Goal: Information Seeking & Learning: Learn about a topic

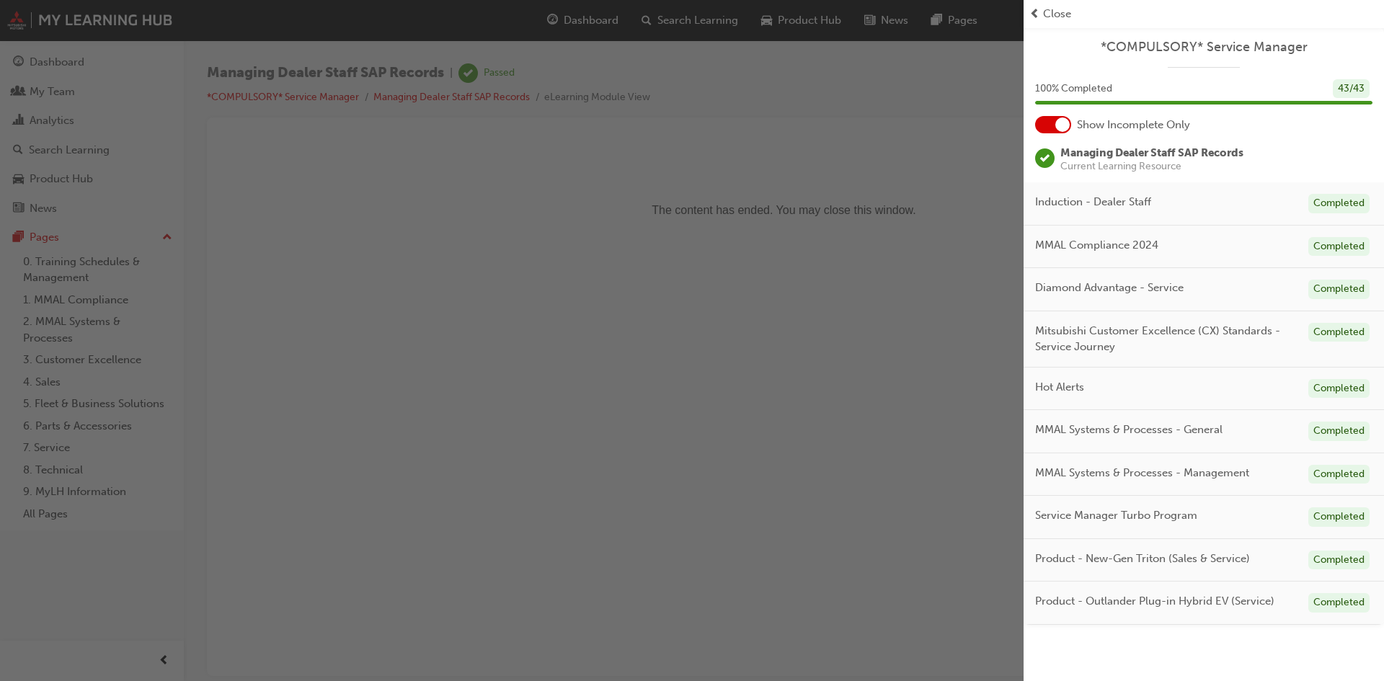
click at [520, 268] on div "button" at bounding box center [512, 340] width 1024 height 681
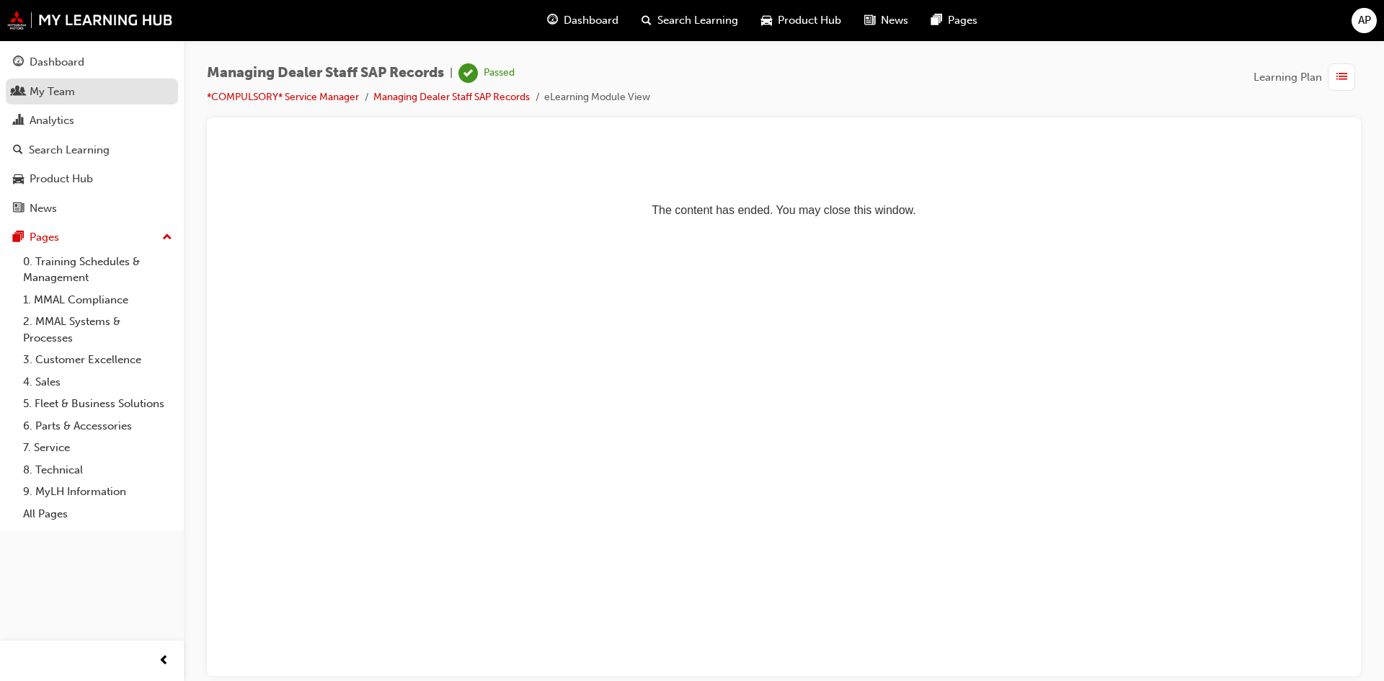
click at [29, 89] on div "My Team" at bounding box center [92, 92] width 158 height 18
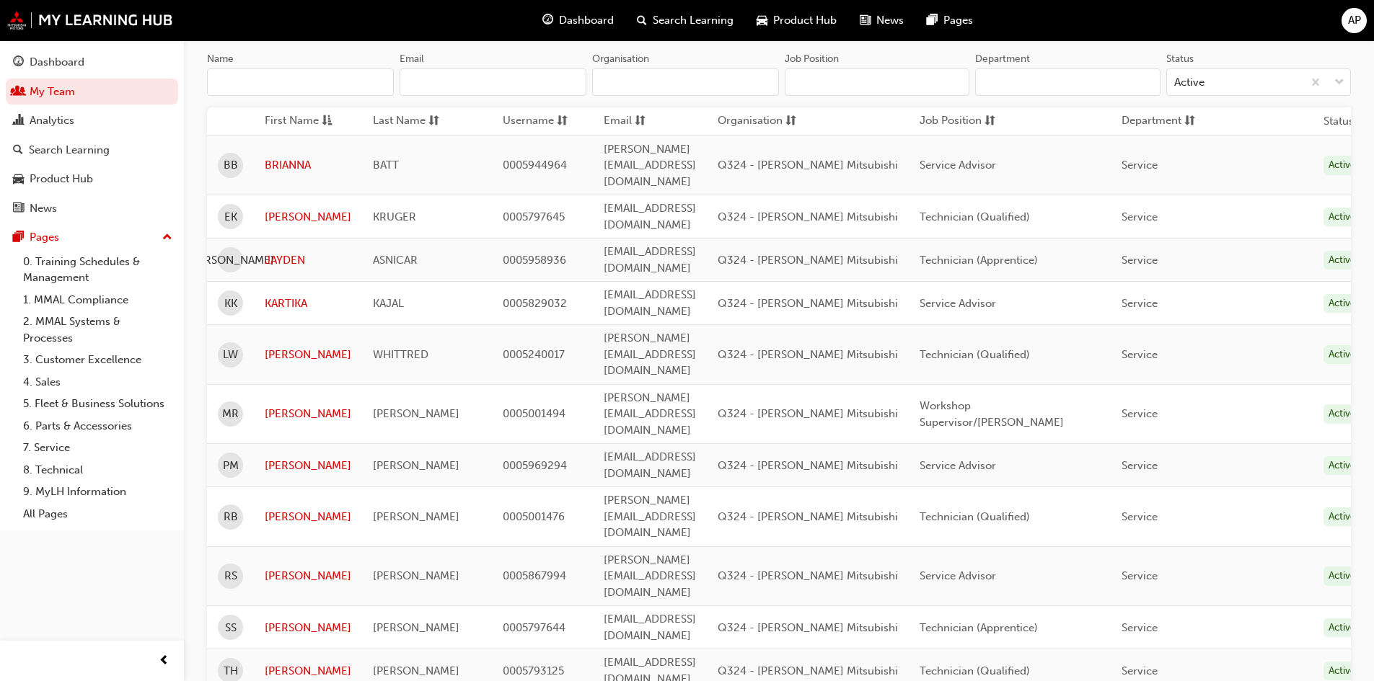
scroll to position [144, 0]
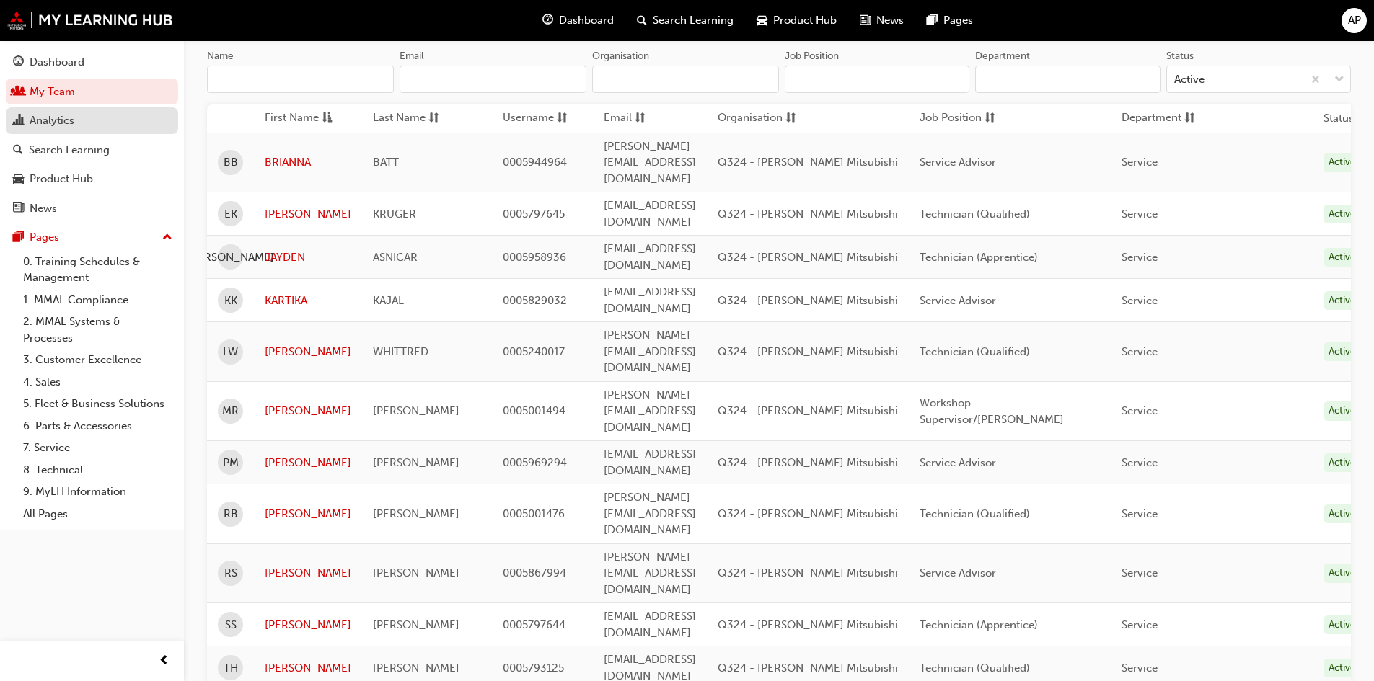
click at [54, 128] on div "Analytics" at bounding box center [52, 120] width 45 height 17
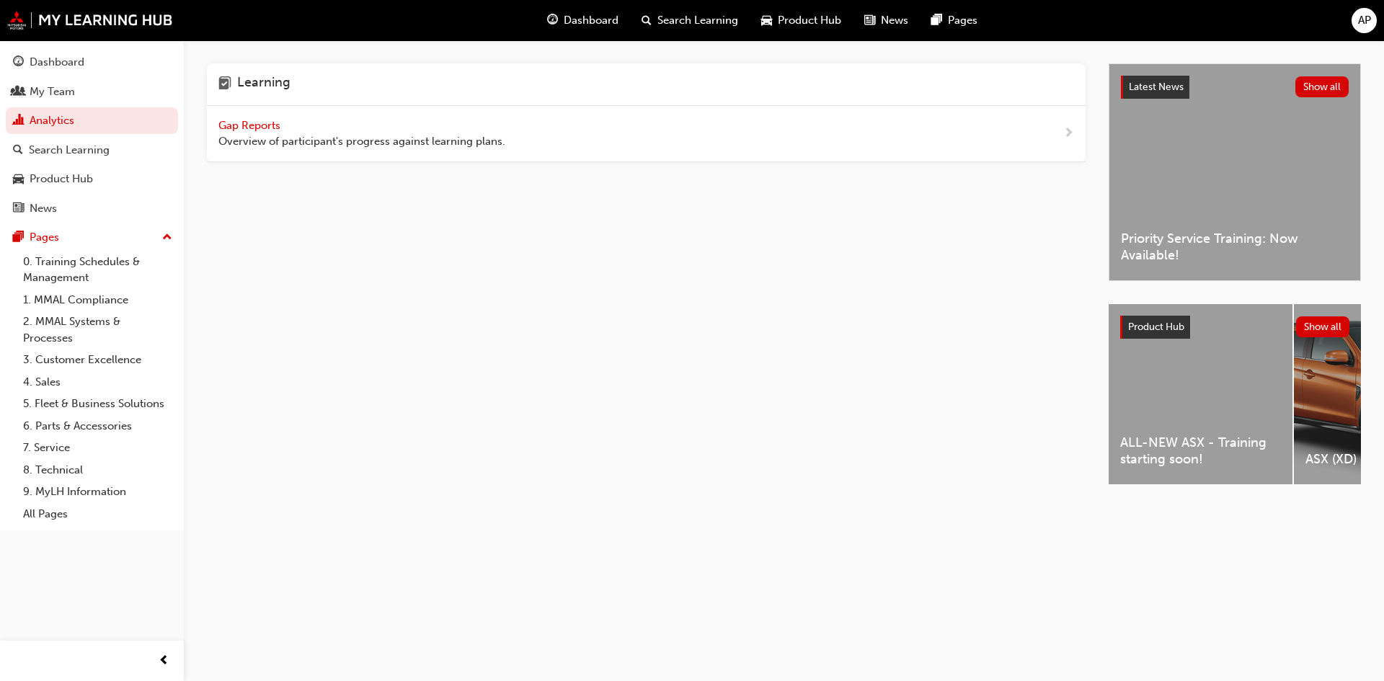
click at [221, 121] on span "Gap Reports" at bounding box center [250, 125] width 65 height 13
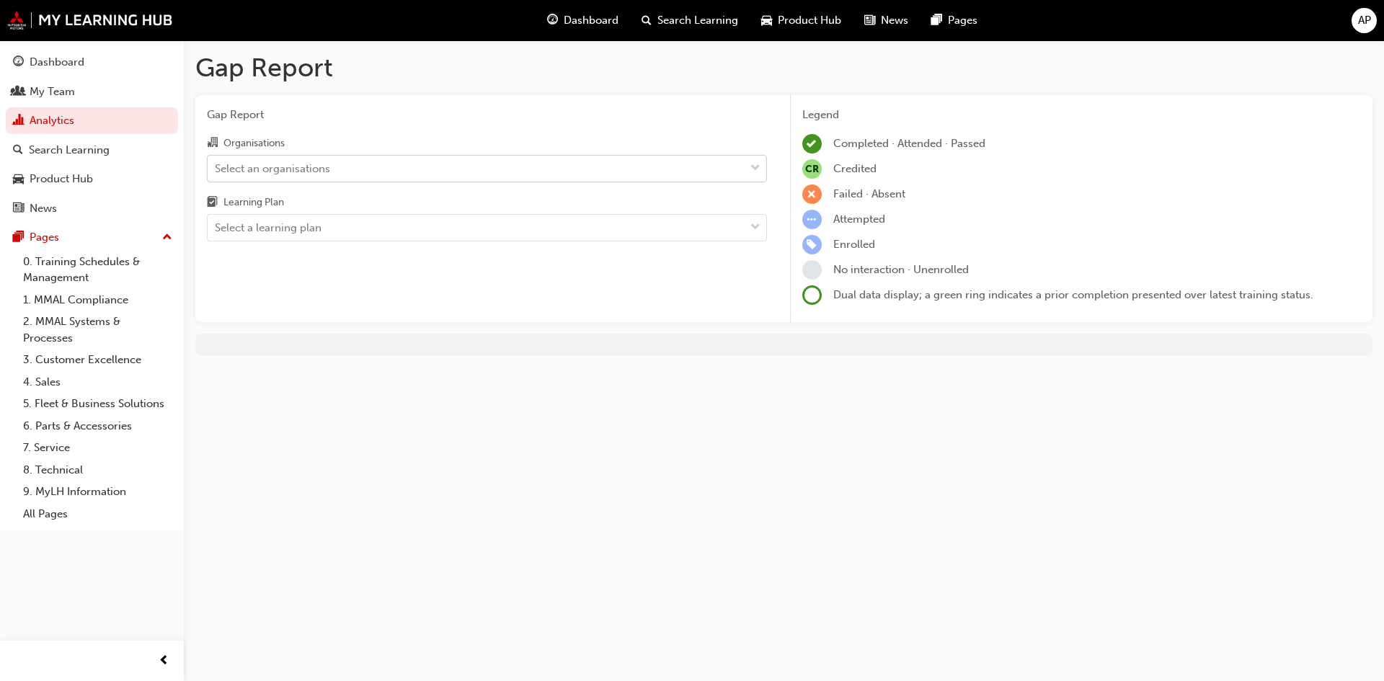
click at [280, 167] on div "Select an organisations" at bounding box center [272, 168] width 115 height 17
click at [216, 167] on input "Organisations Select an organisations" at bounding box center [215, 168] width 1 height 12
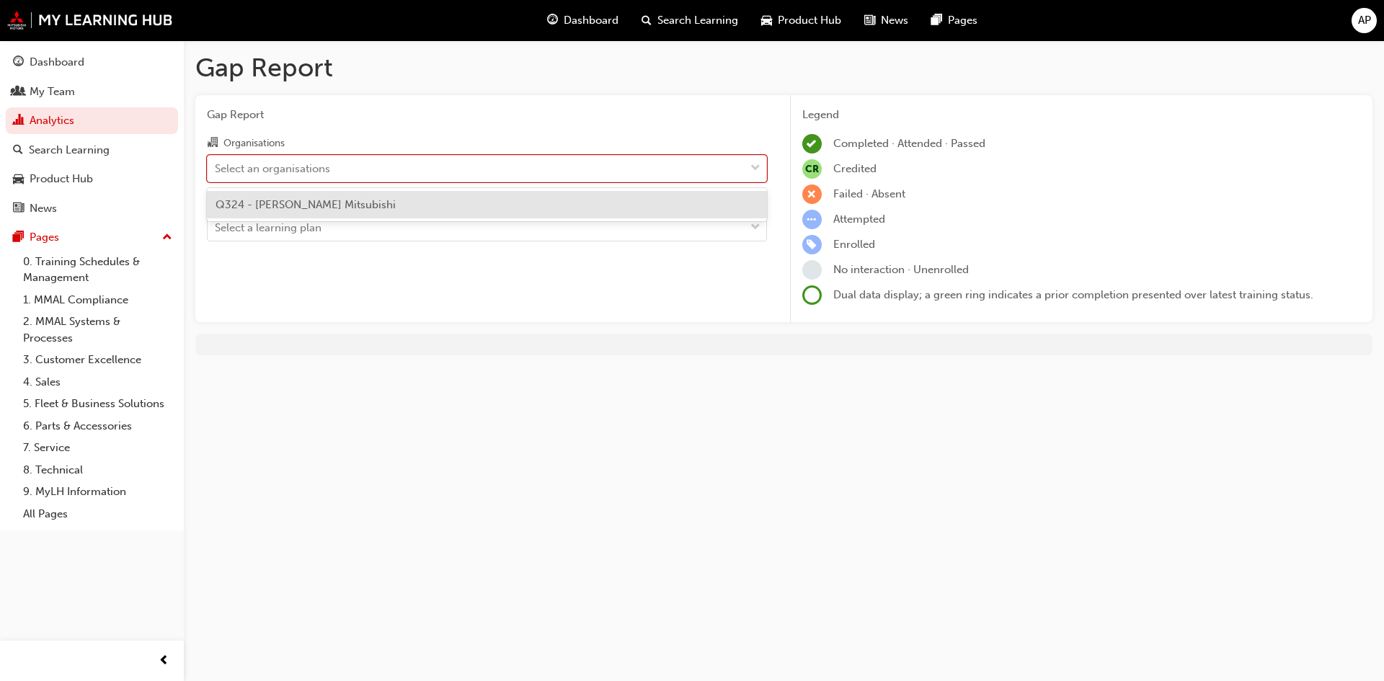
click at [286, 198] on span "Q324 - Ross Gray Mitsubishi" at bounding box center [306, 204] width 180 height 13
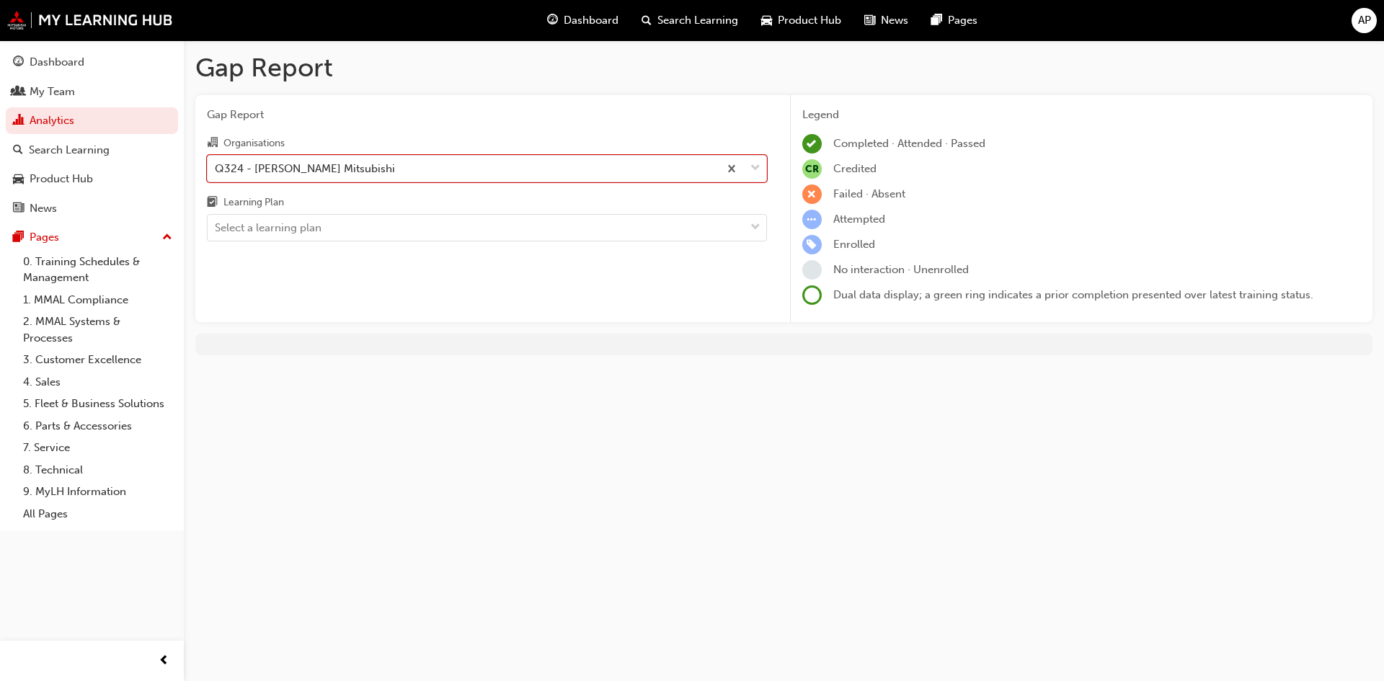
click at [292, 249] on div "Gap Report Organisations option Q324 - Ross Gray Mitsubishi, selected. 0 result…" at bounding box center [486, 209] width 583 height 228
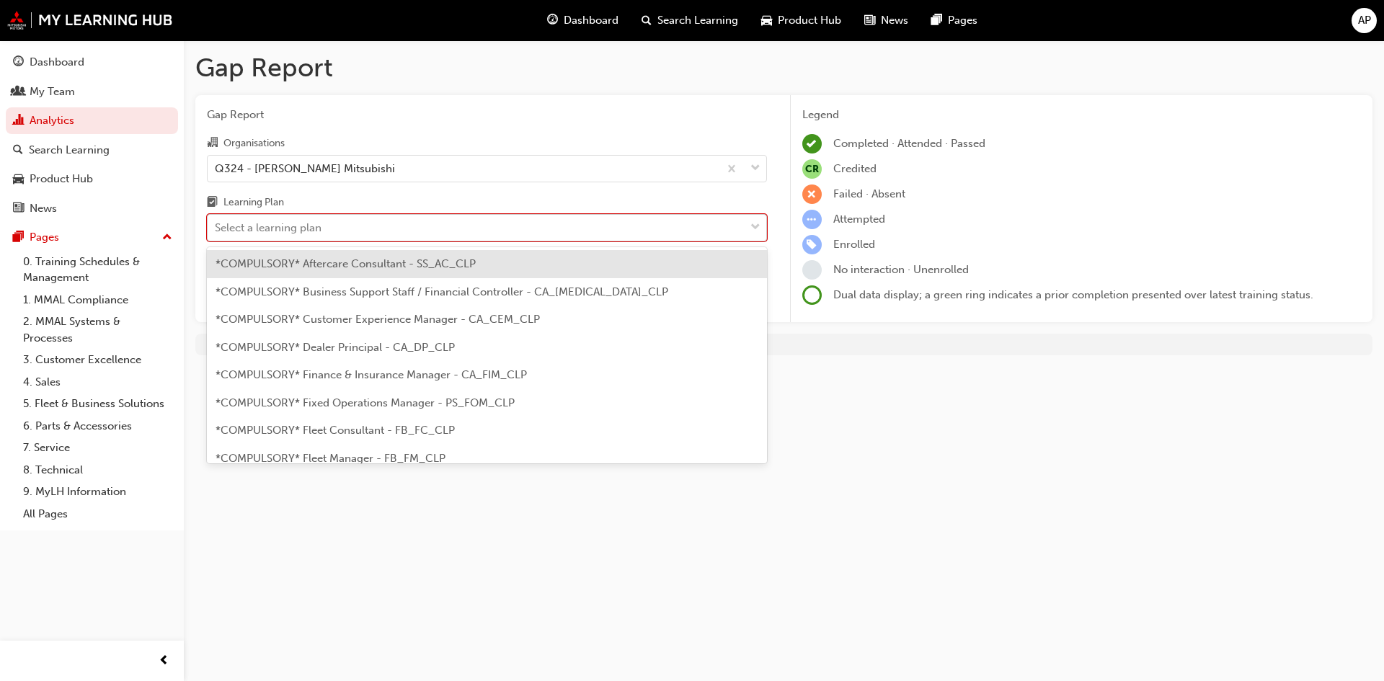
click at [292, 235] on div "Select a learning plan" at bounding box center [268, 228] width 107 height 17
click at [216, 234] on input "Learning Plan option *COMPULSORY* Aftercare Consultant - SS_AC_CLP focused, 1 o…" at bounding box center [215, 227] width 1 height 12
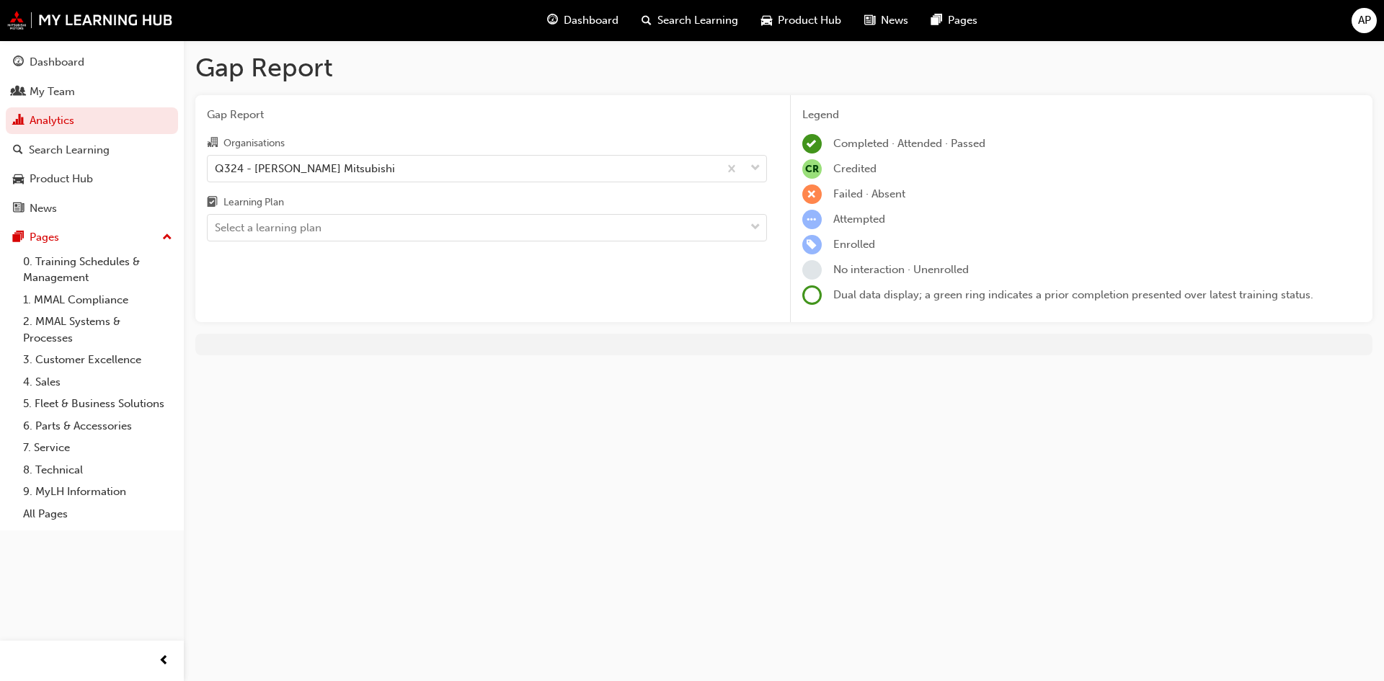
click at [521, 144] on div "Organisations" at bounding box center [487, 144] width 560 height 21
click at [216, 162] on input "Organisations Q324 - Ross Gray Mitsubishi" at bounding box center [215, 168] width 1 height 12
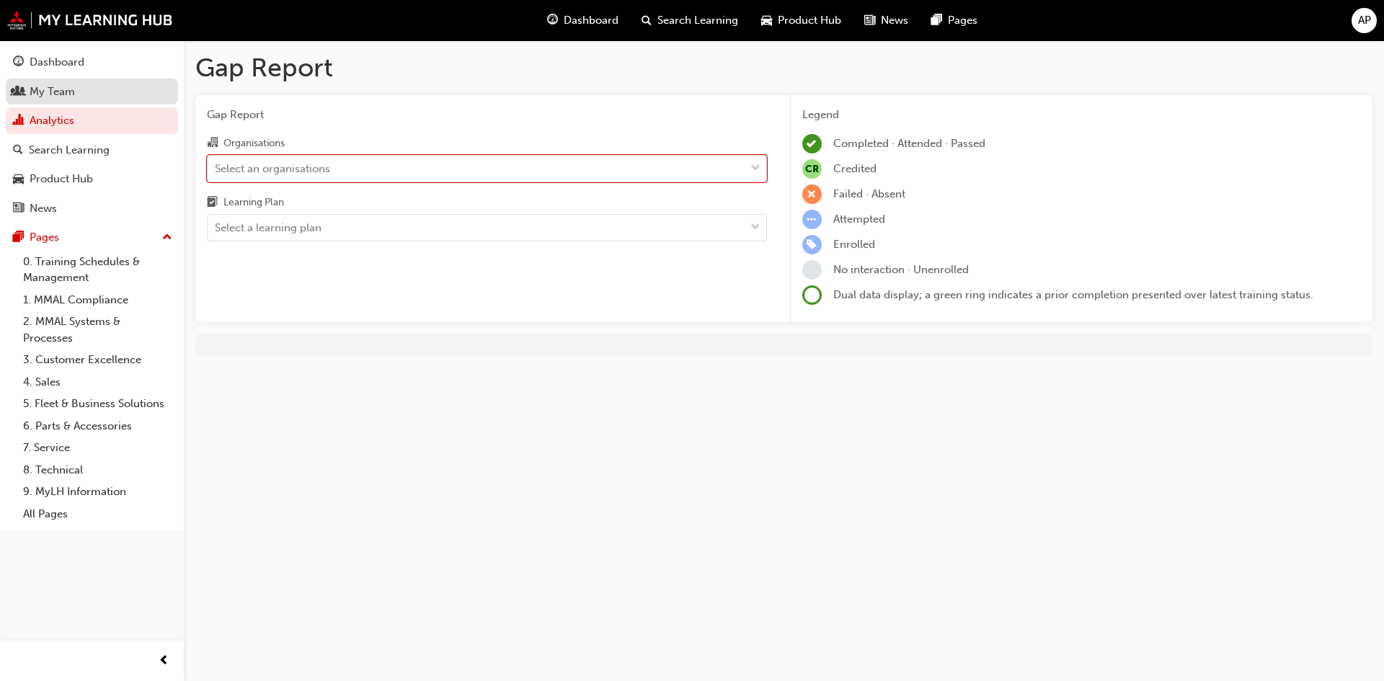
click at [65, 79] on link "My Team" at bounding box center [92, 92] width 172 height 27
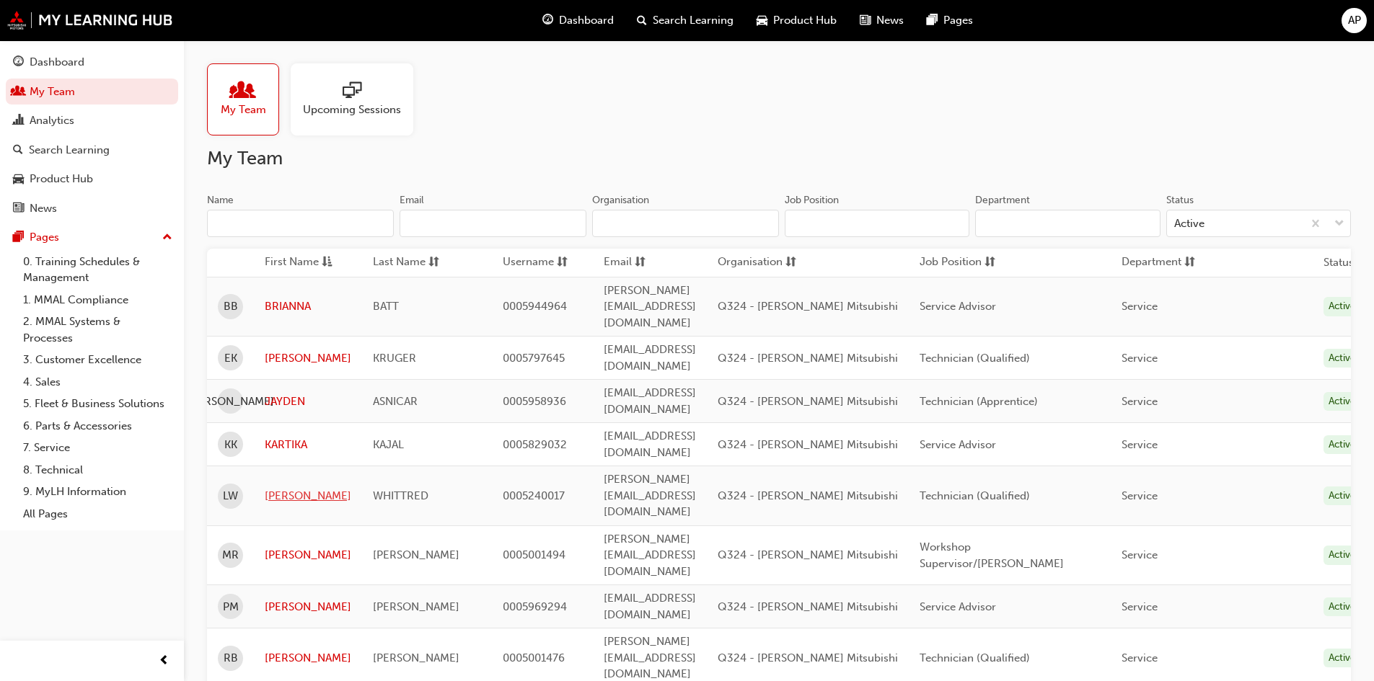
click at [287, 488] on link "LIAM" at bounding box center [308, 496] width 87 height 17
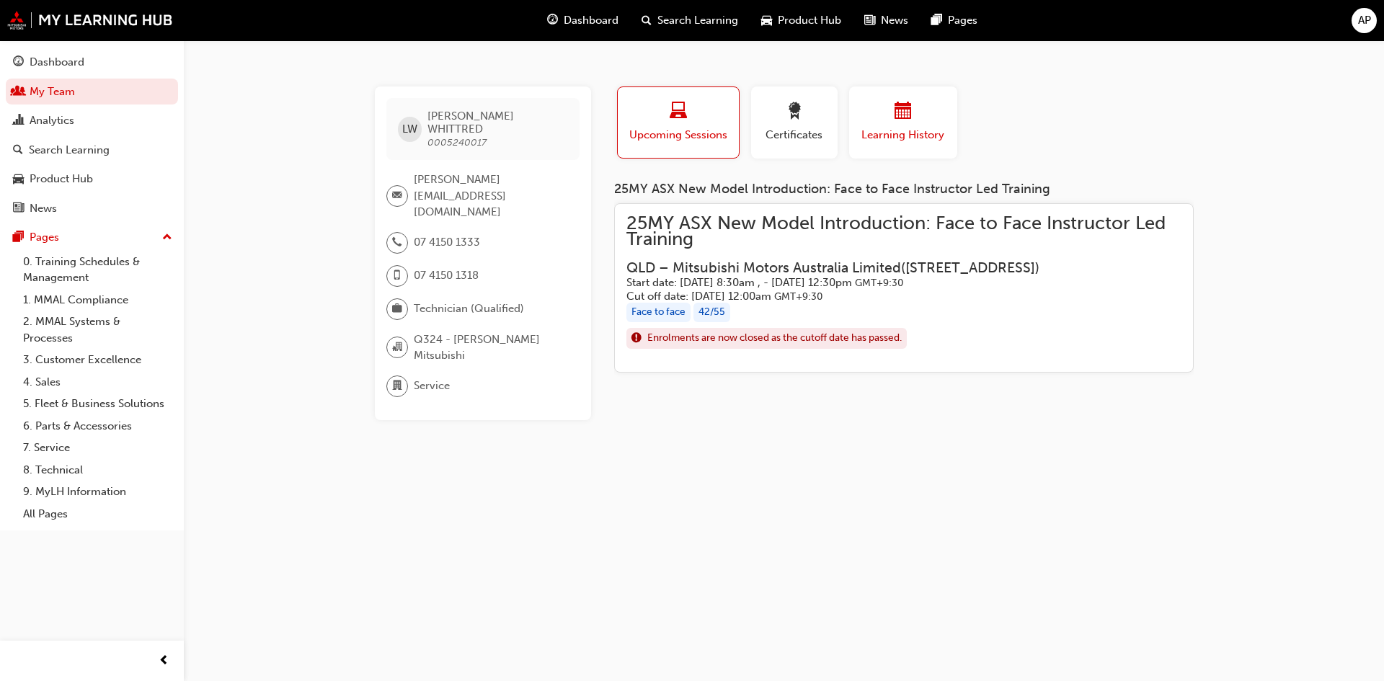
click at [898, 107] on span "calendar-icon" at bounding box center [903, 111] width 17 height 19
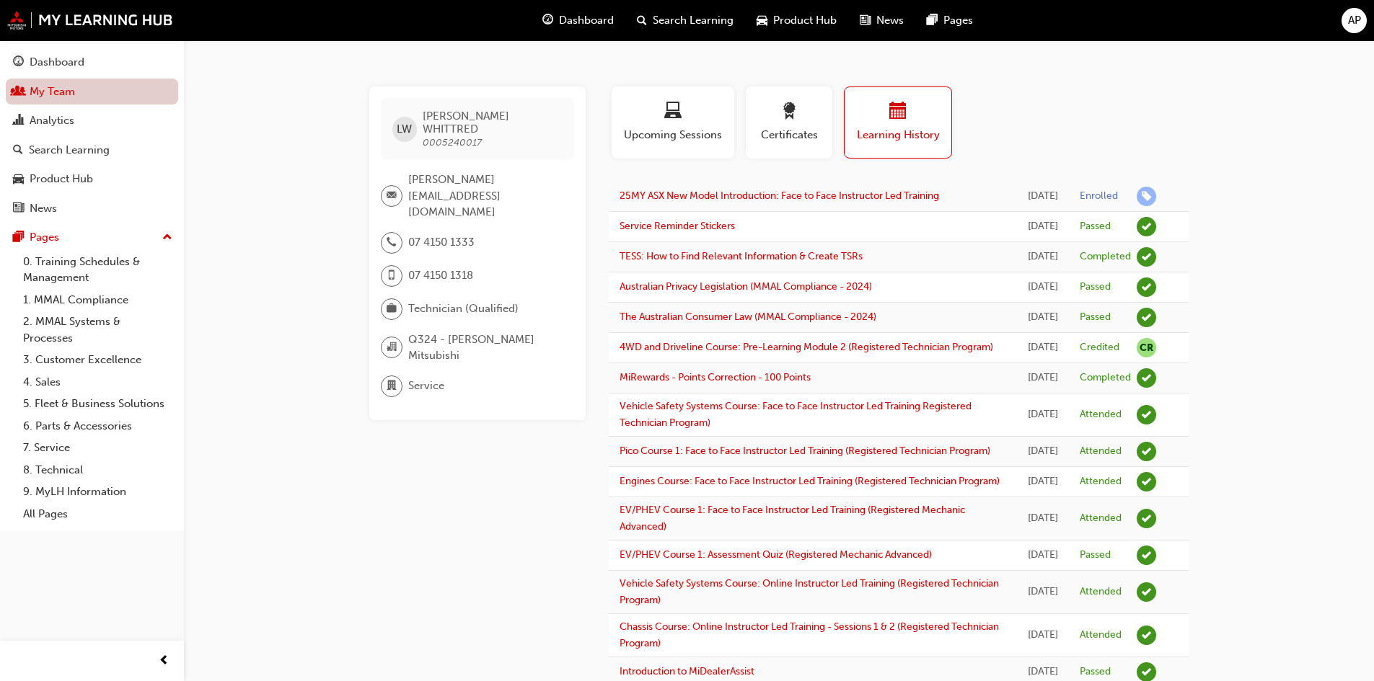
click at [54, 92] on link "My Team" at bounding box center [92, 92] width 172 height 27
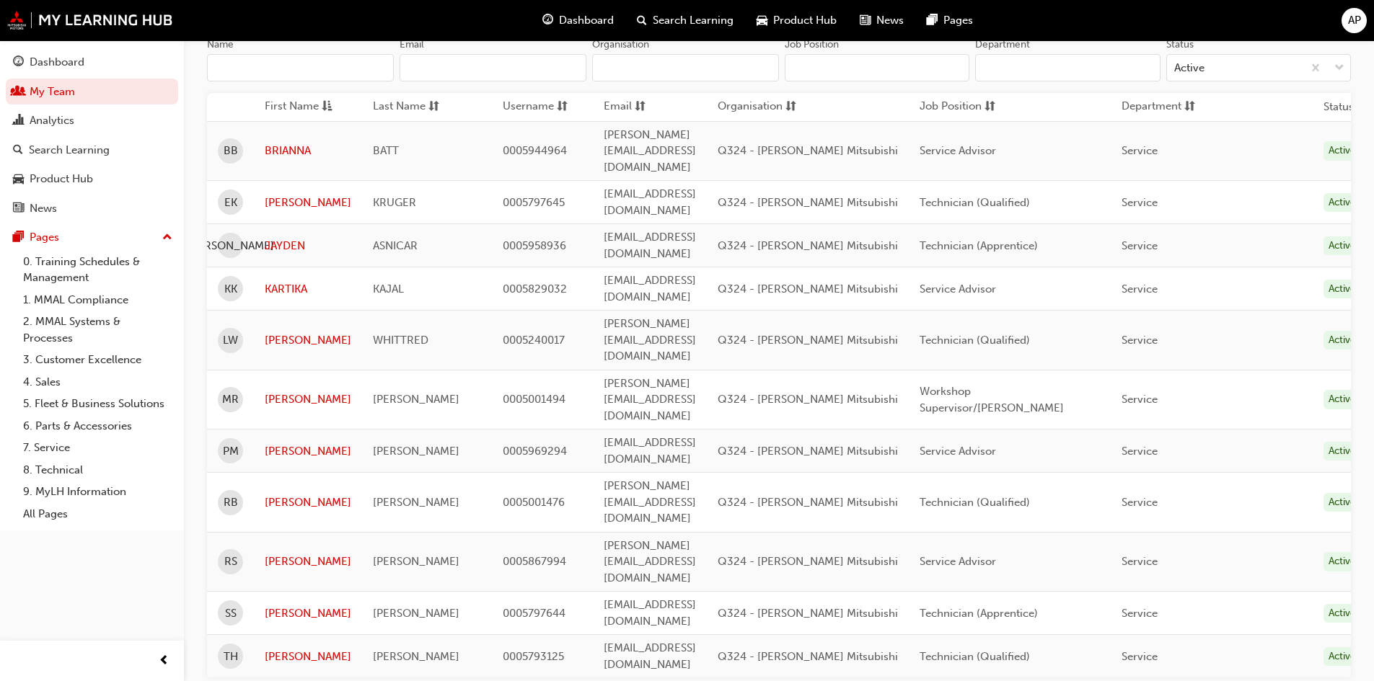
scroll to position [167, 0]
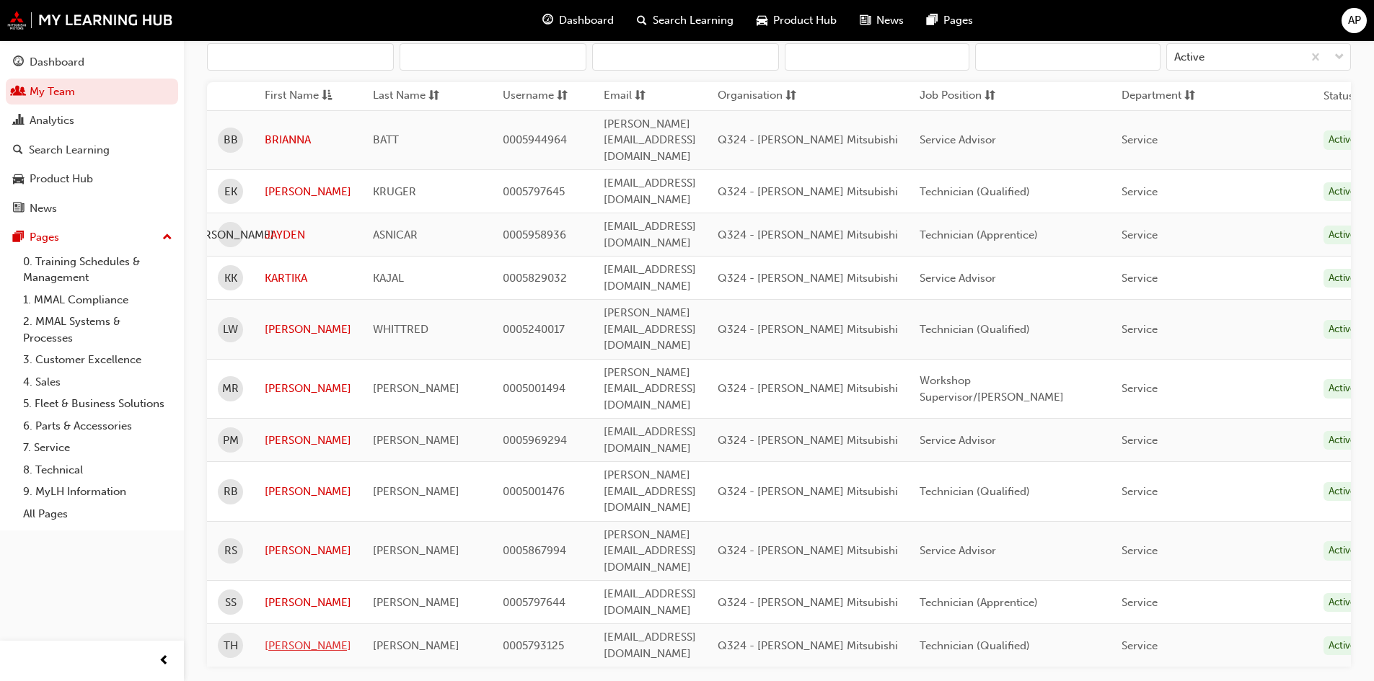
click at [288, 638] on link "TIMOTHY" at bounding box center [308, 646] width 87 height 17
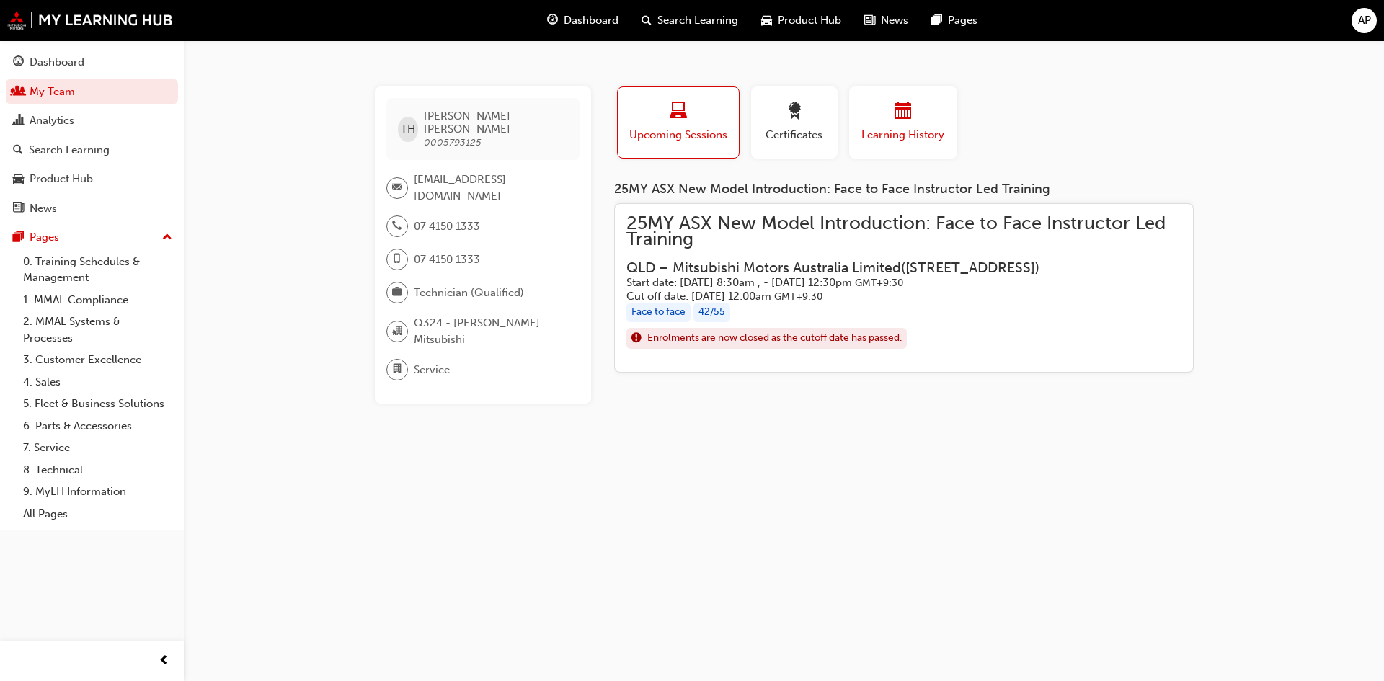
click at [883, 106] on div "button" at bounding box center [903, 113] width 87 height 22
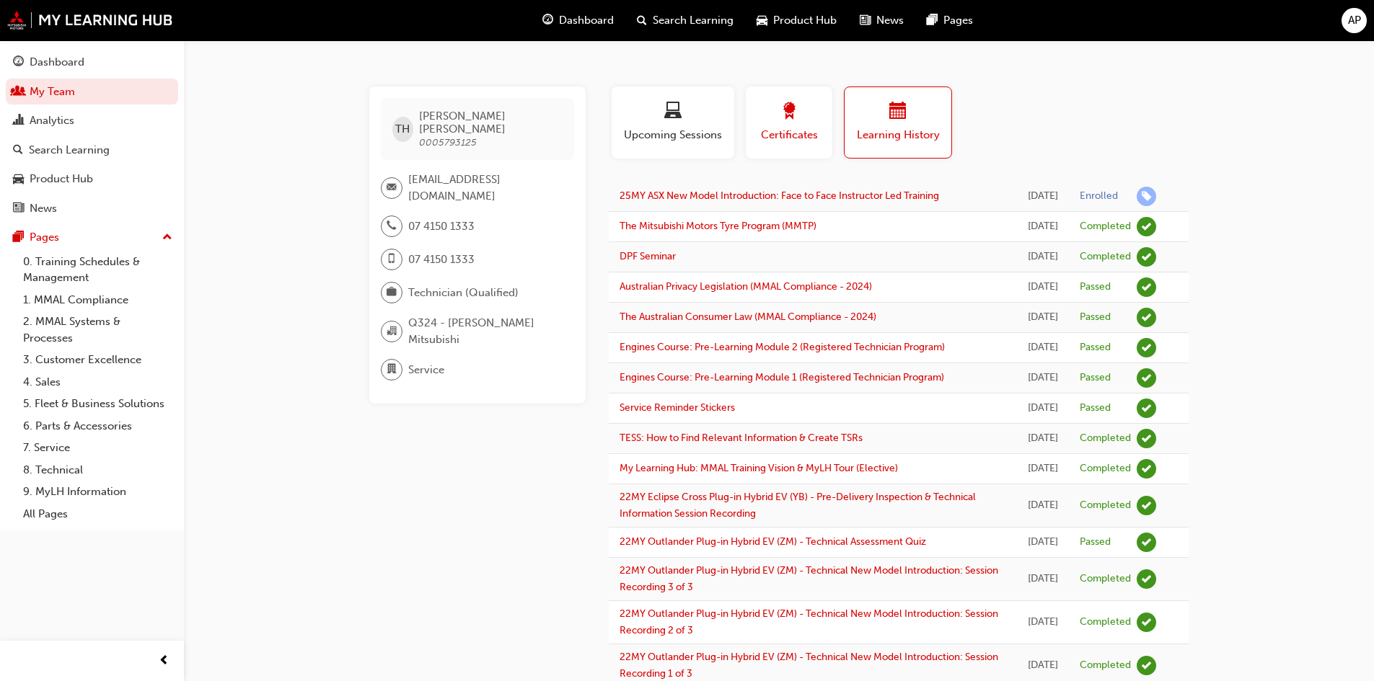
click at [775, 110] on div "button" at bounding box center [788, 113] width 65 height 22
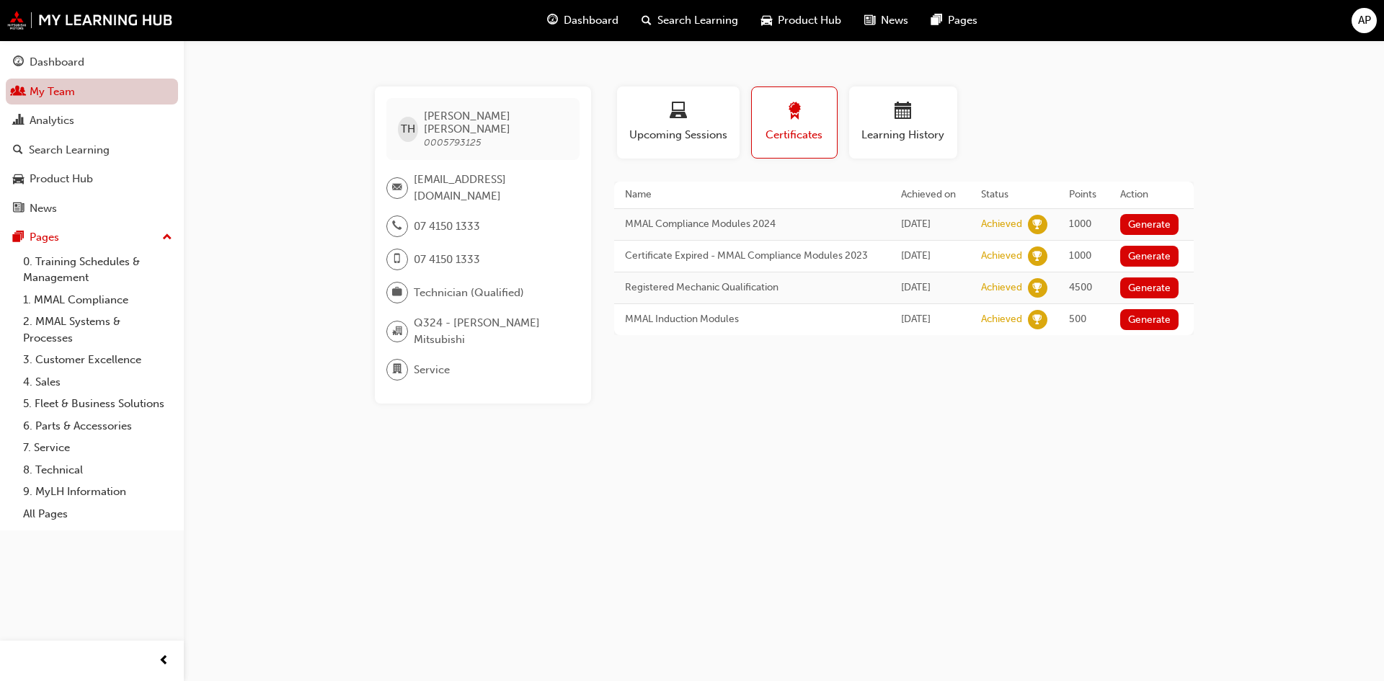
click at [40, 99] on link "My Team" at bounding box center [92, 92] width 172 height 27
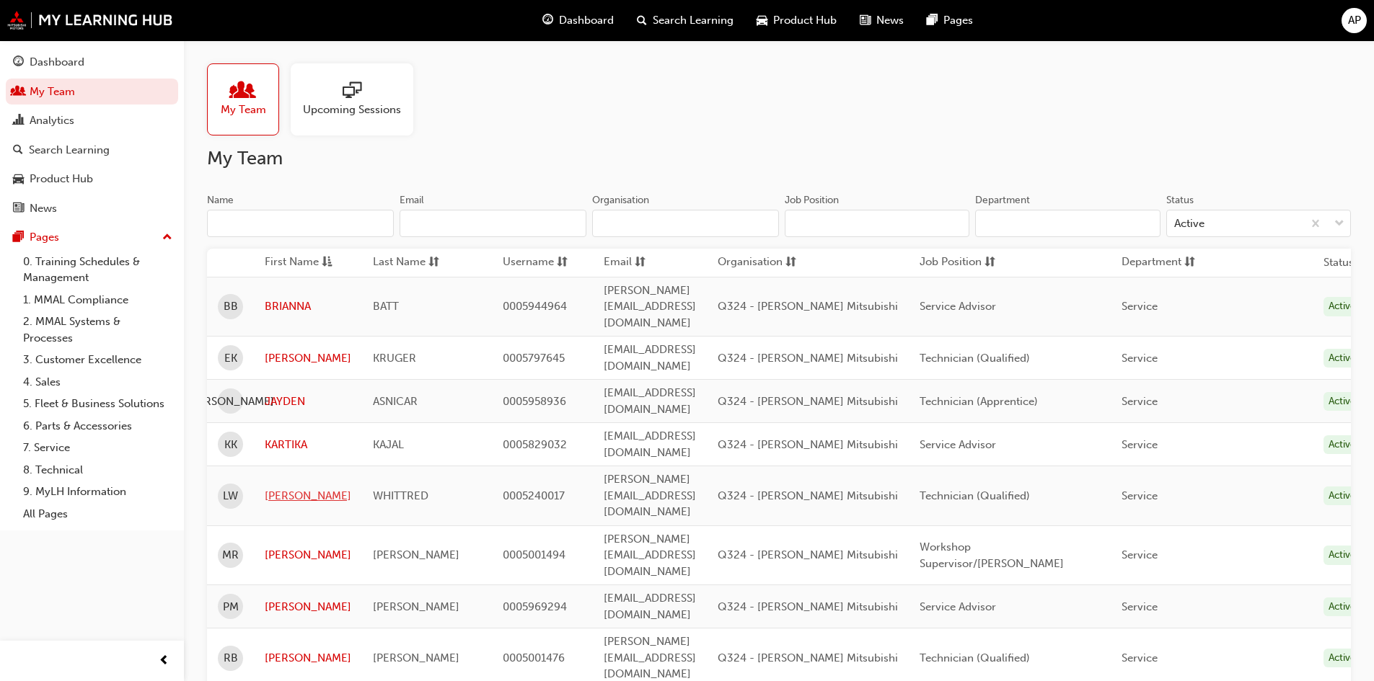
click at [283, 488] on link "LIAM" at bounding box center [308, 496] width 87 height 17
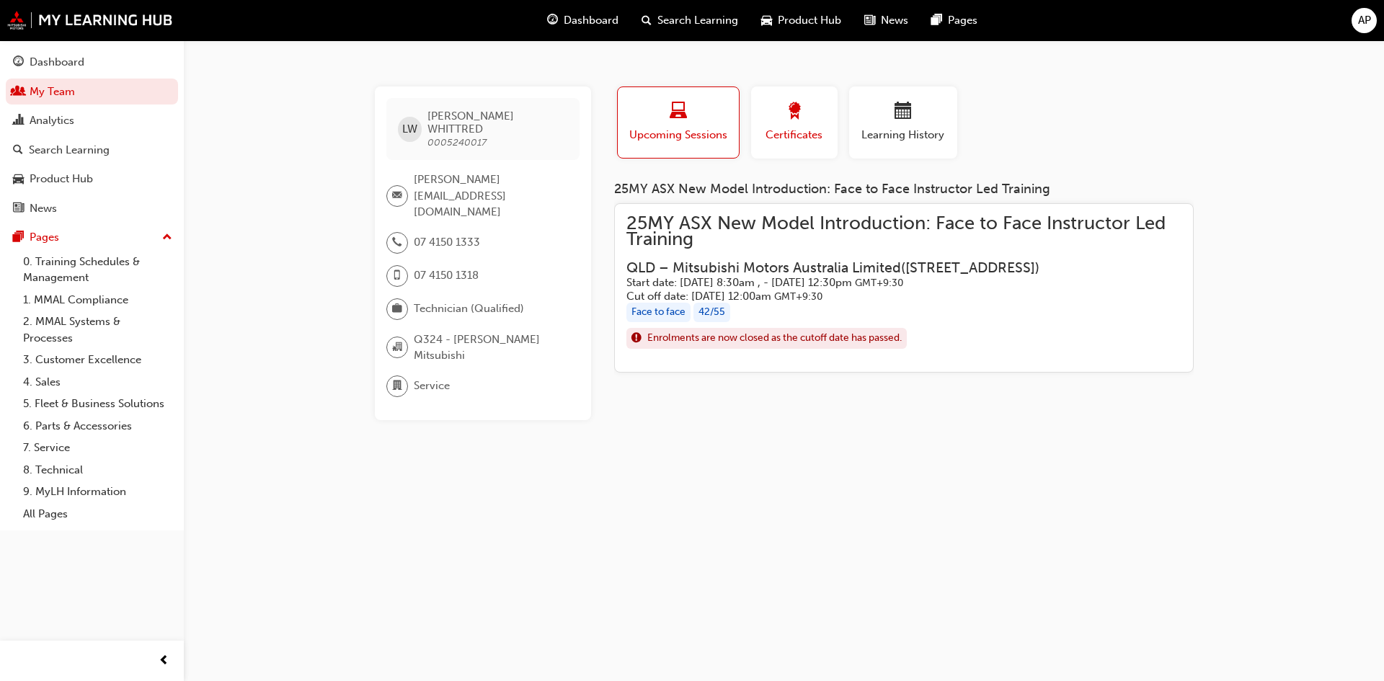
click at [801, 114] on span "award-icon" at bounding box center [794, 111] width 17 height 19
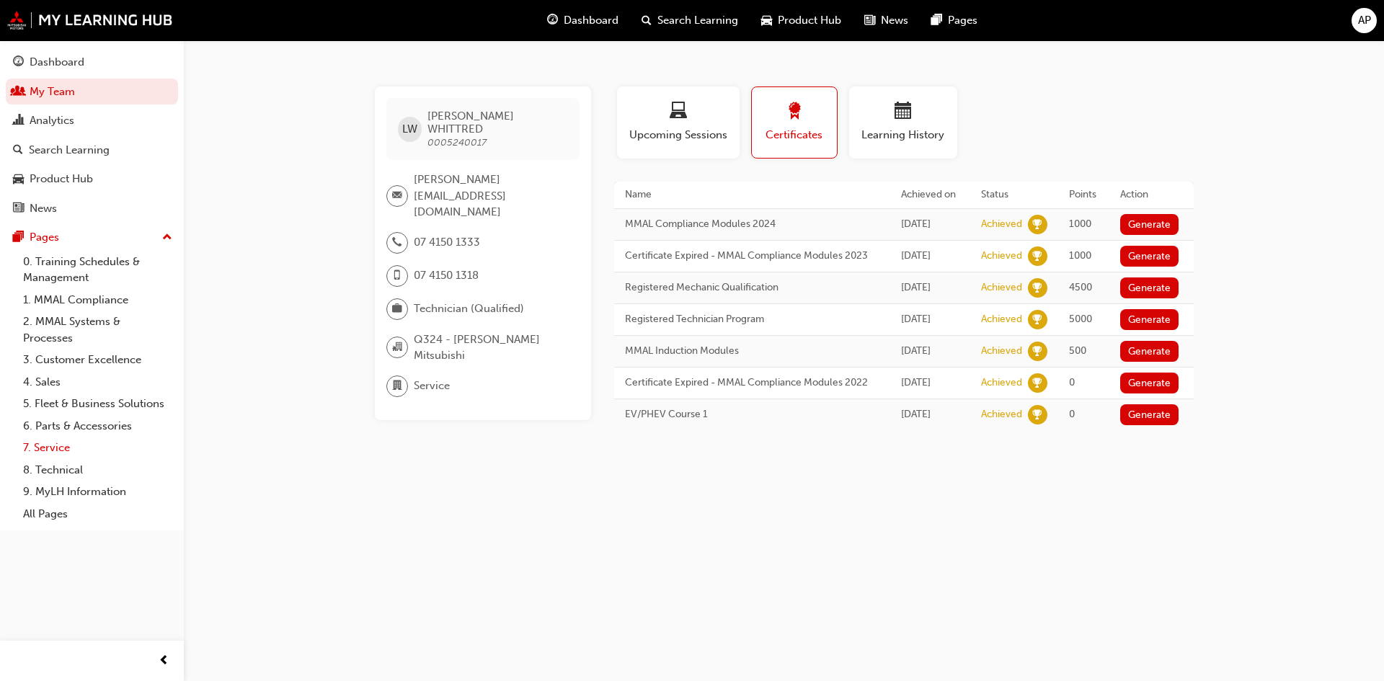
click at [50, 447] on link "7. Service" at bounding box center [97, 448] width 161 height 22
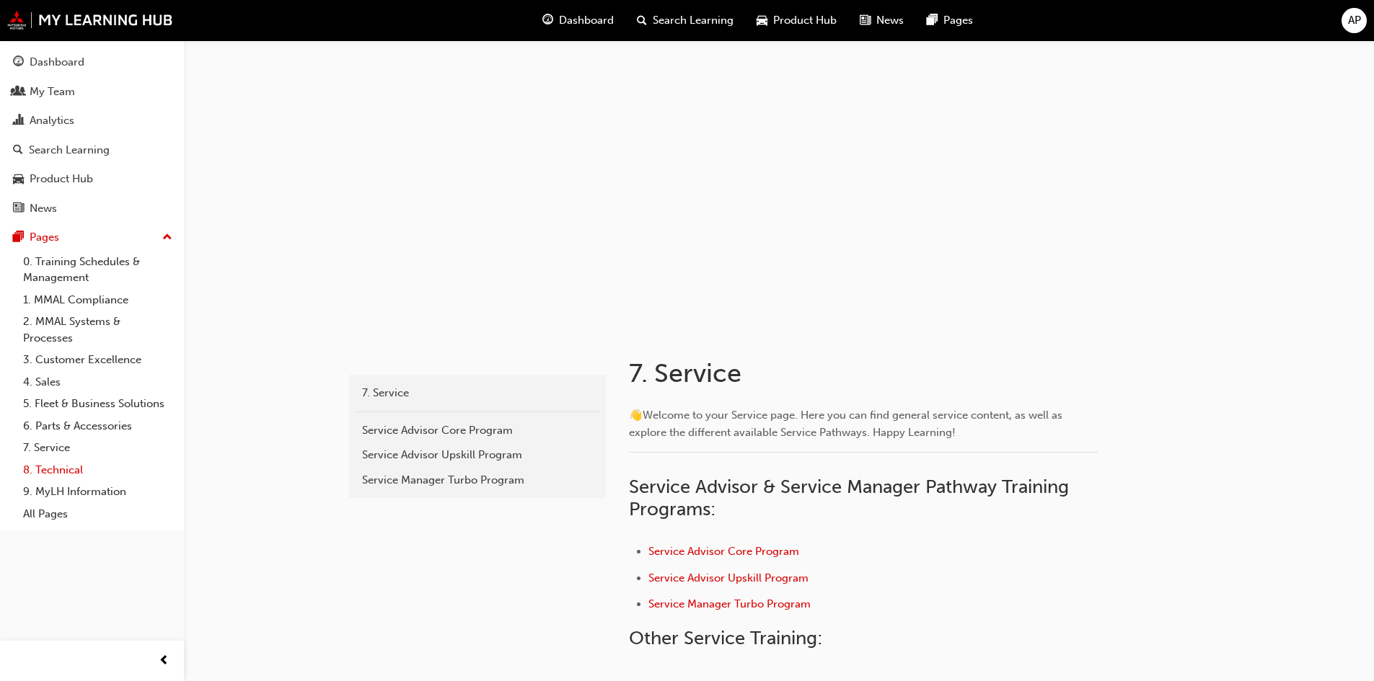
click at [69, 472] on link "8. Technical" at bounding box center [97, 470] width 161 height 22
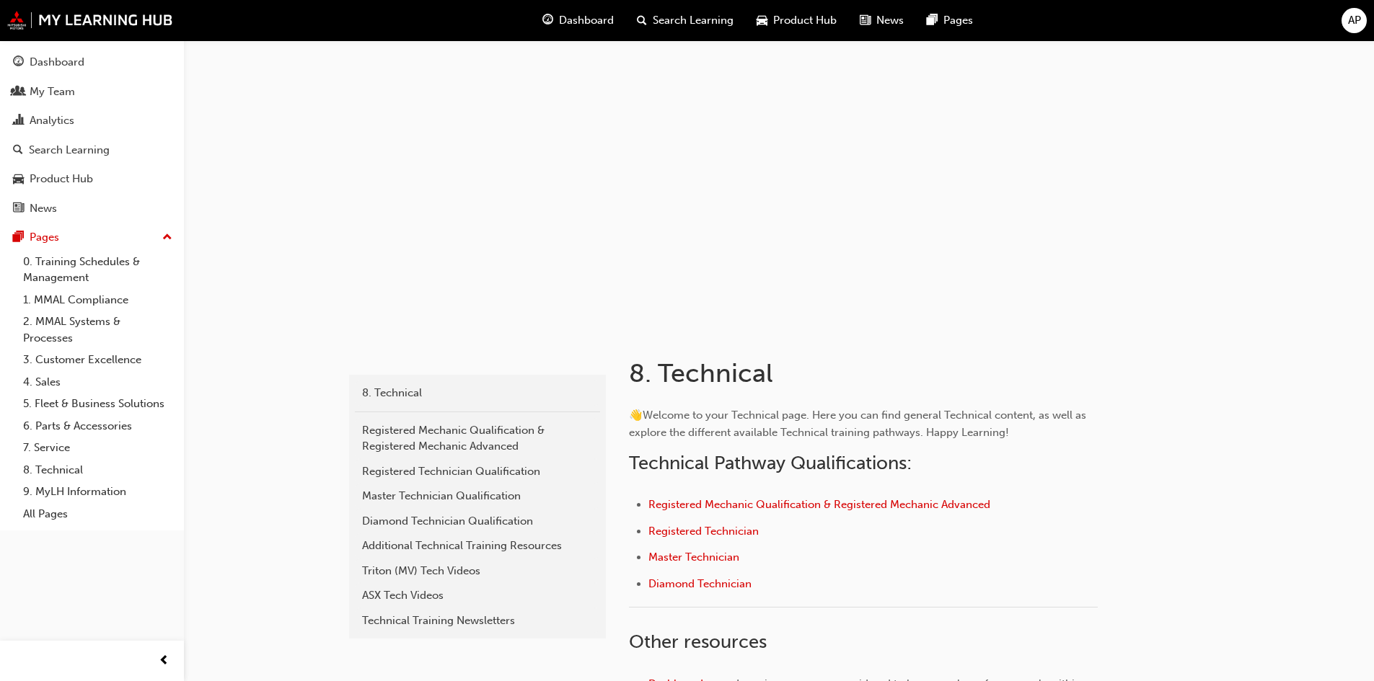
click at [695, 17] on span "Search Learning" at bounding box center [693, 20] width 81 height 17
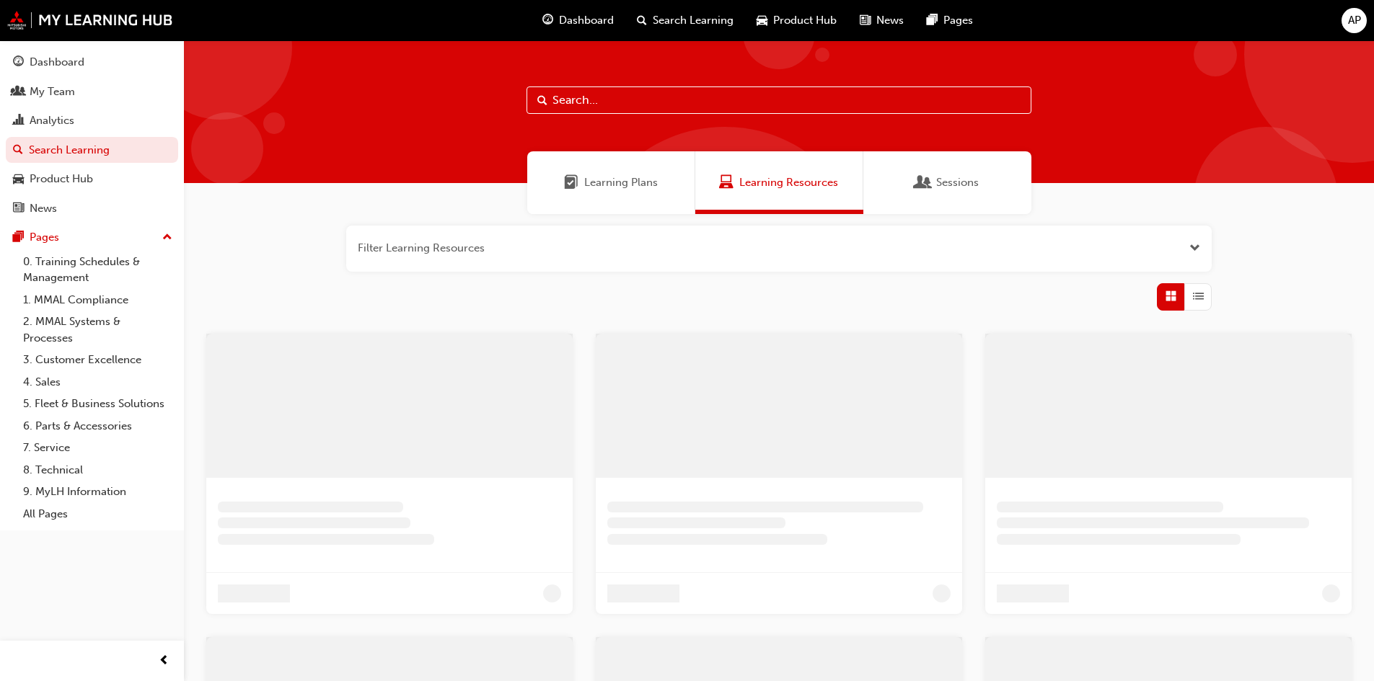
click at [607, 101] on input "text" at bounding box center [778, 100] width 505 height 27
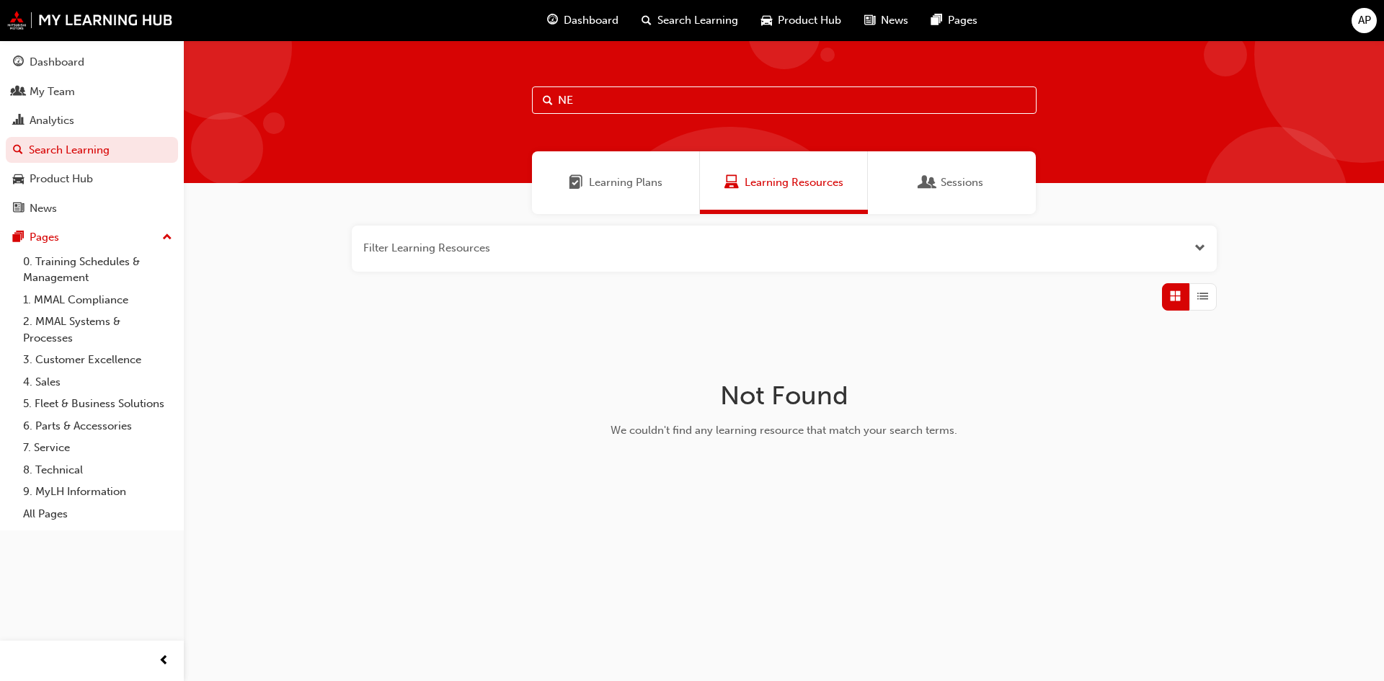
type input "N"
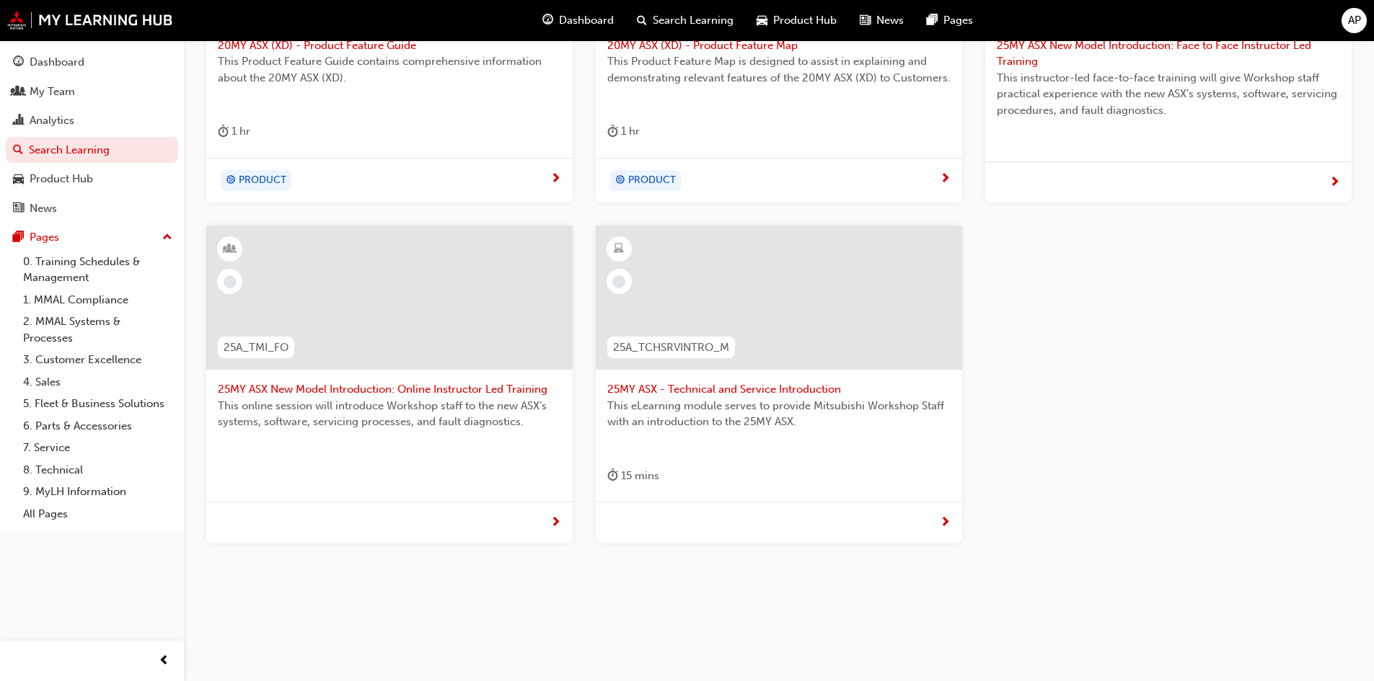
scroll to position [454, 0]
type input "ASX"
click at [399, 389] on span "25MY ASX New Model Introduction: Online Instructor Led Training" at bounding box center [389, 387] width 343 height 17
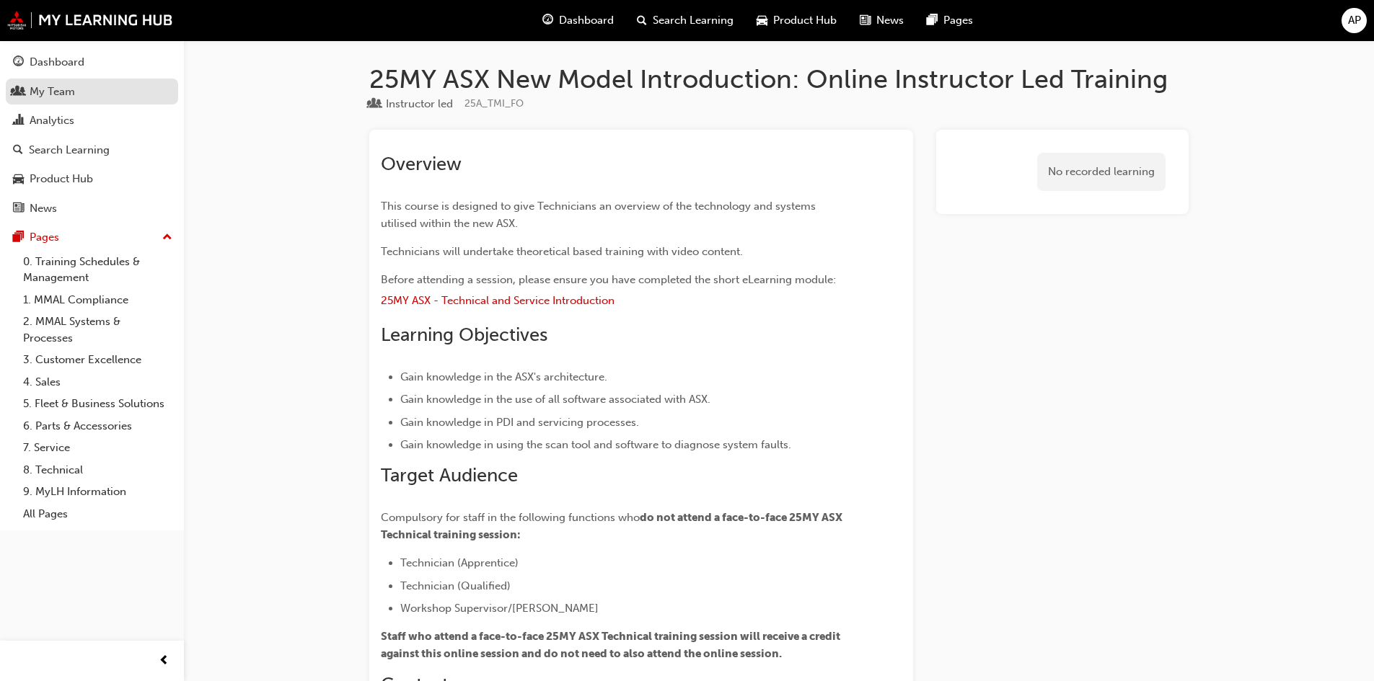
click at [34, 92] on div "My Team" at bounding box center [52, 92] width 45 height 17
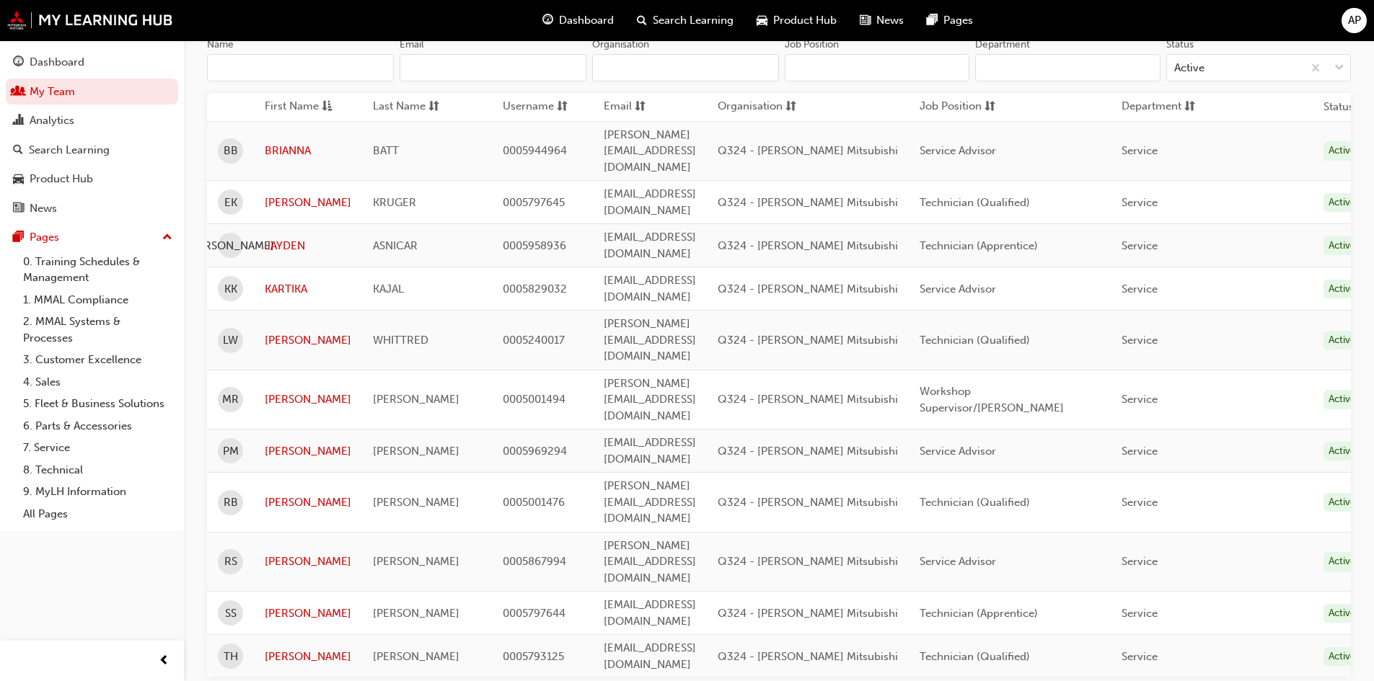
scroll to position [167, 0]
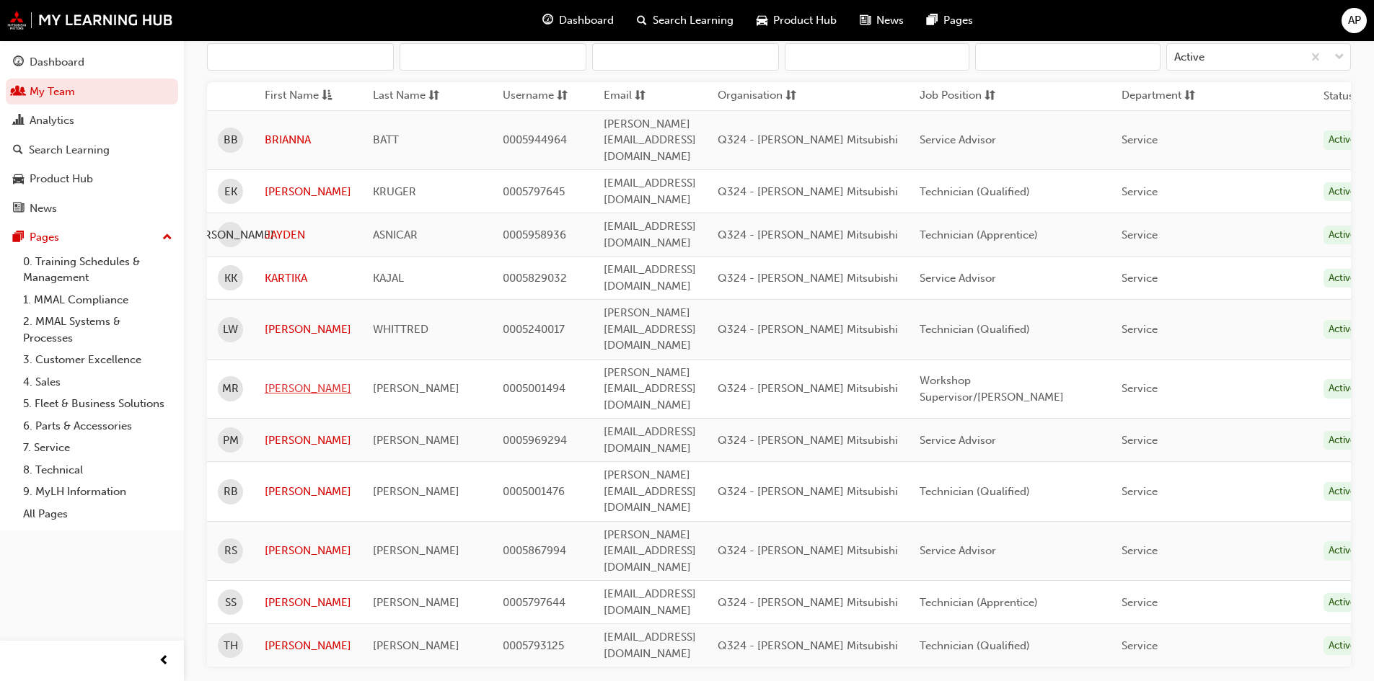
click at [287, 381] on link "MATTHEW" at bounding box center [308, 389] width 87 height 17
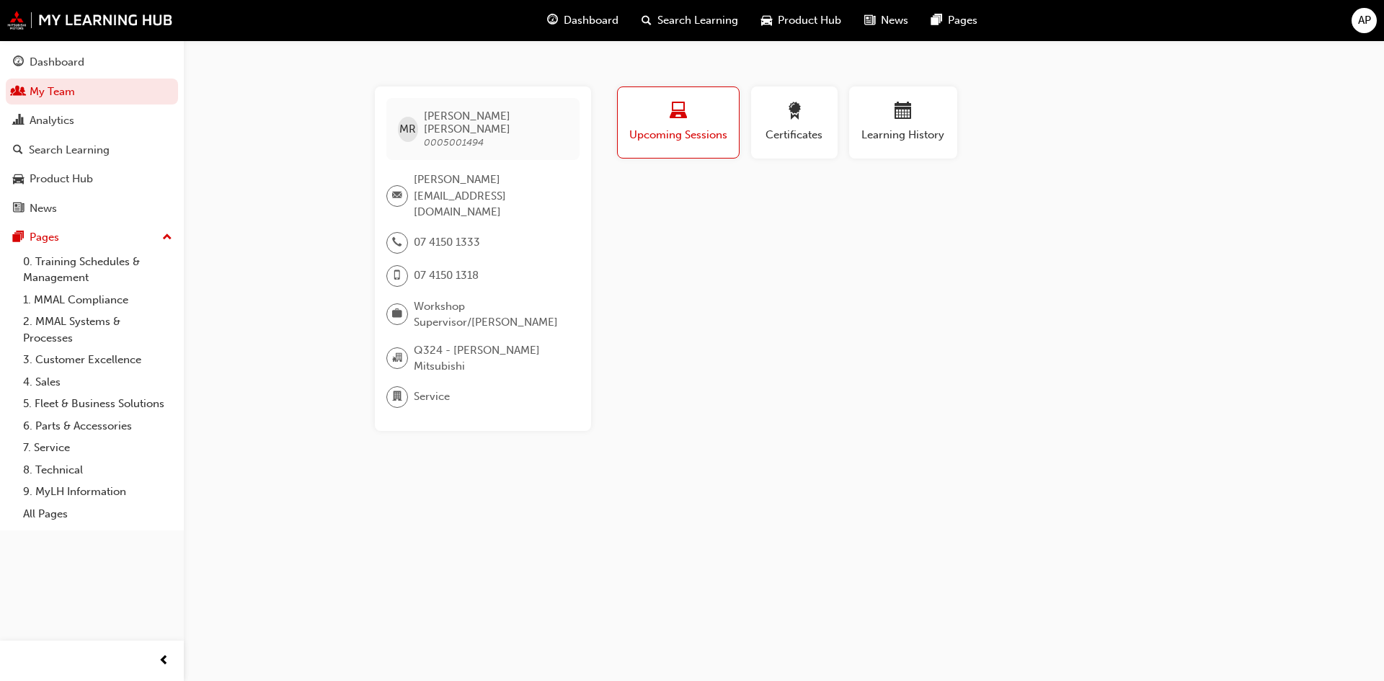
click at [689, 119] on div "button" at bounding box center [679, 113] width 100 height 22
click at [686, 146] on button "Upcoming Sessions" at bounding box center [678, 123] width 123 height 72
click at [686, 144] on button "Upcoming Sessions" at bounding box center [678, 123] width 123 height 72
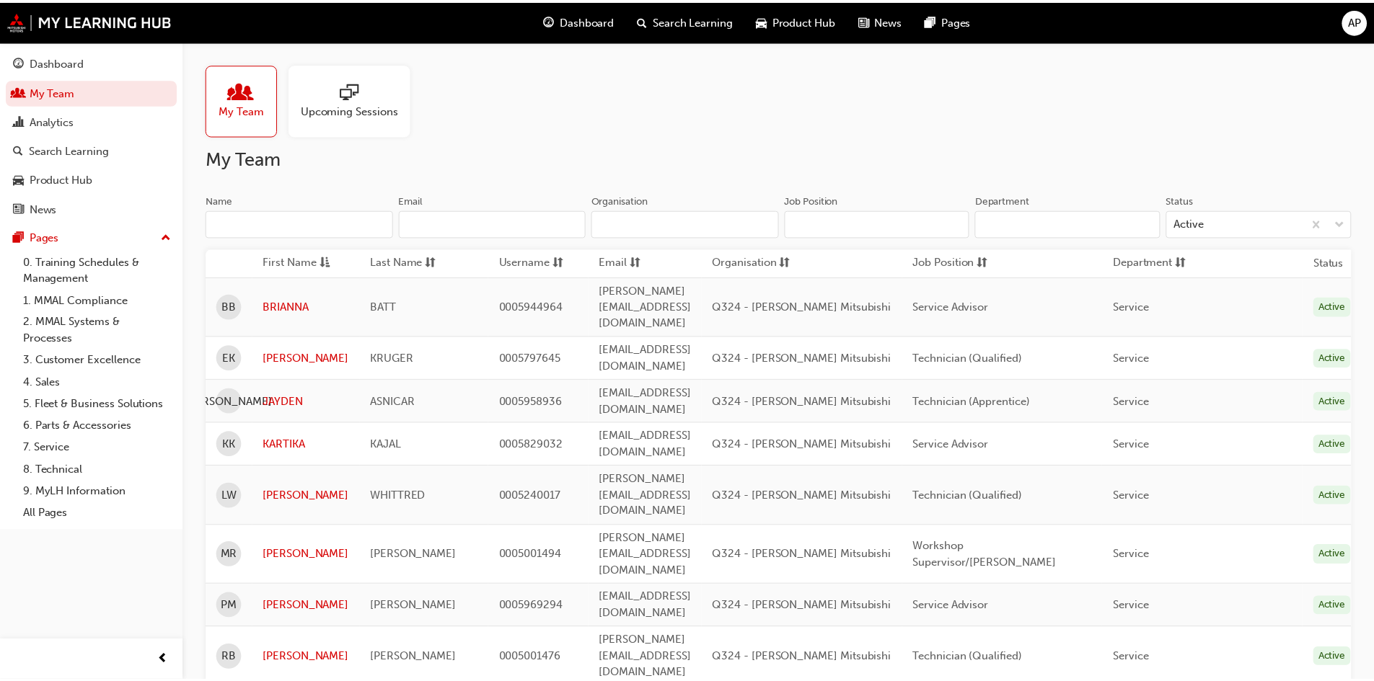
scroll to position [167, 0]
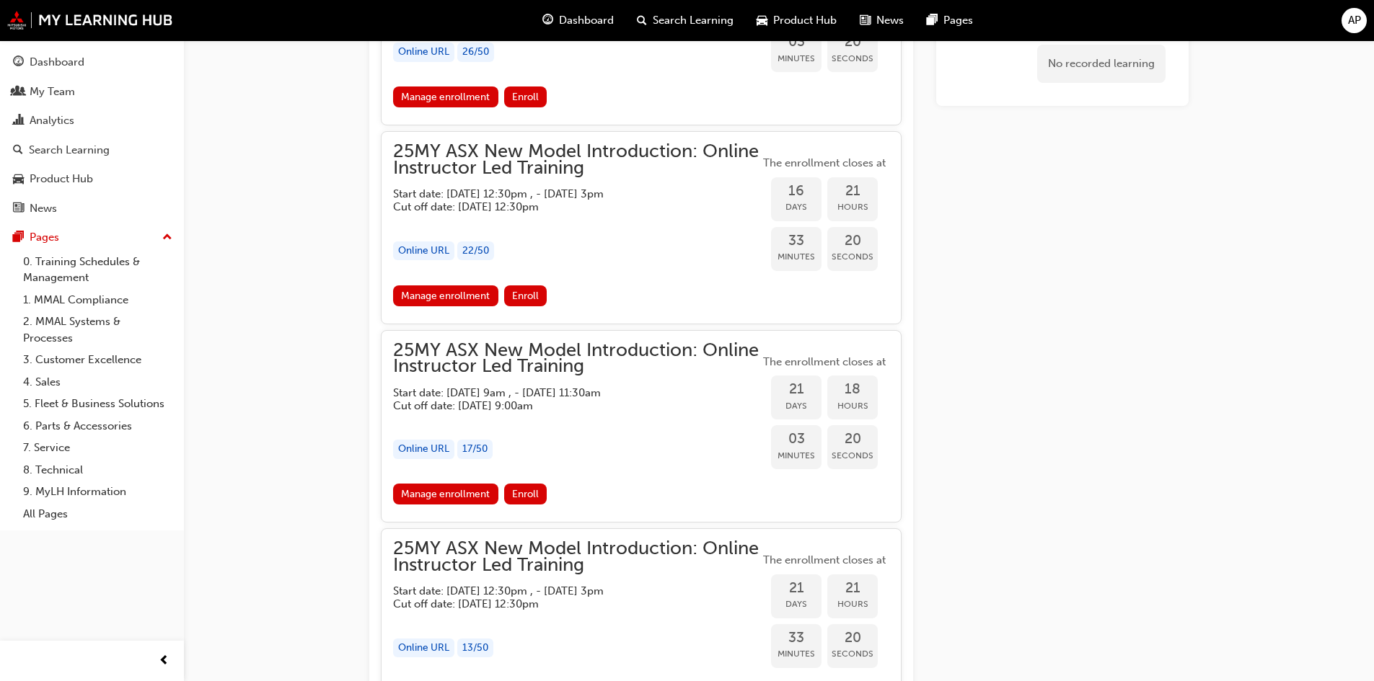
scroll to position [1546, 0]
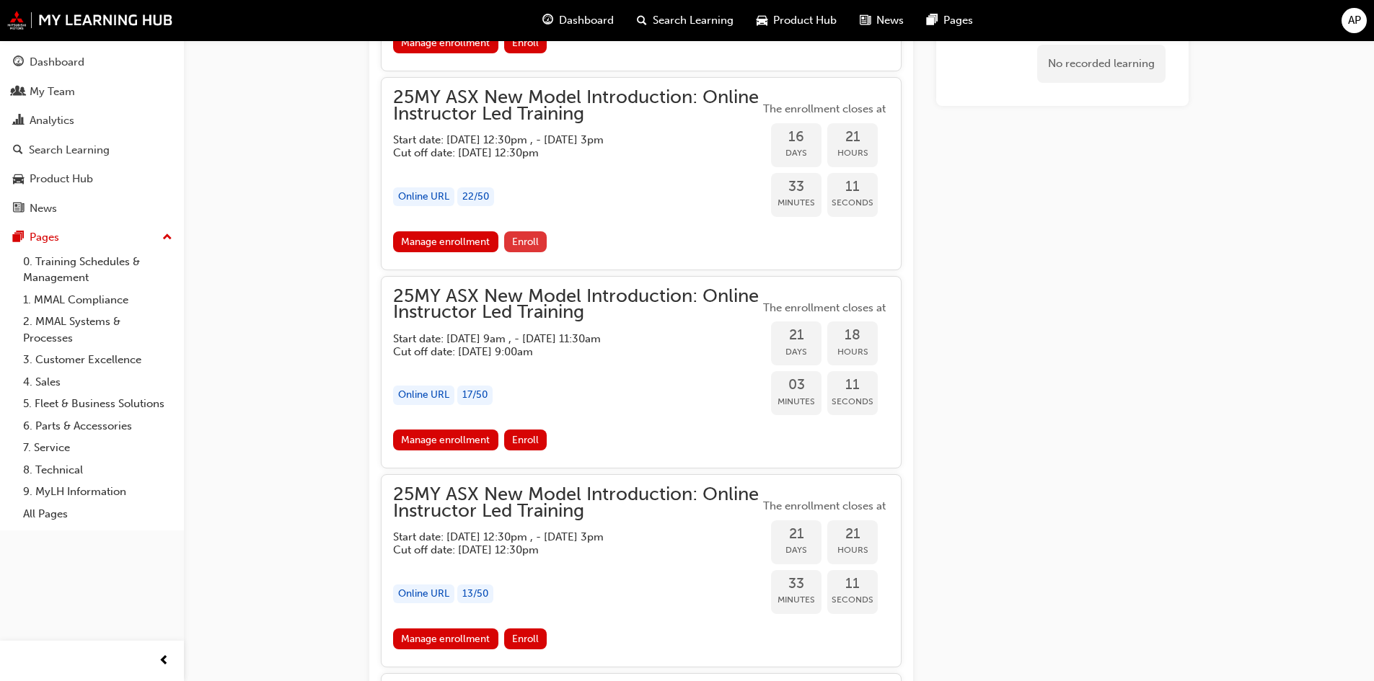
click at [512, 240] on span "Enroll" at bounding box center [525, 242] width 27 height 12
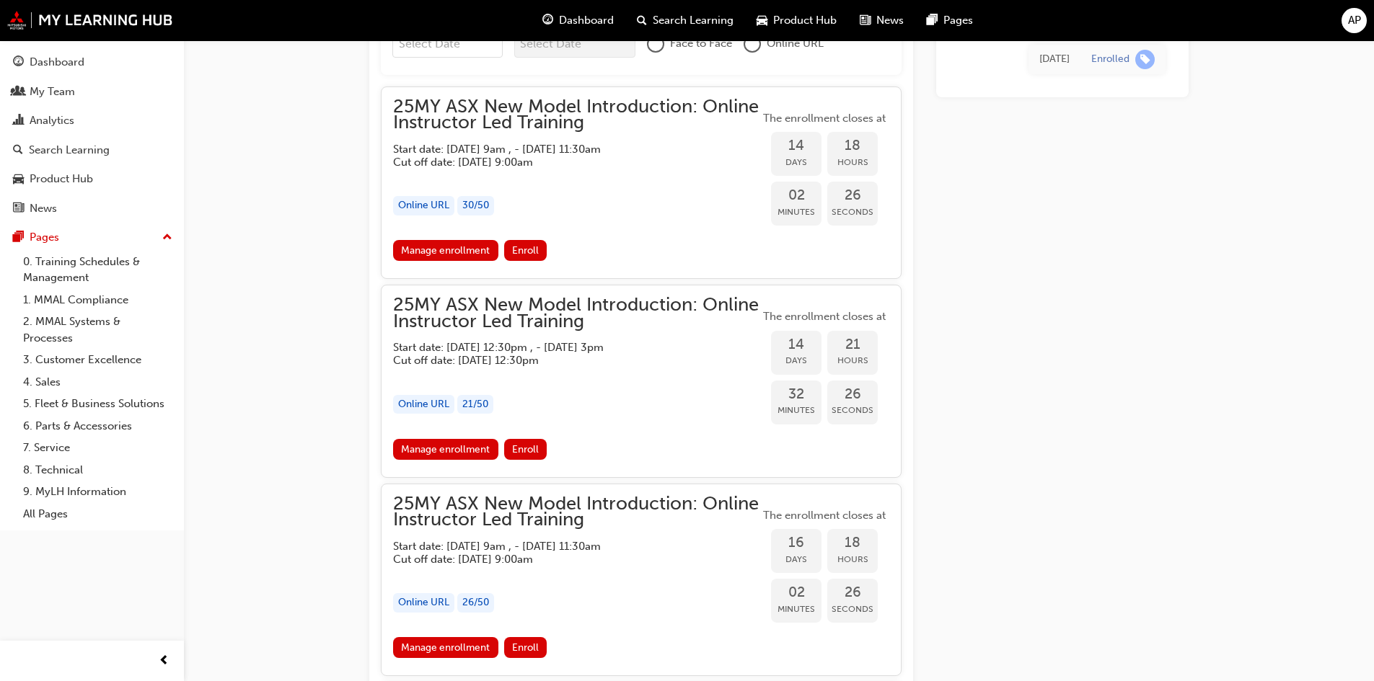
scroll to position [966, 0]
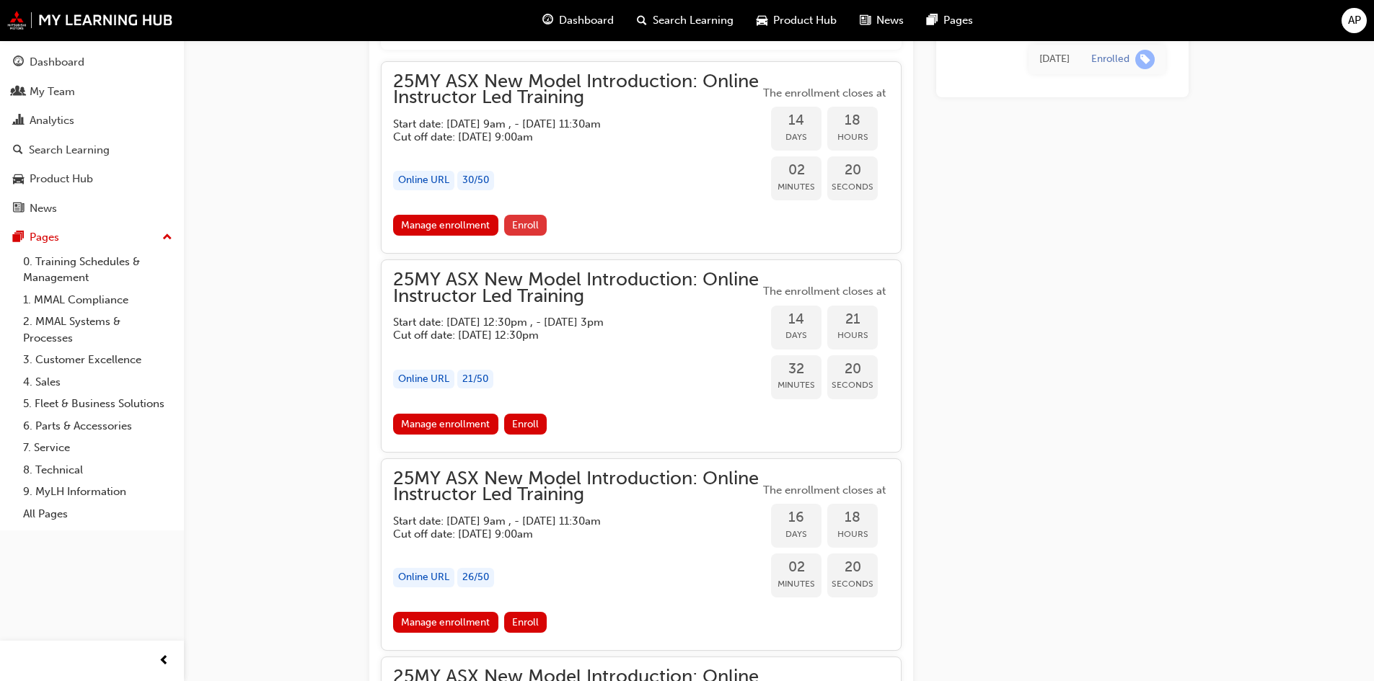
click at [525, 223] on span "Enroll" at bounding box center [525, 225] width 27 height 12
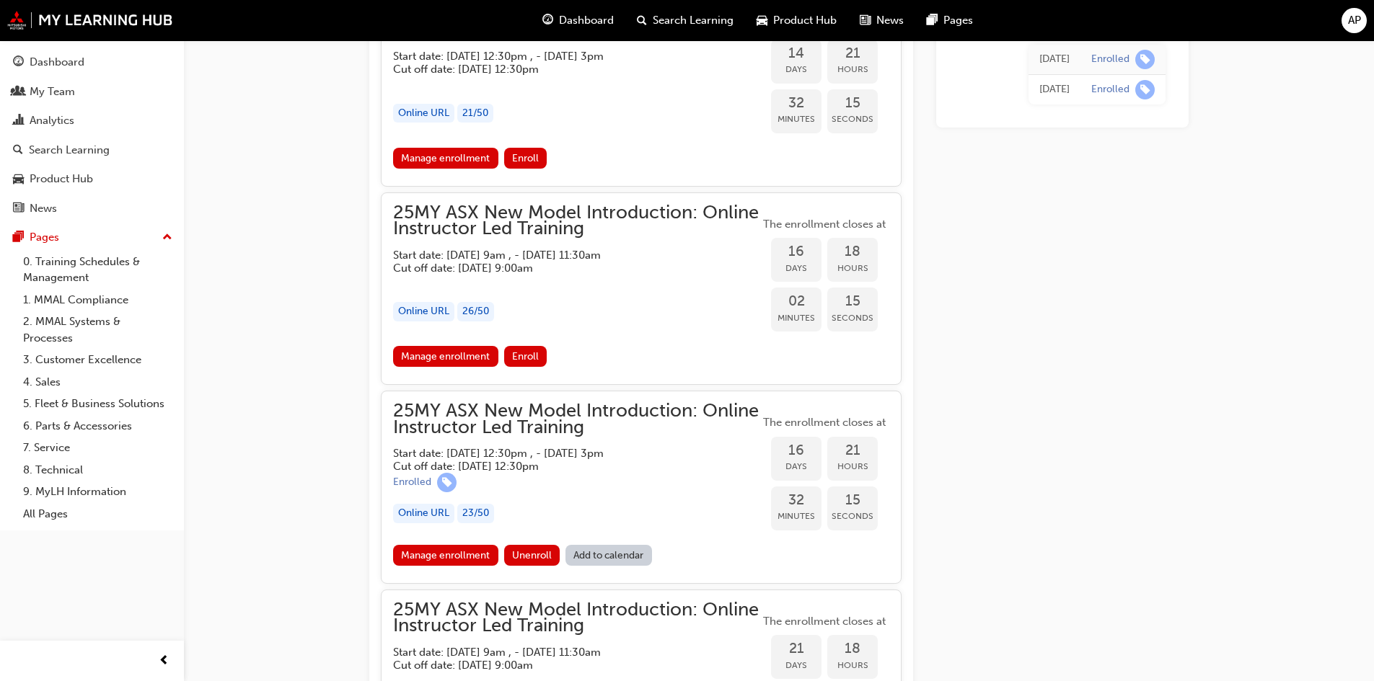
scroll to position [1327, 0]
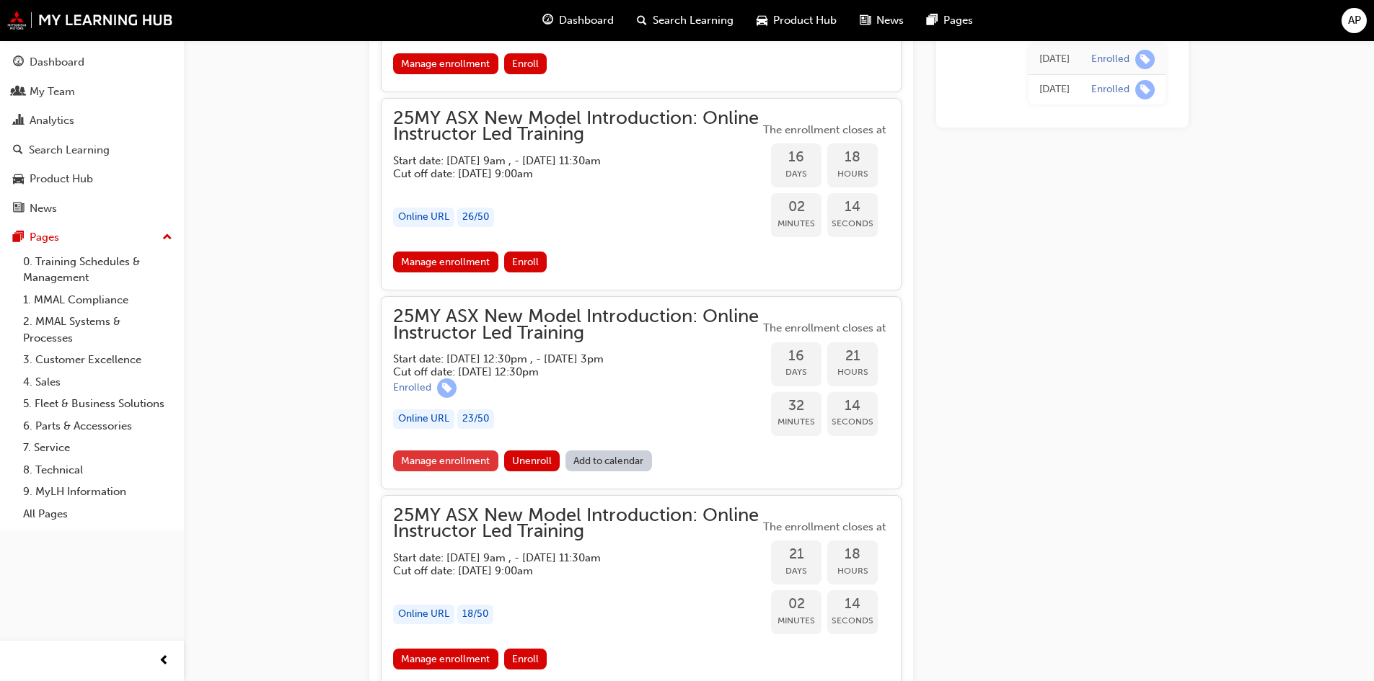
click at [446, 455] on link "Manage enrollment" at bounding box center [445, 461] width 105 height 21
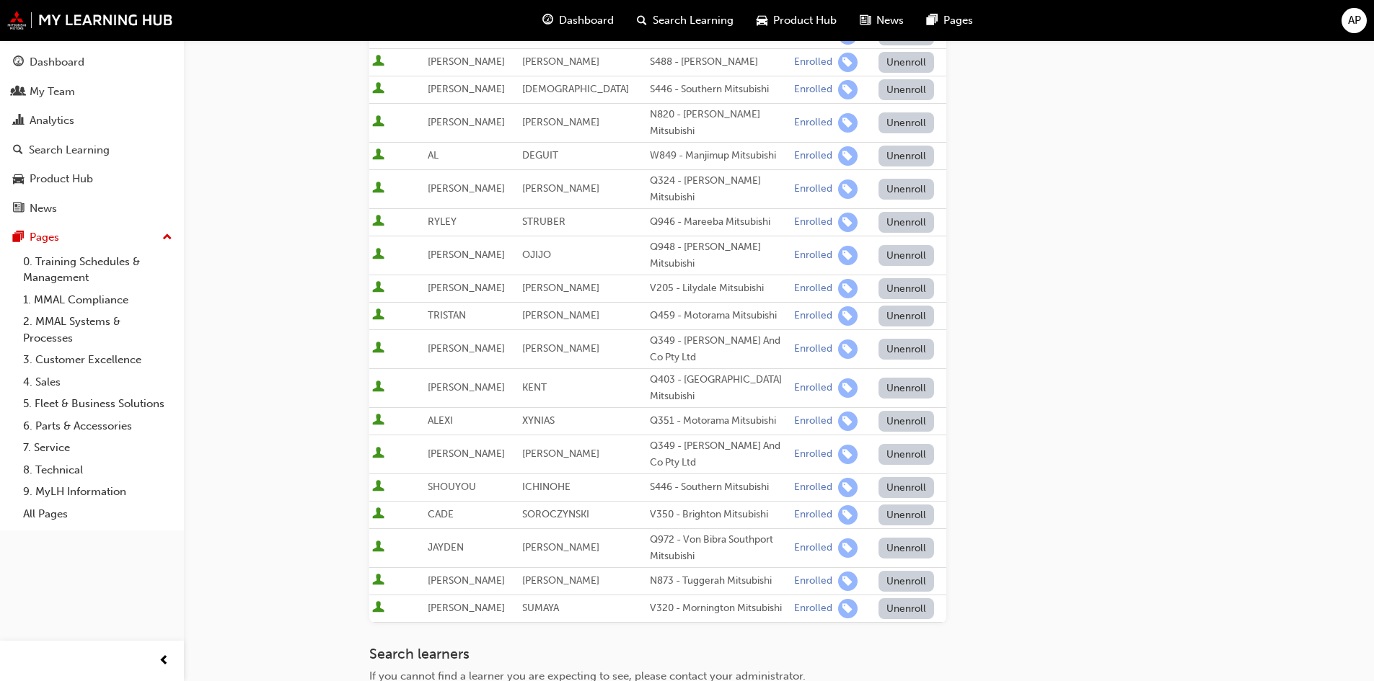
scroll to position [122, 0]
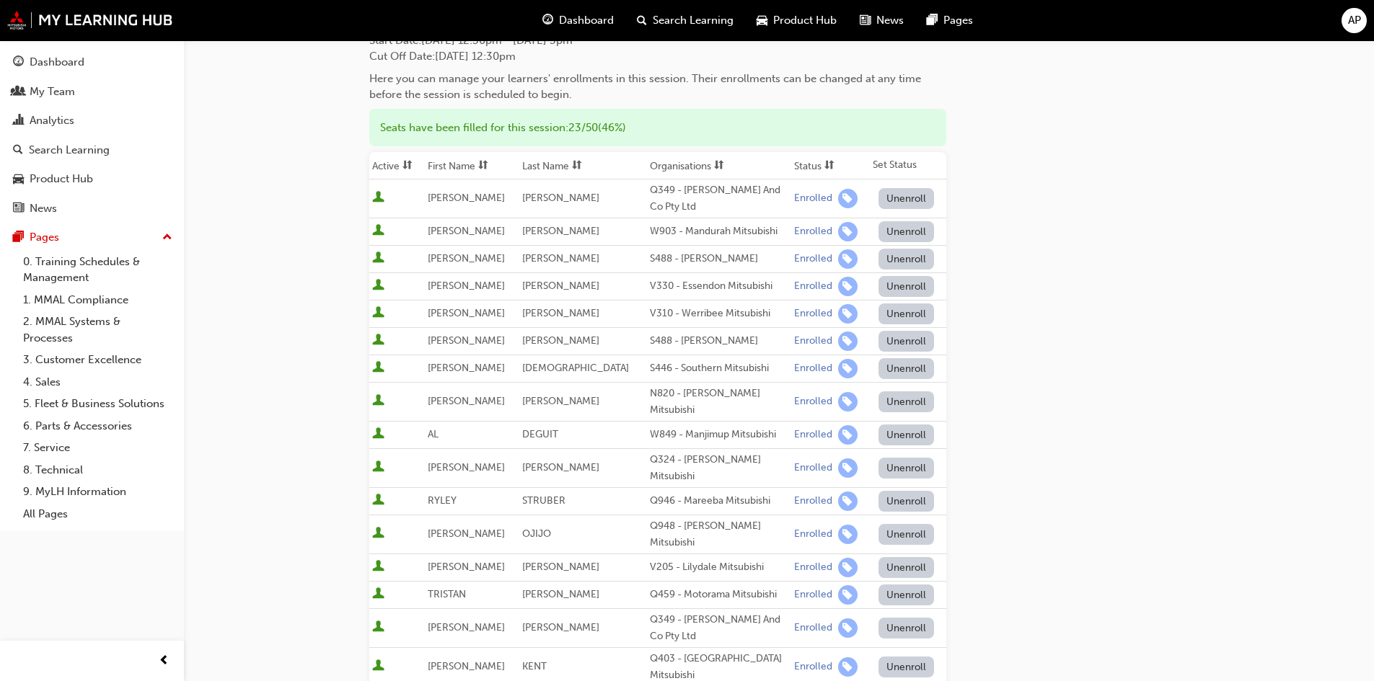
click at [901, 458] on button "Unenroll" at bounding box center [906, 468] width 56 height 21
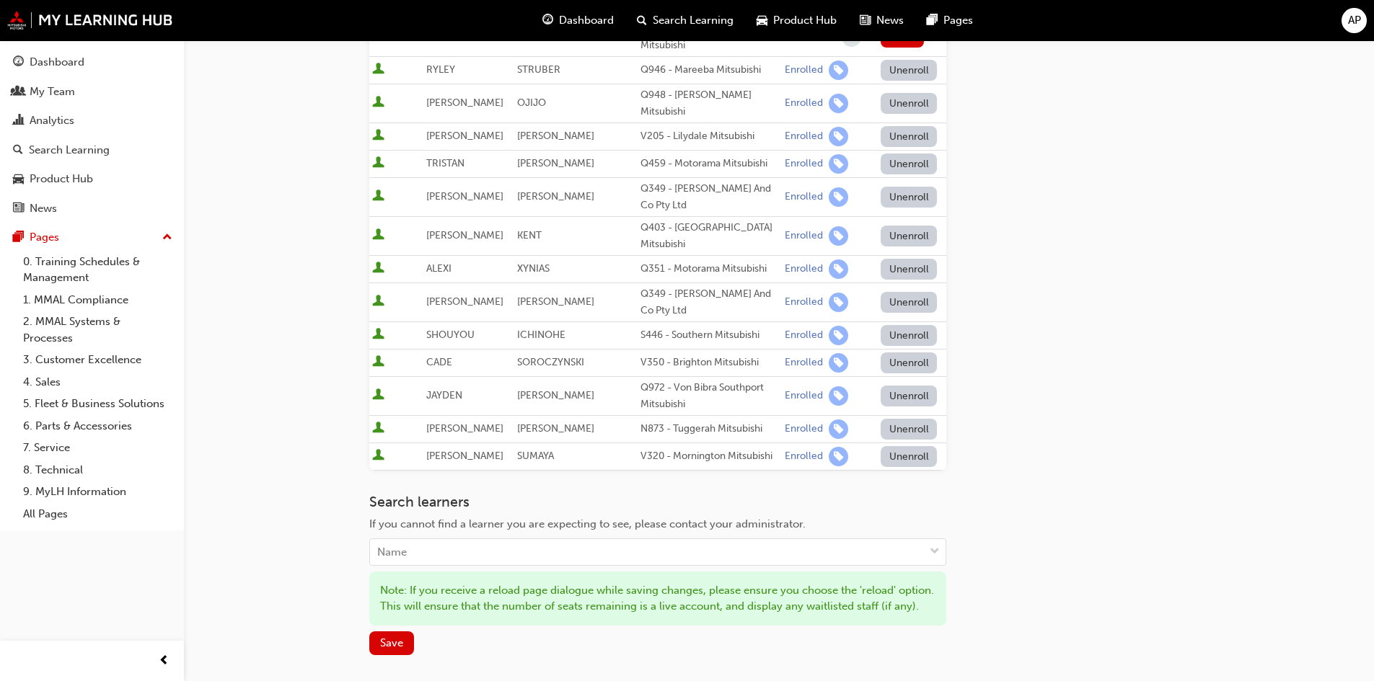
scroll to position [627, 0]
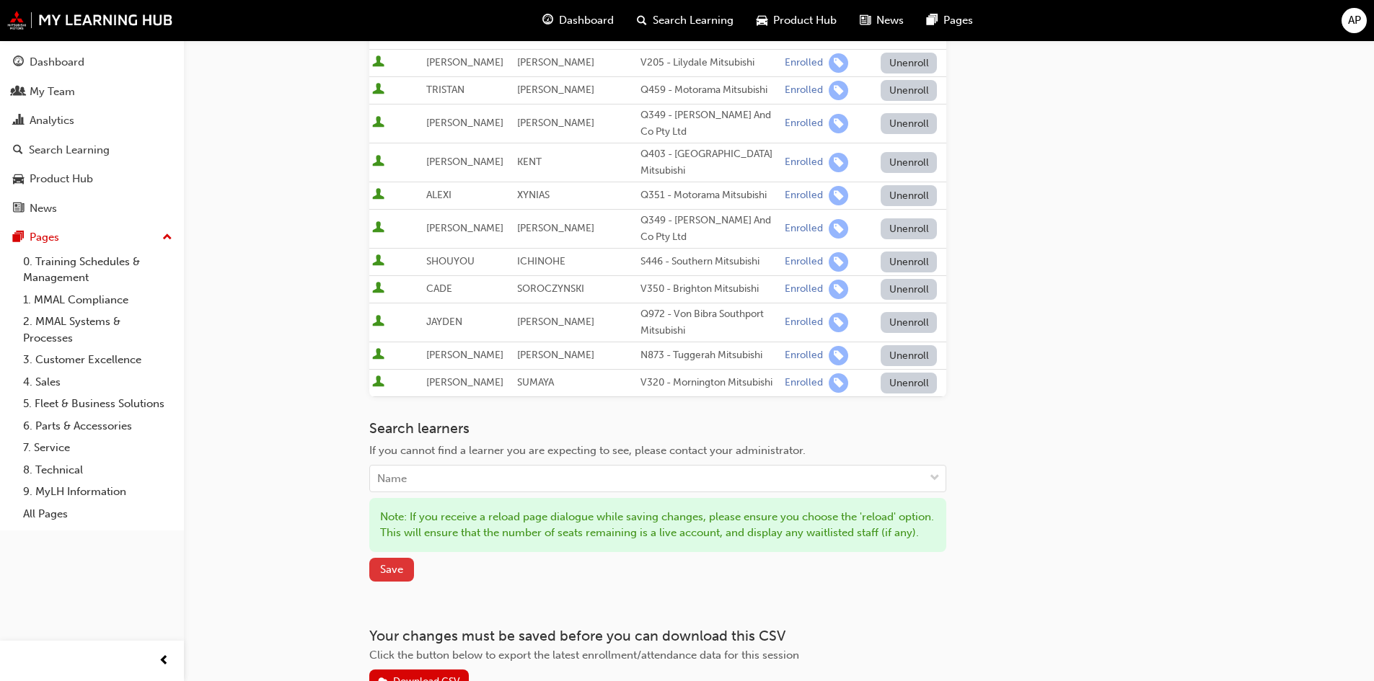
click at [392, 563] on span "Save" at bounding box center [391, 569] width 23 height 13
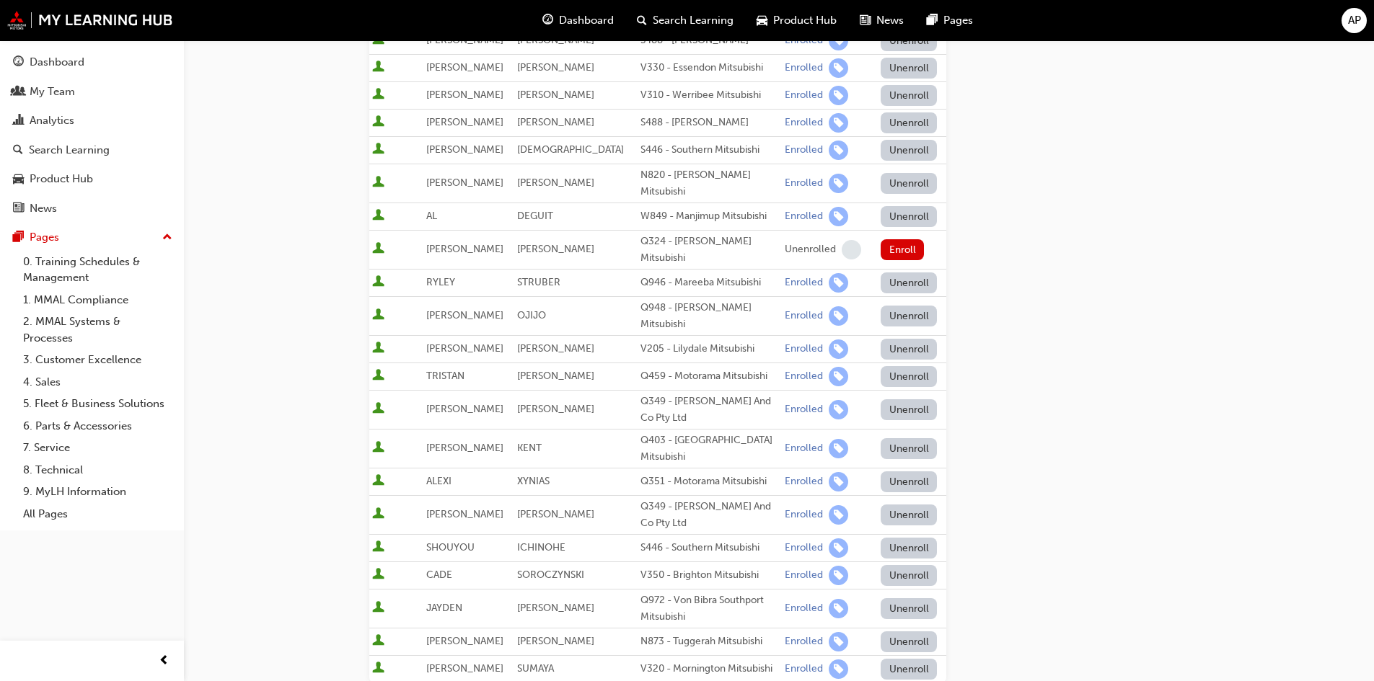
scroll to position [505, 0]
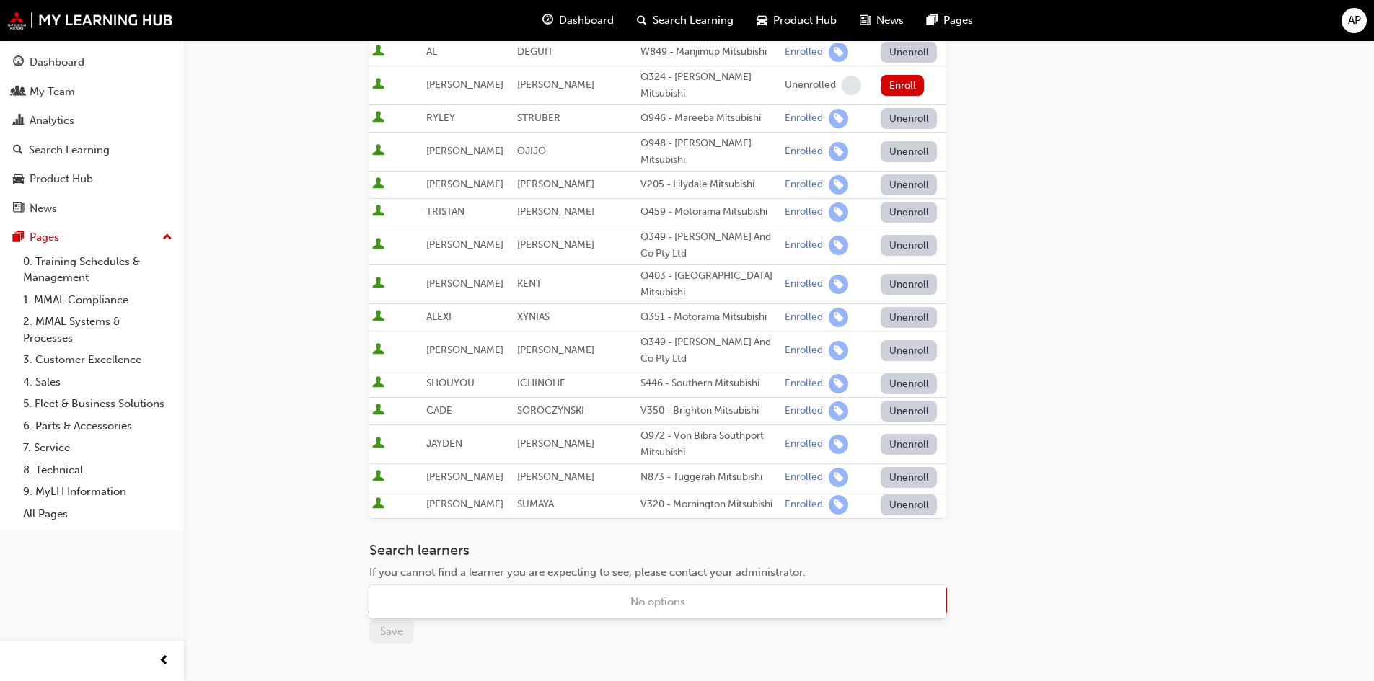
click at [465, 588] on div "Name" at bounding box center [647, 600] width 554 height 25
type input "ethan"
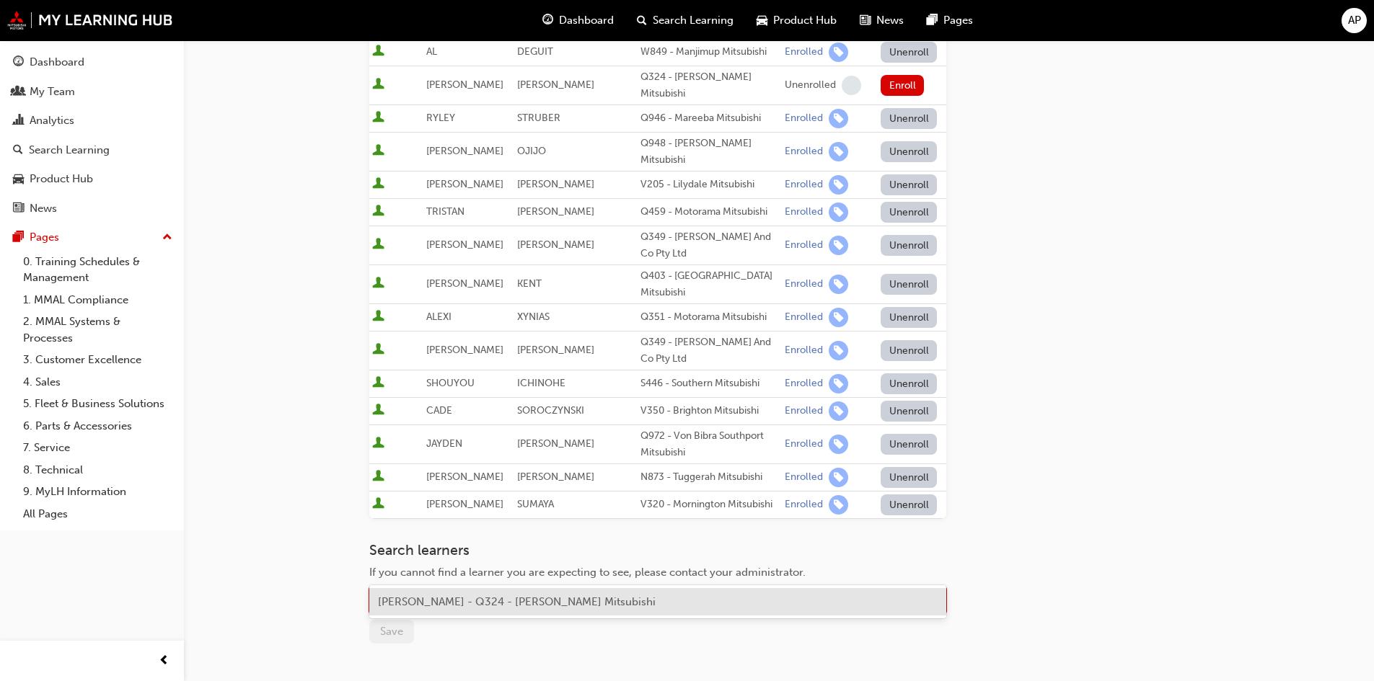
click at [483, 596] on span "ETHAN KRUGER - Q324 - Ross Gray Mitsubishi" at bounding box center [517, 602] width 278 height 13
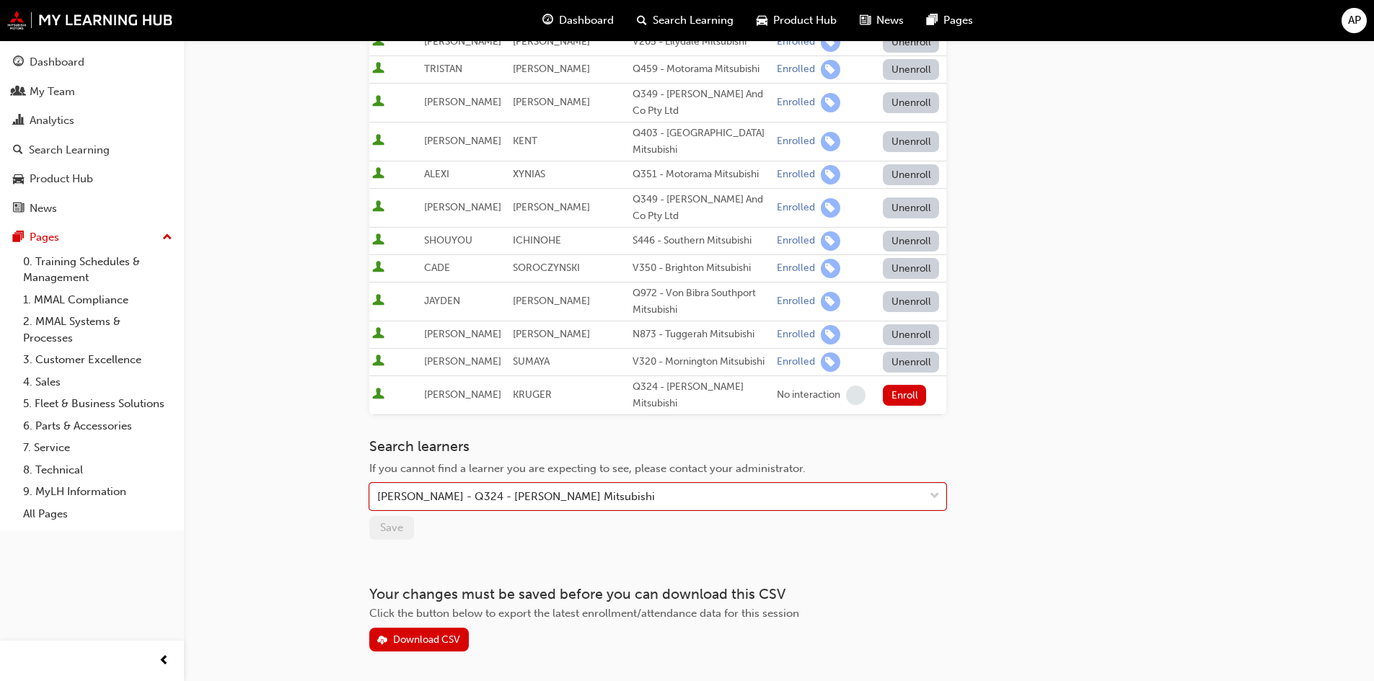
scroll to position [649, 0]
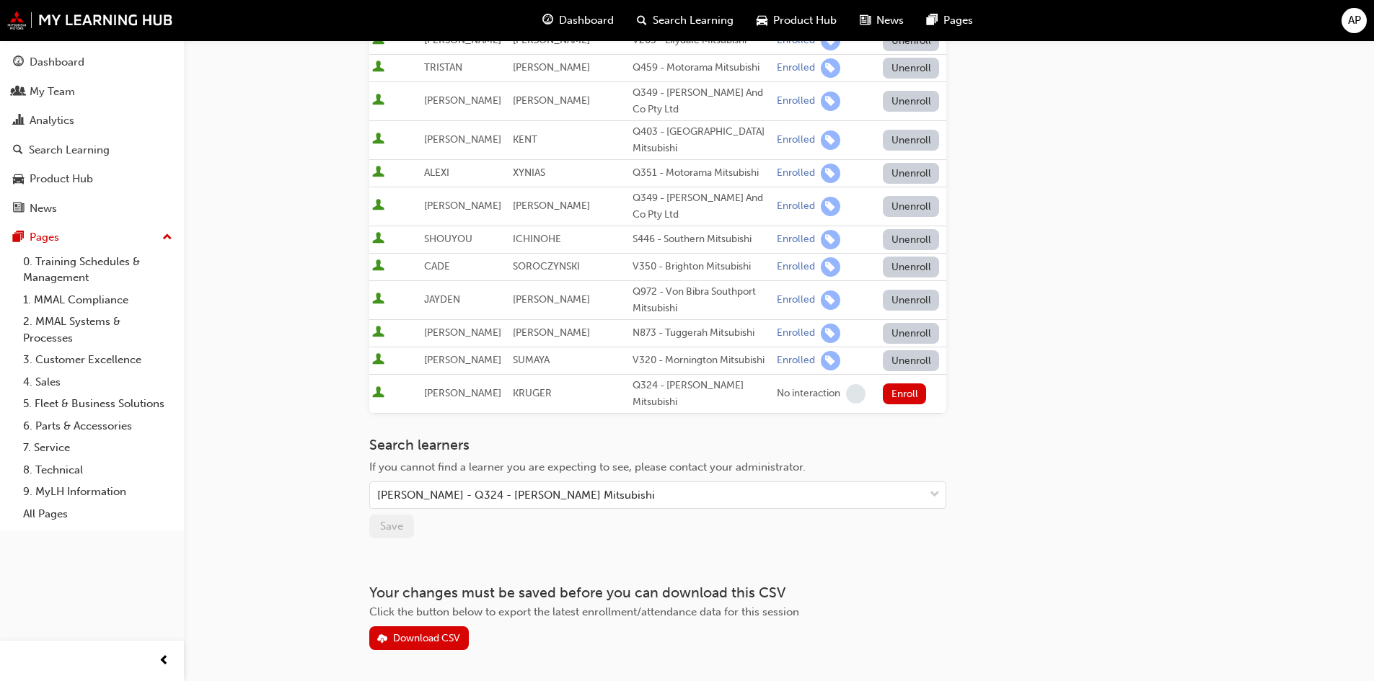
click at [563, 498] on div "Go to session detail page Manage enrollment for 25MY ASX New Model Introduction…" at bounding box center [657, 20] width 577 height 1259
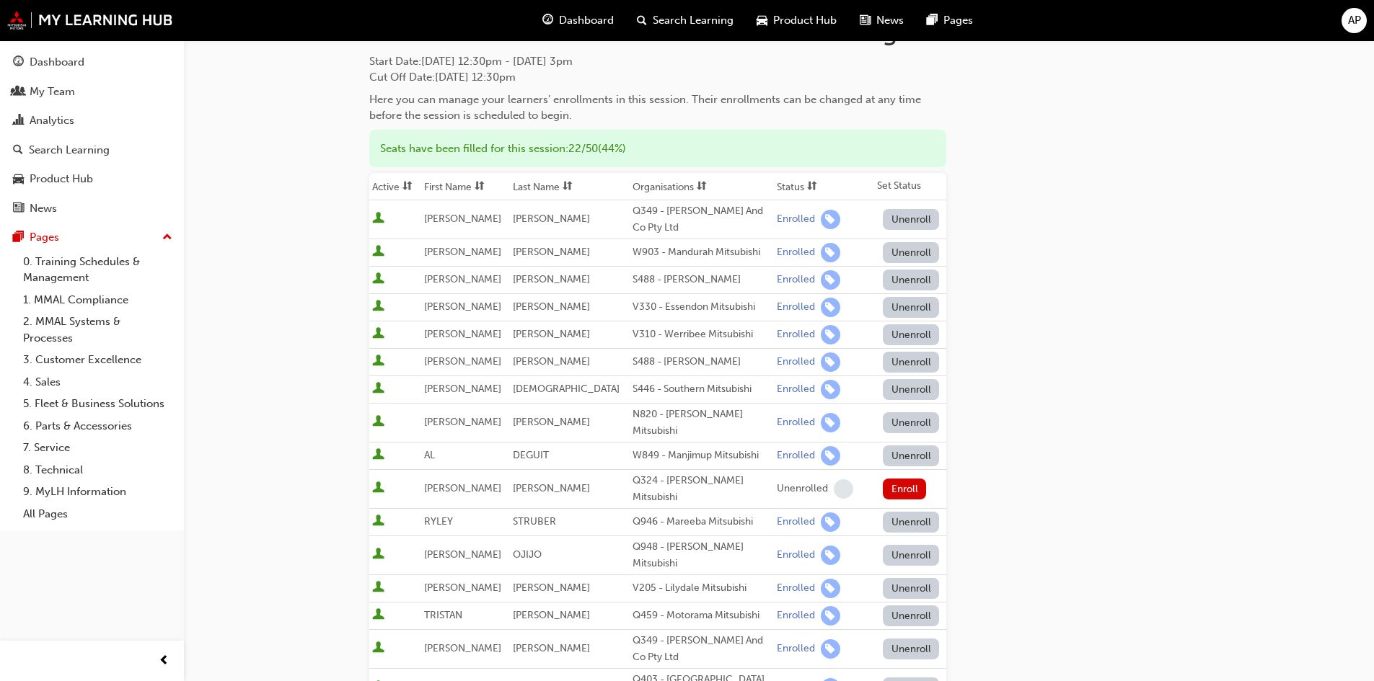
scroll to position [0, 0]
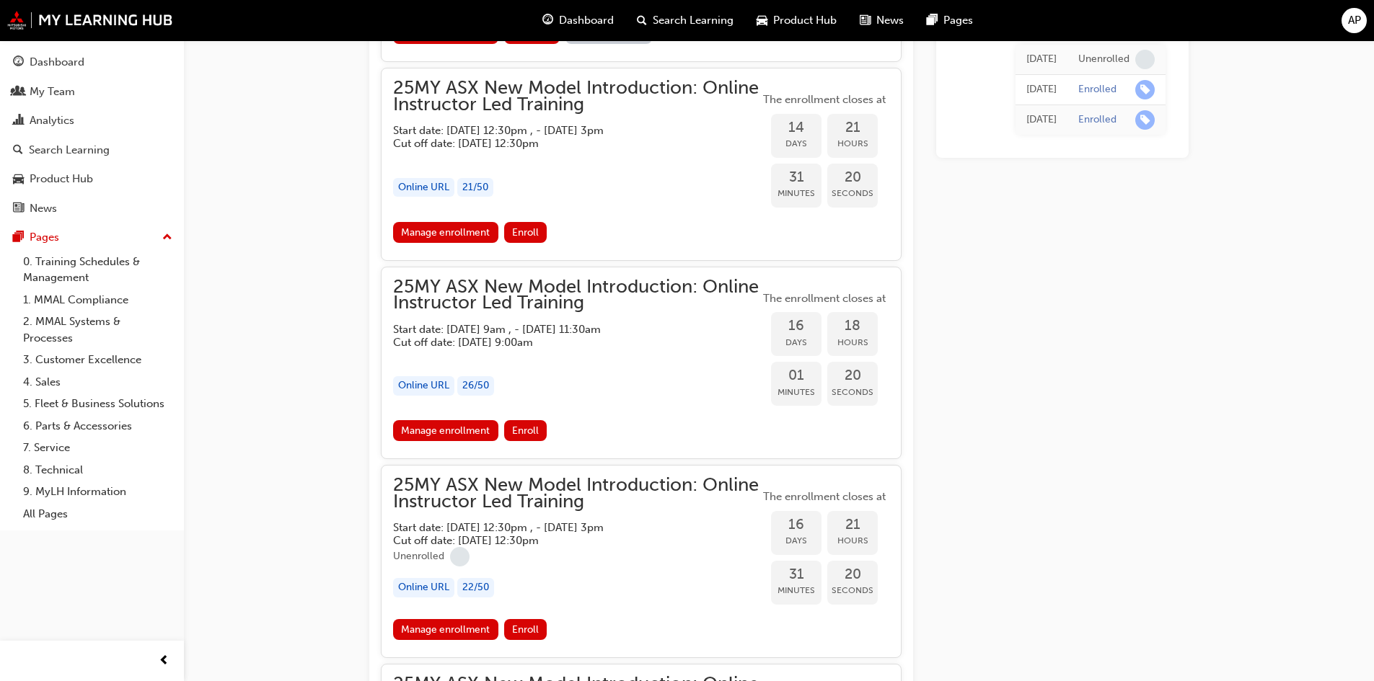
scroll to position [1183, 0]
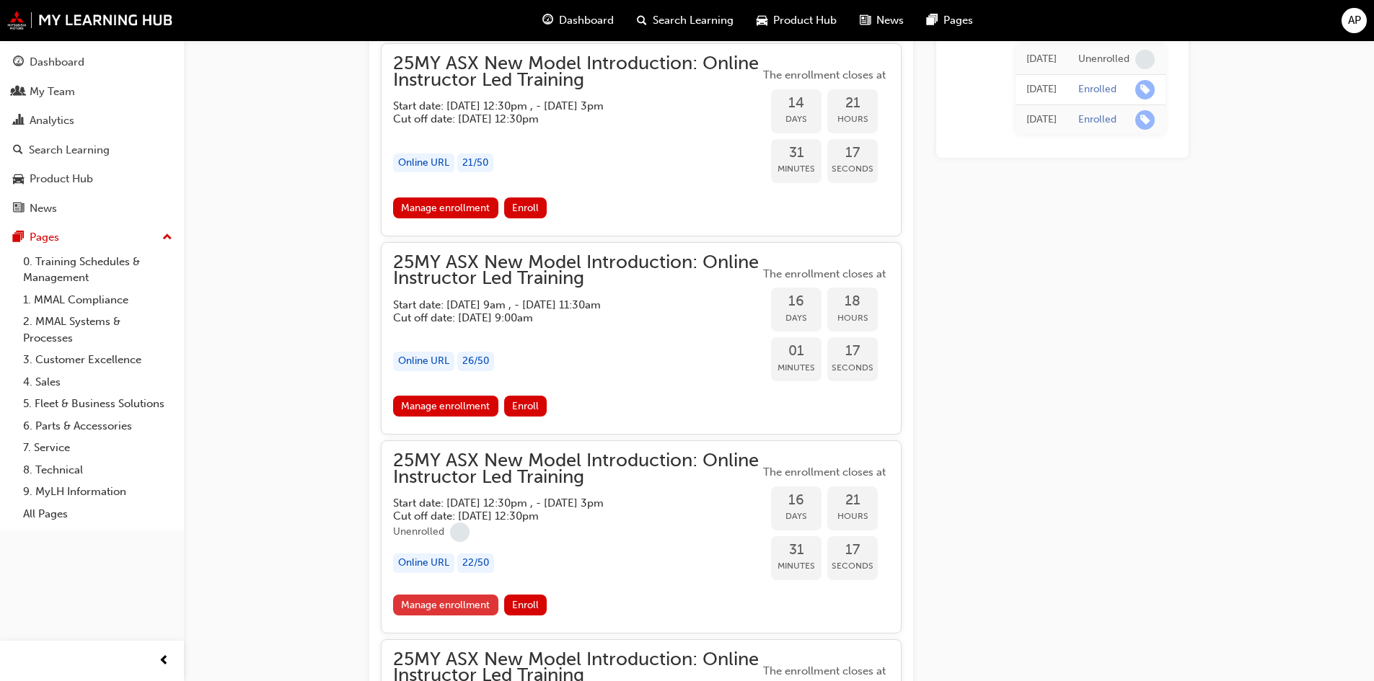
click at [458, 600] on link "Manage enrollment" at bounding box center [445, 605] width 105 height 21
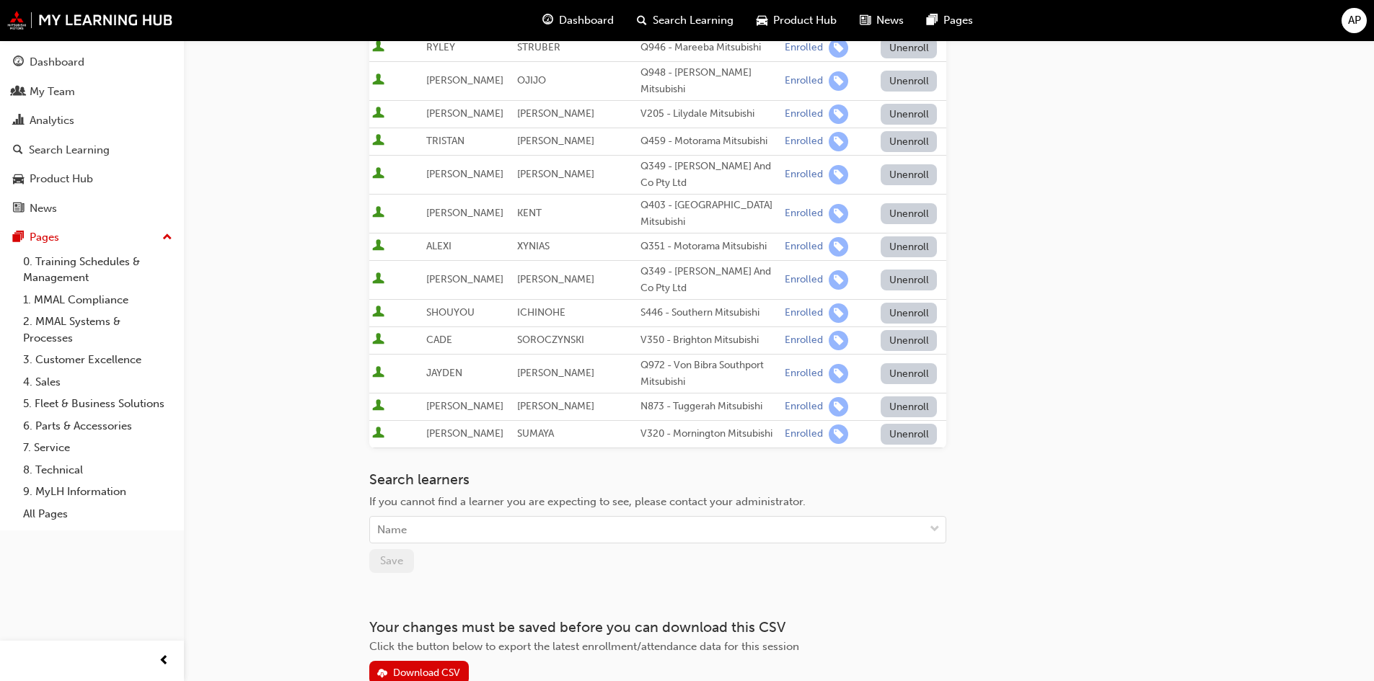
scroll to position [577, 0]
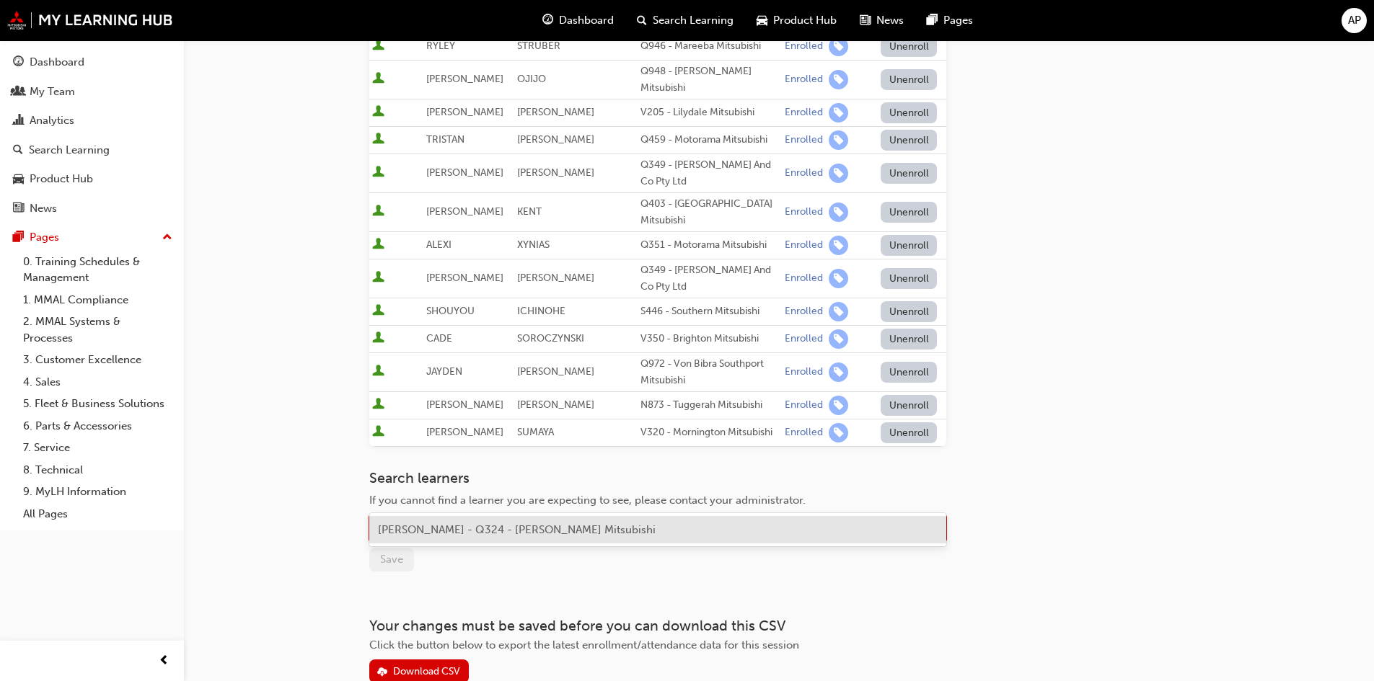
click at [468, 516] on div "Name" at bounding box center [647, 528] width 554 height 25
click at [456, 531] on span "ETHAN KRUGER - Q324 - Ross Gray Mitsubishi" at bounding box center [517, 529] width 278 height 13
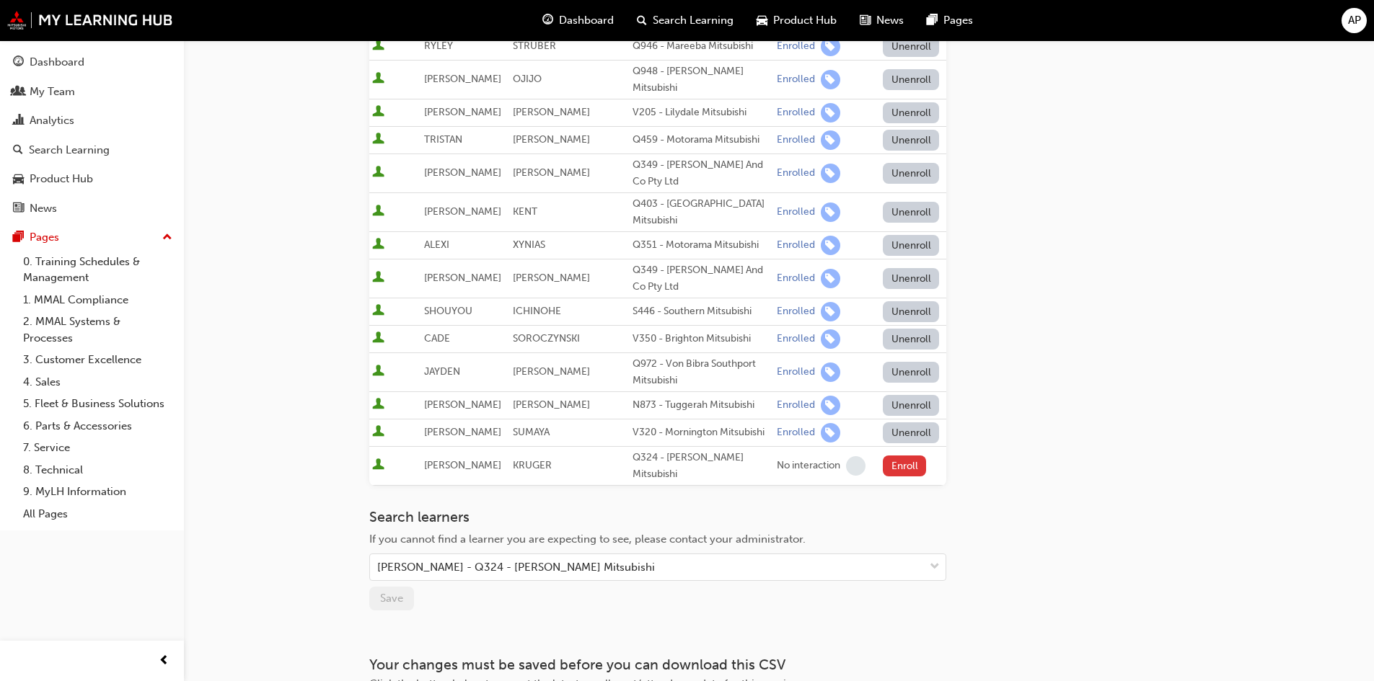
click at [904, 456] on button "Enroll" at bounding box center [904, 466] width 43 height 21
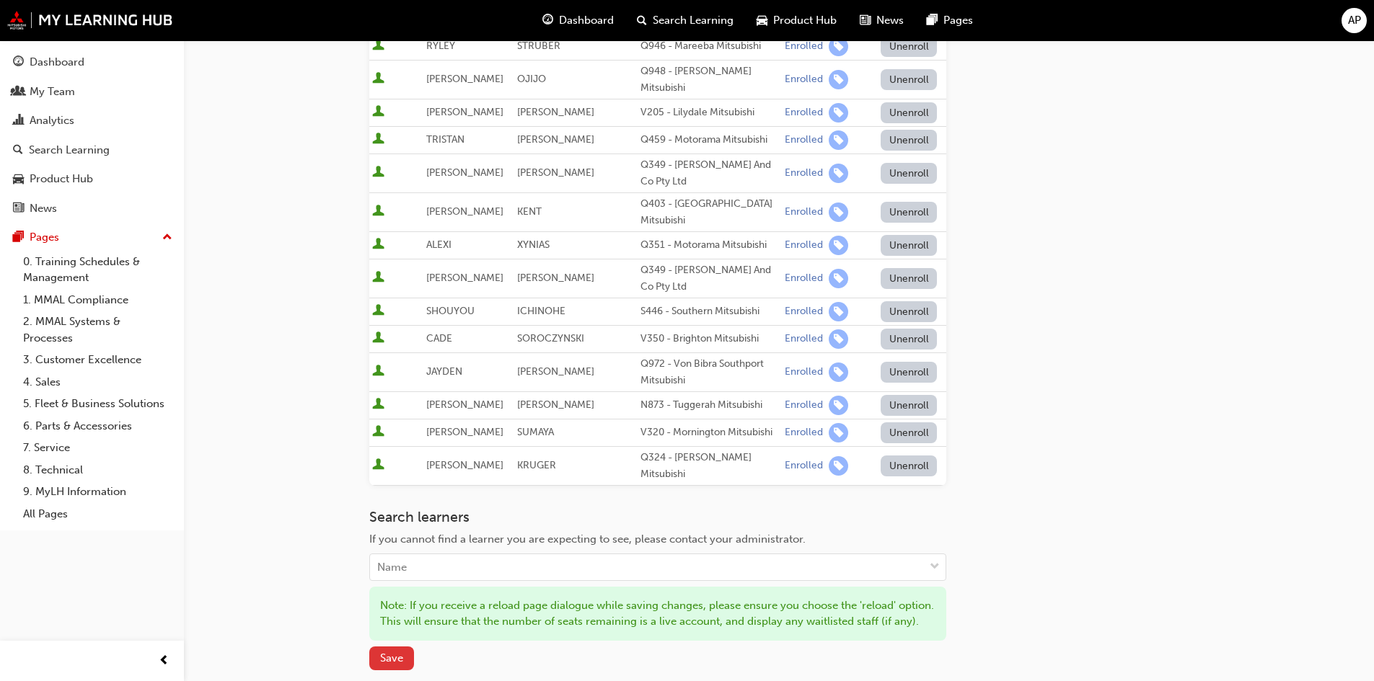
click at [396, 652] on span "Save" at bounding box center [391, 658] width 23 height 13
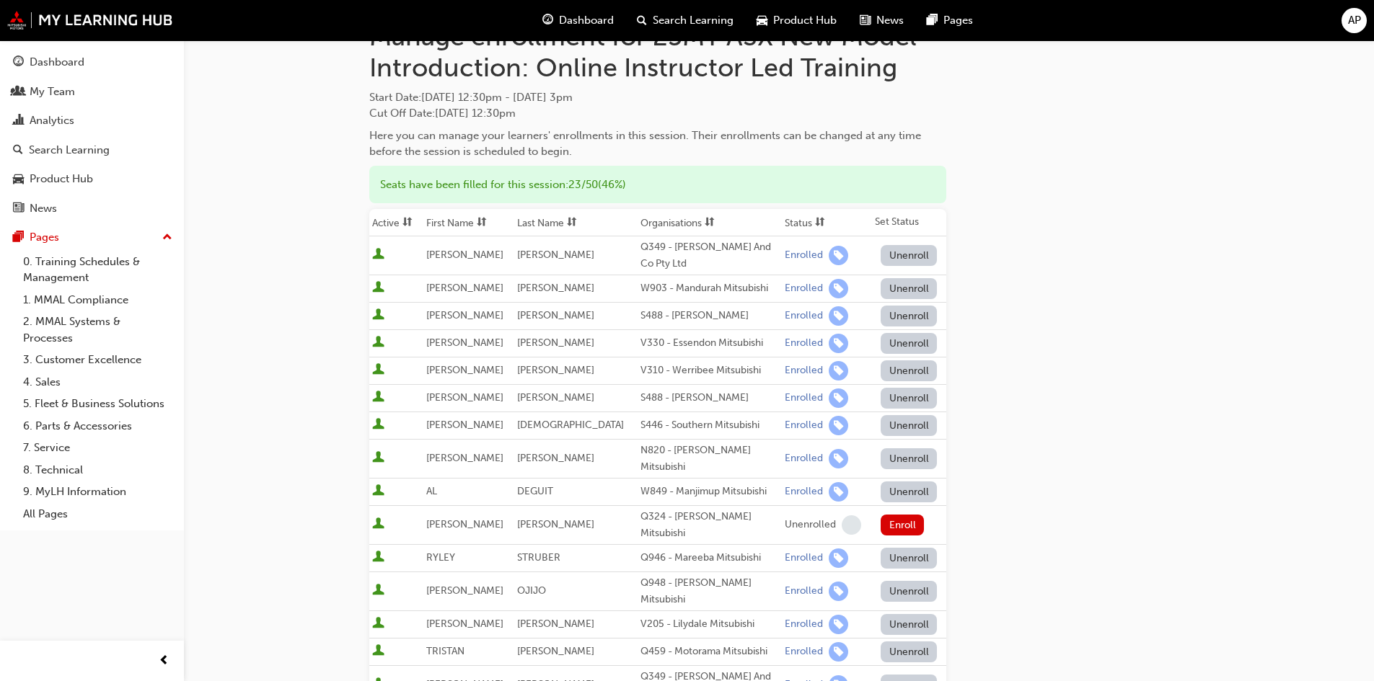
scroll to position [144, 0]
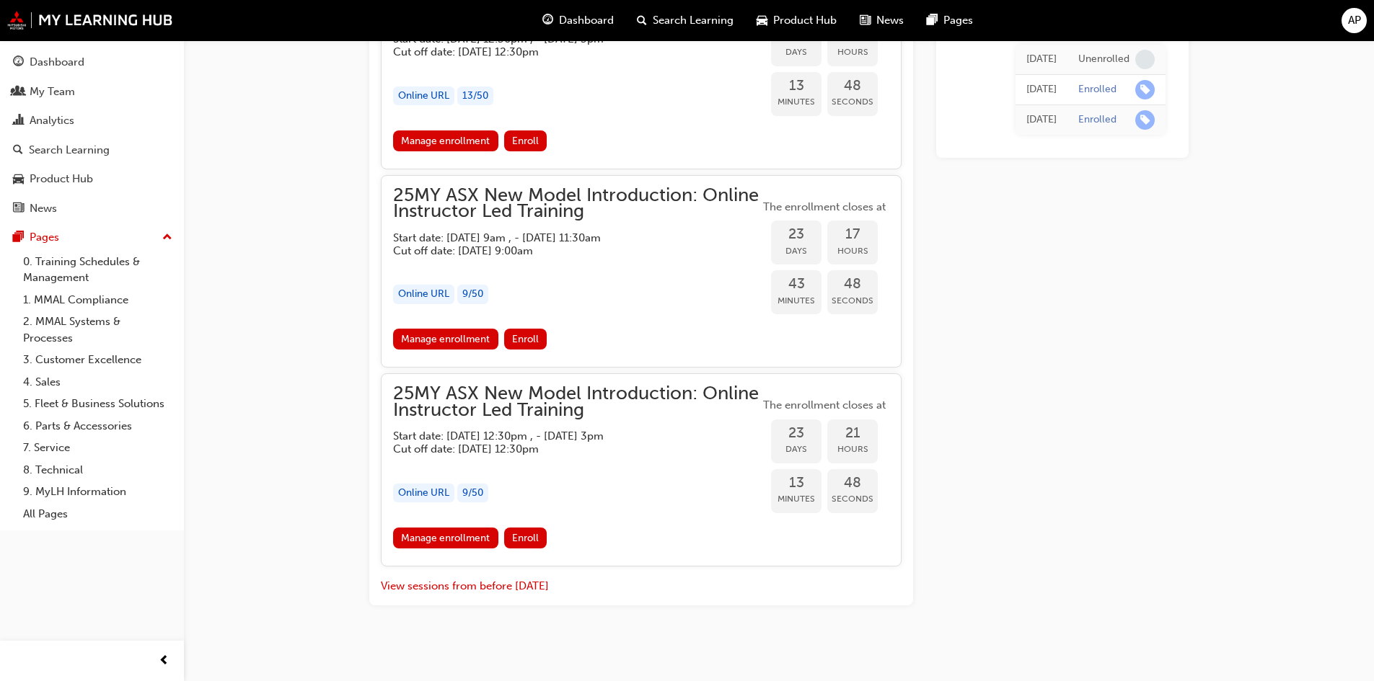
scroll to position [2048, 0]
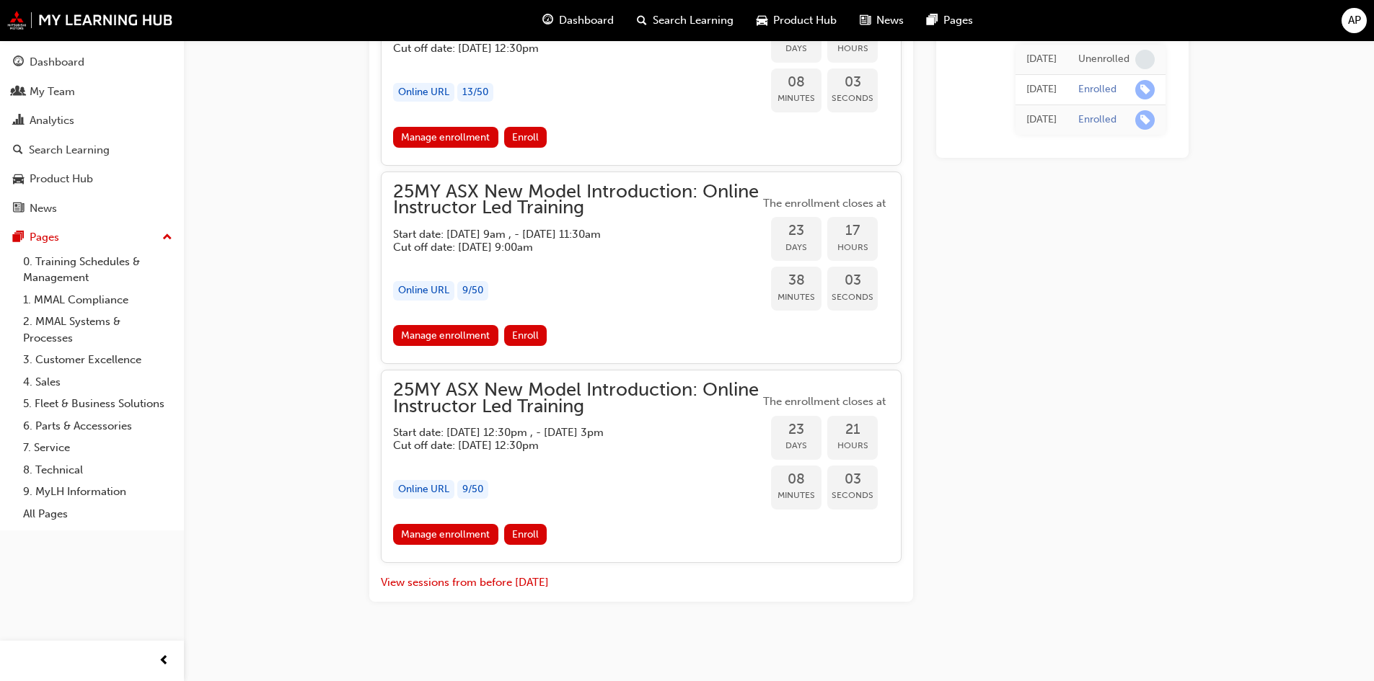
click at [466, 531] on link "Manage enrollment" at bounding box center [445, 534] width 105 height 21
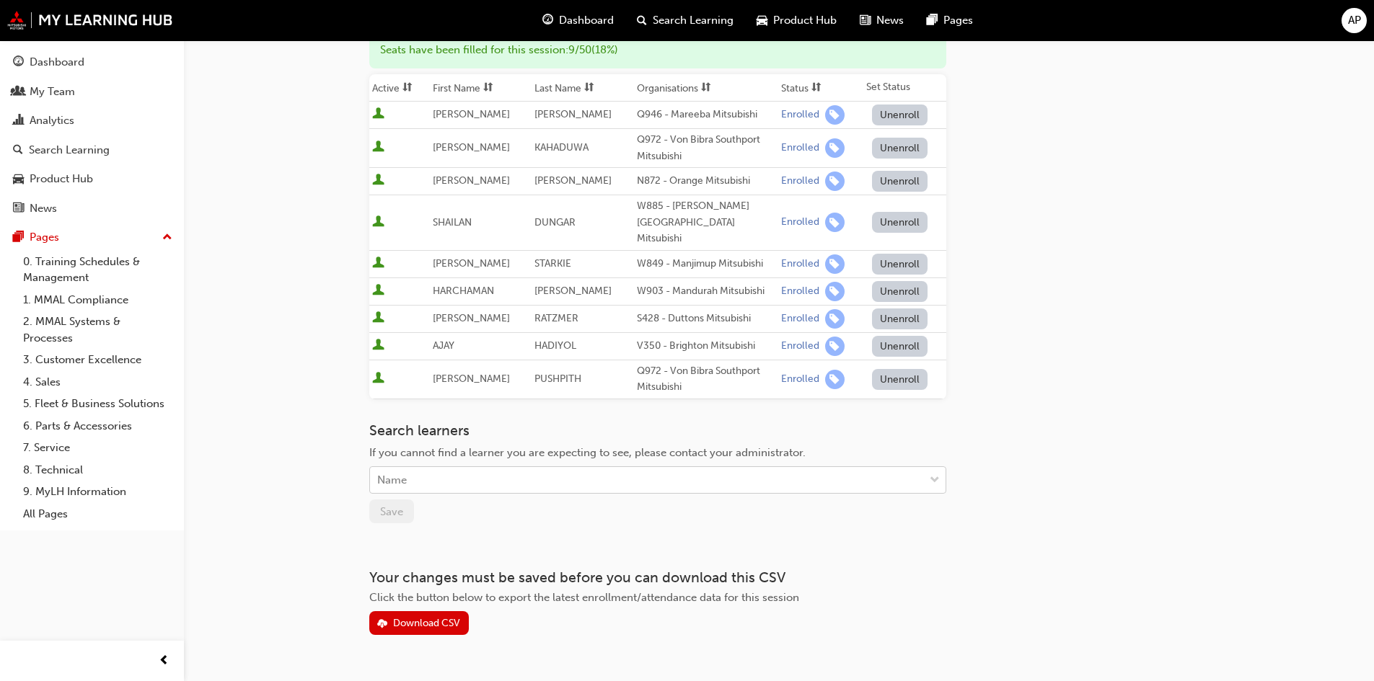
scroll to position [216, 0]
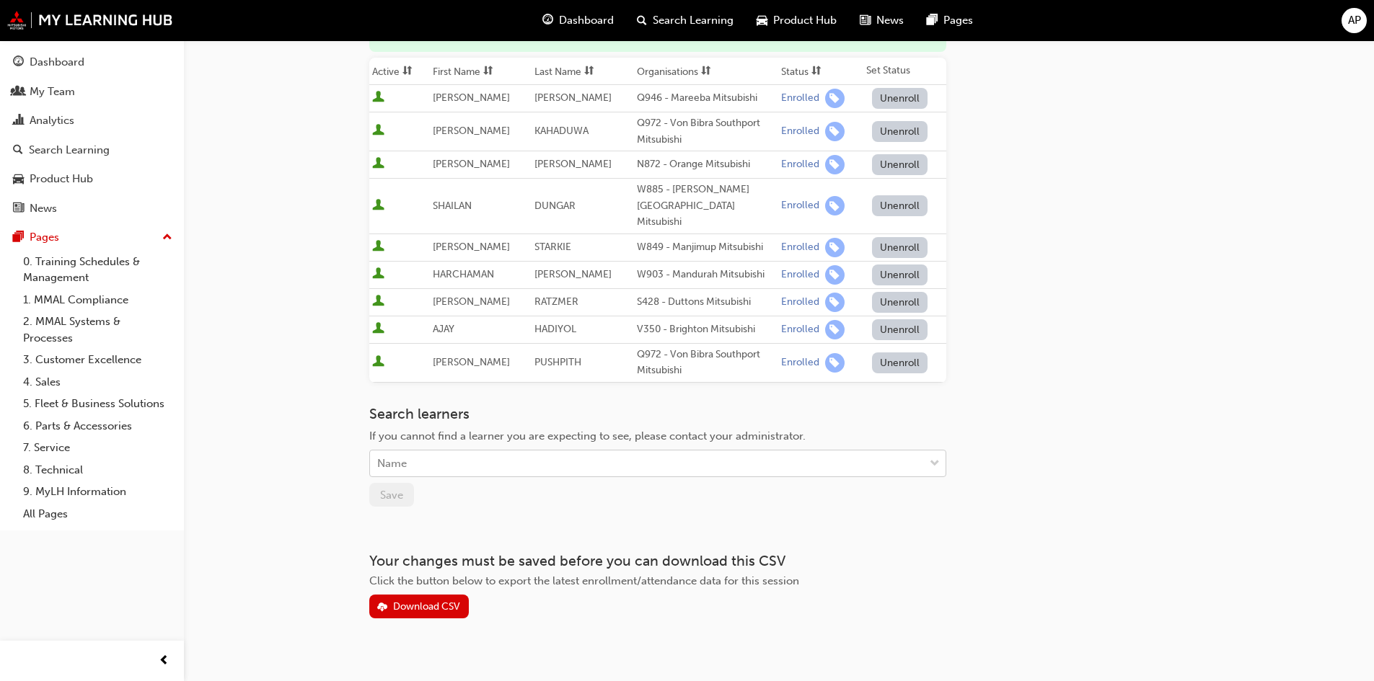
click at [454, 451] on div "Name" at bounding box center [647, 463] width 554 height 25
type input "RICH"
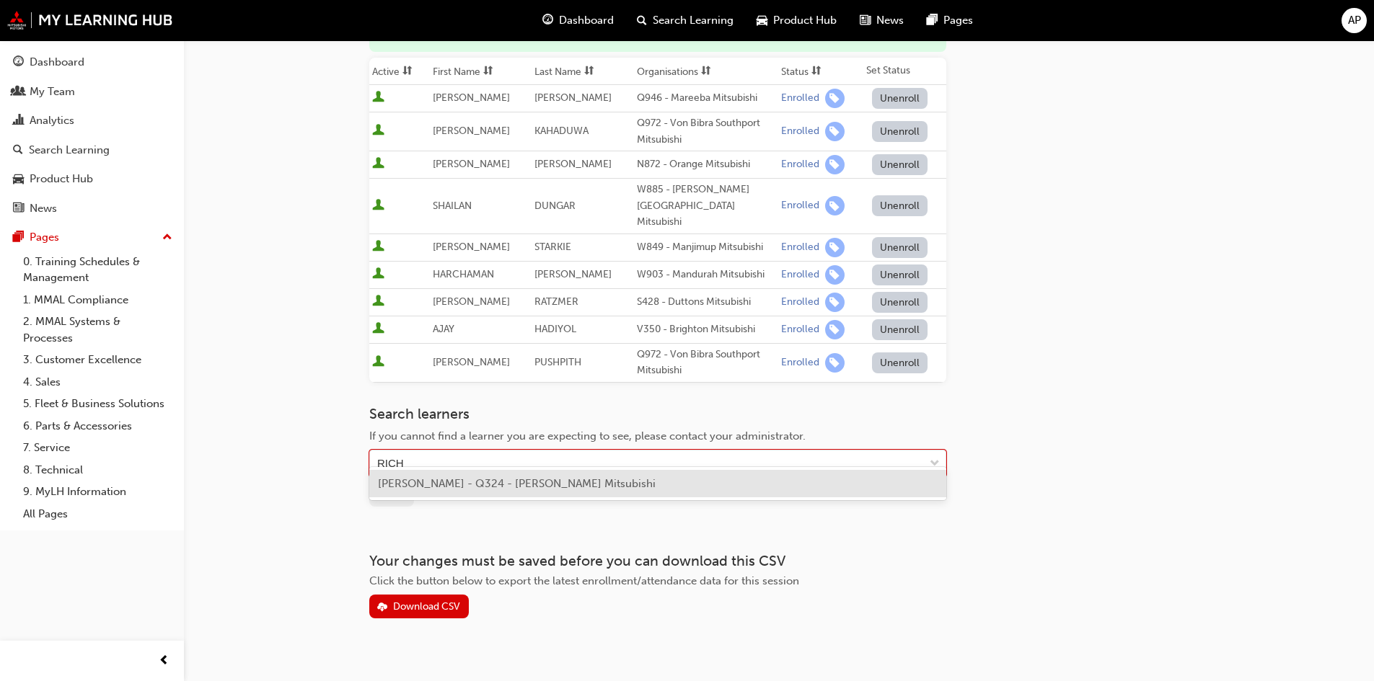
click at [506, 493] on div "RICHARD BURROWS - Q324 - Ross Gray Mitsubishi" at bounding box center [657, 484] width 577 height 28
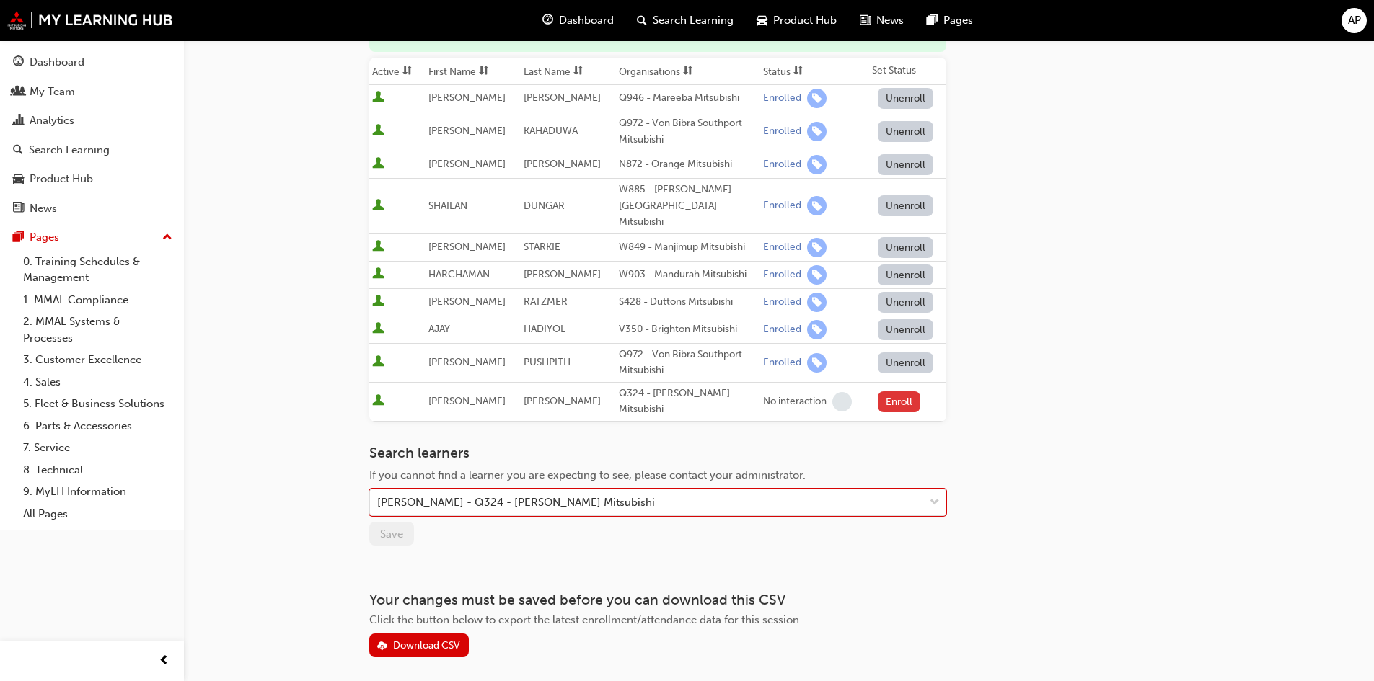
click at [892, 392] on button "Enroll" at bounding box center [899, 402] width 43 height 21
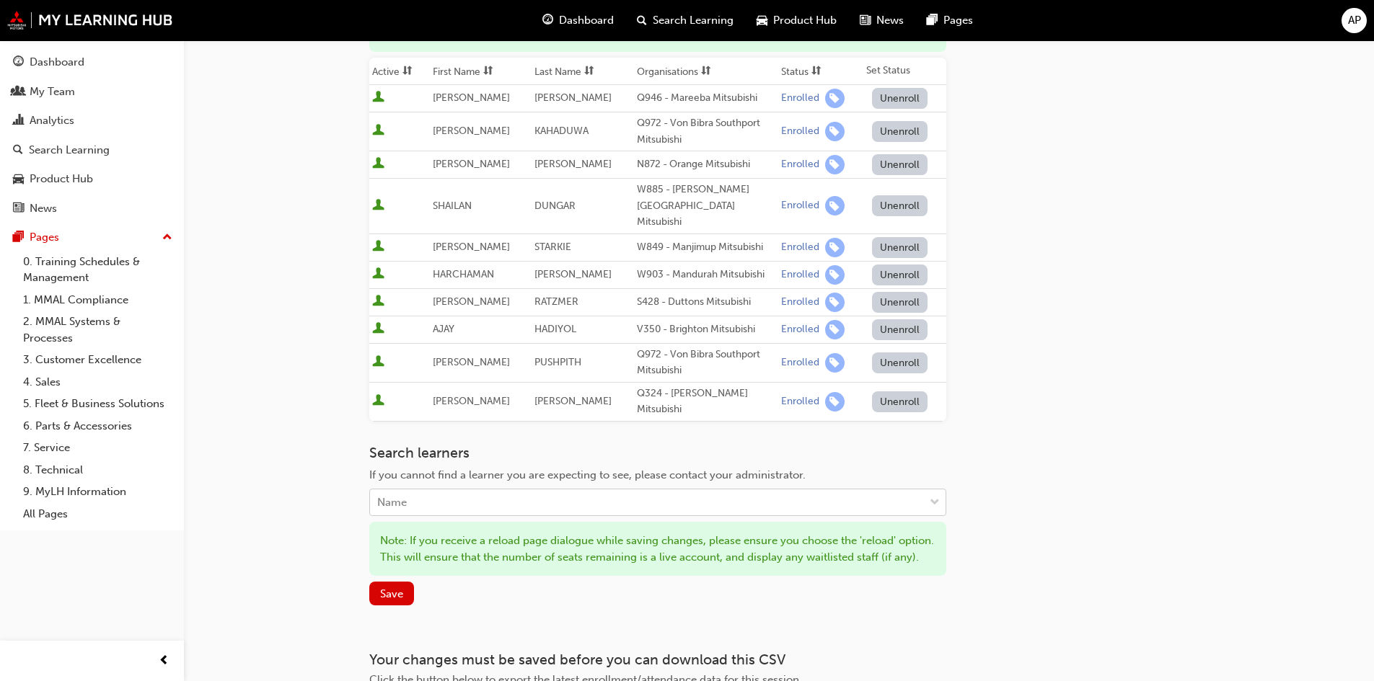
click at [532, 490] on div "Name" at bounding box center [647, 502] width 554 height 25
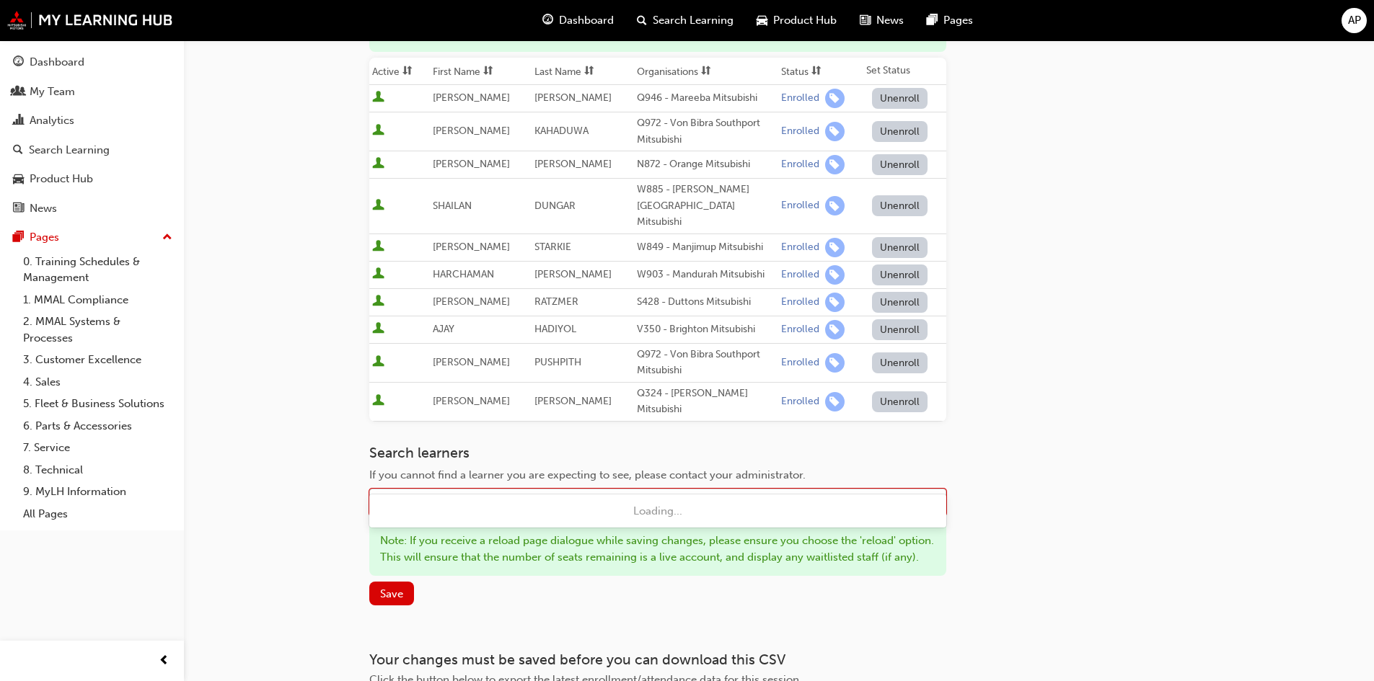
type input "MATT"
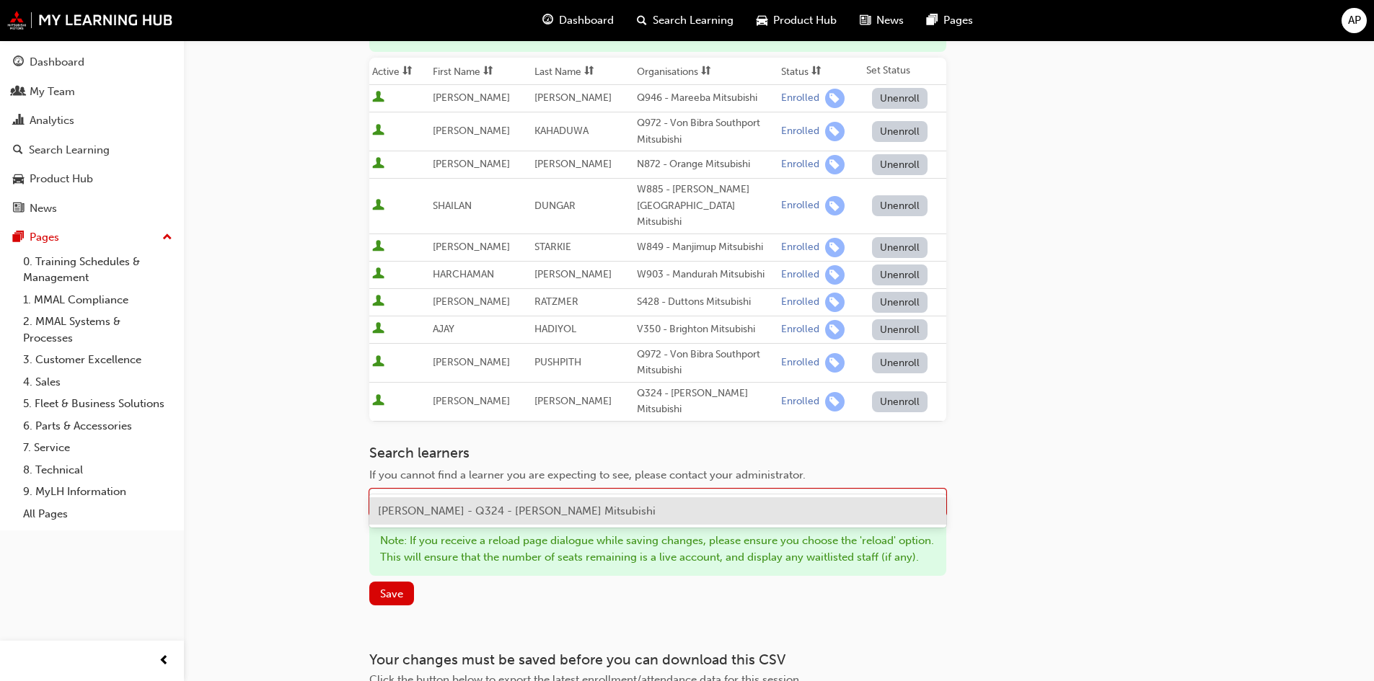
click at [529, 513] on span "MATTHEW ROBINSON - Q324 - Ross Gray Mitsubishi" at bounding box center [517, 511] width 278 height 13
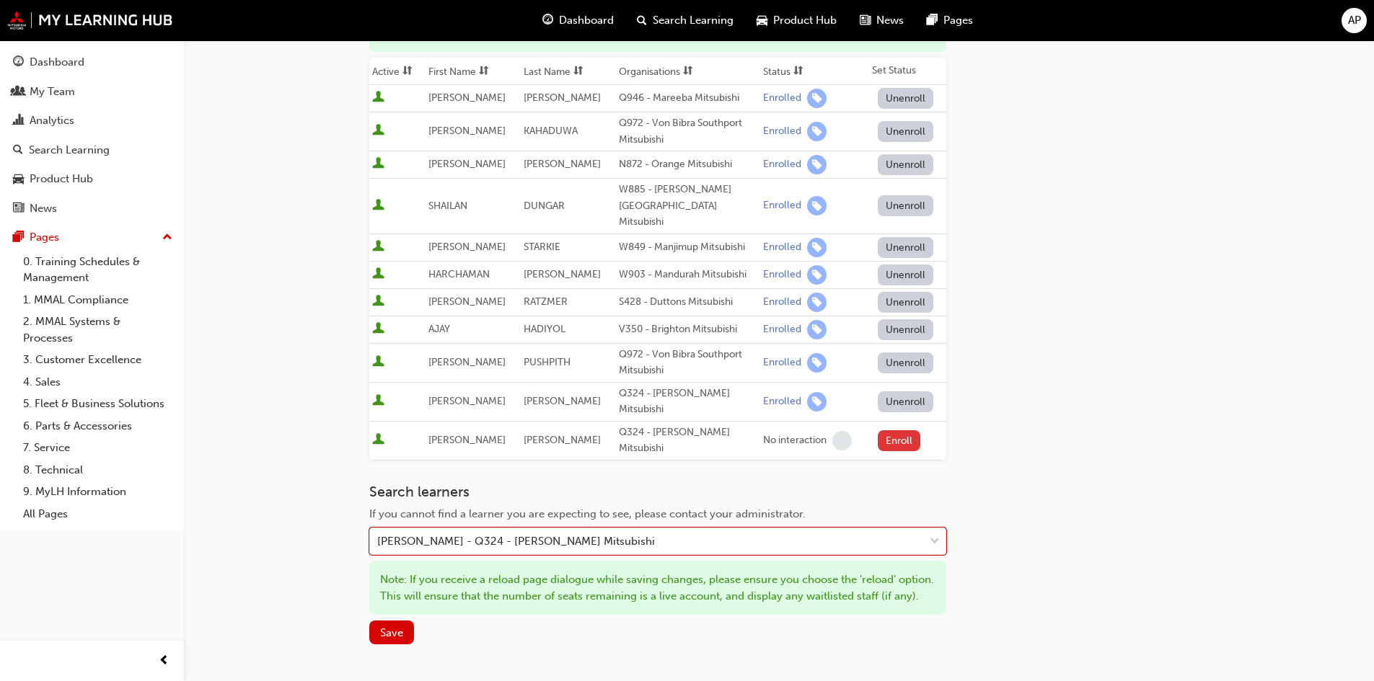
click at [893, 430] on button "Enroll" at bounding box center [899, 440] width 43 height 21
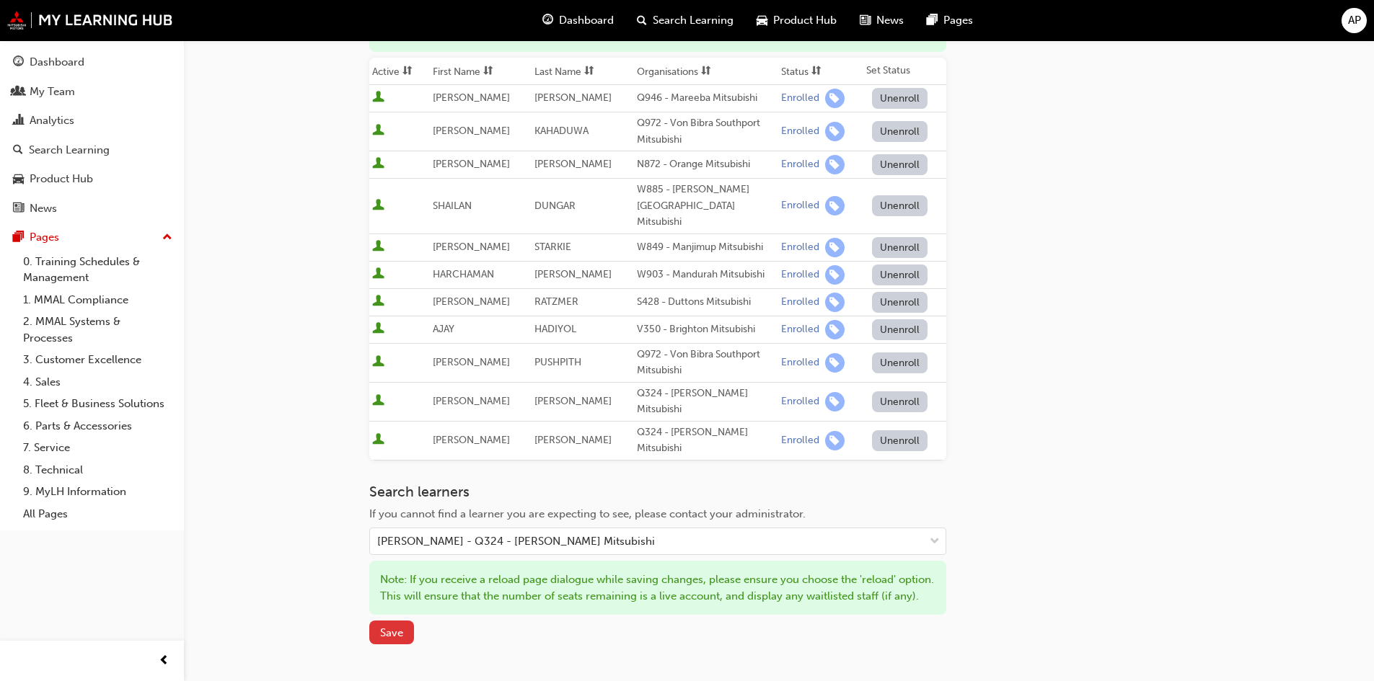
click at [397, 627] on span "Save" at bounding box center [391, 633] width 23 height 13
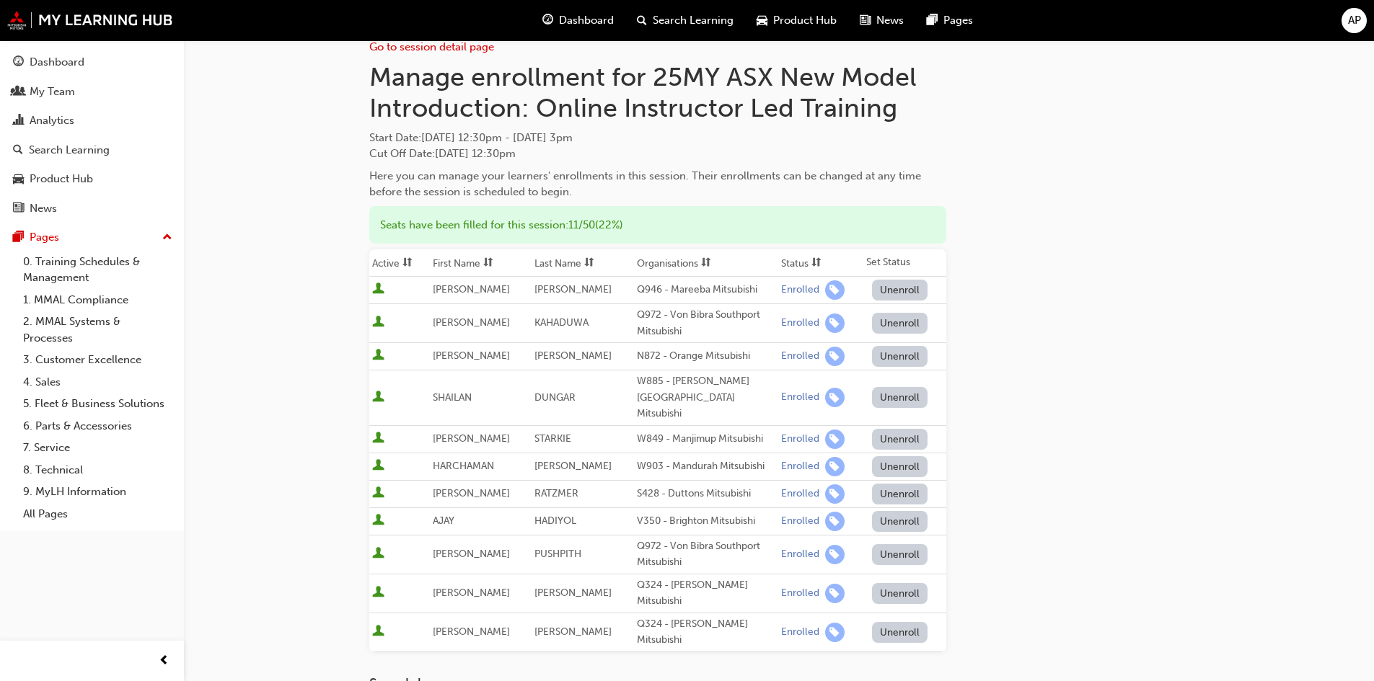
scroll to position [0, 0]
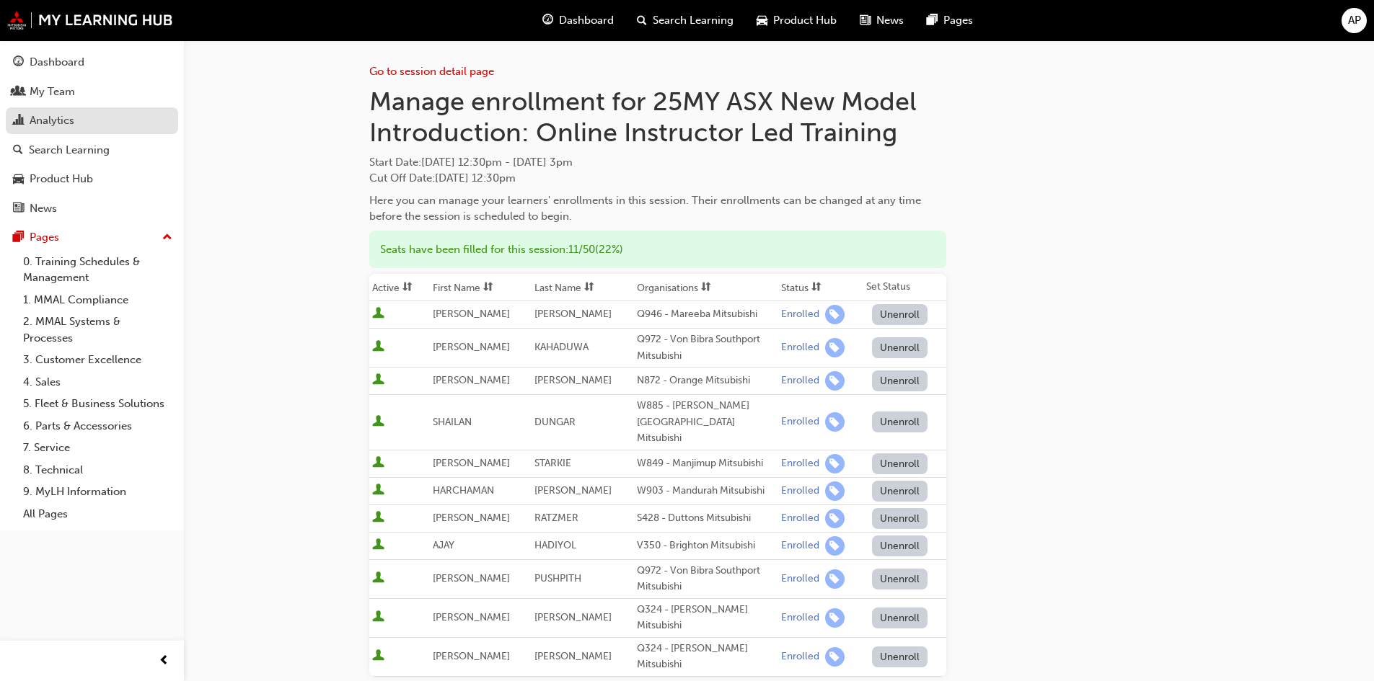
click at [52, 119] on div "Analytics" at bounding box center [52, 120] width 45 height 17
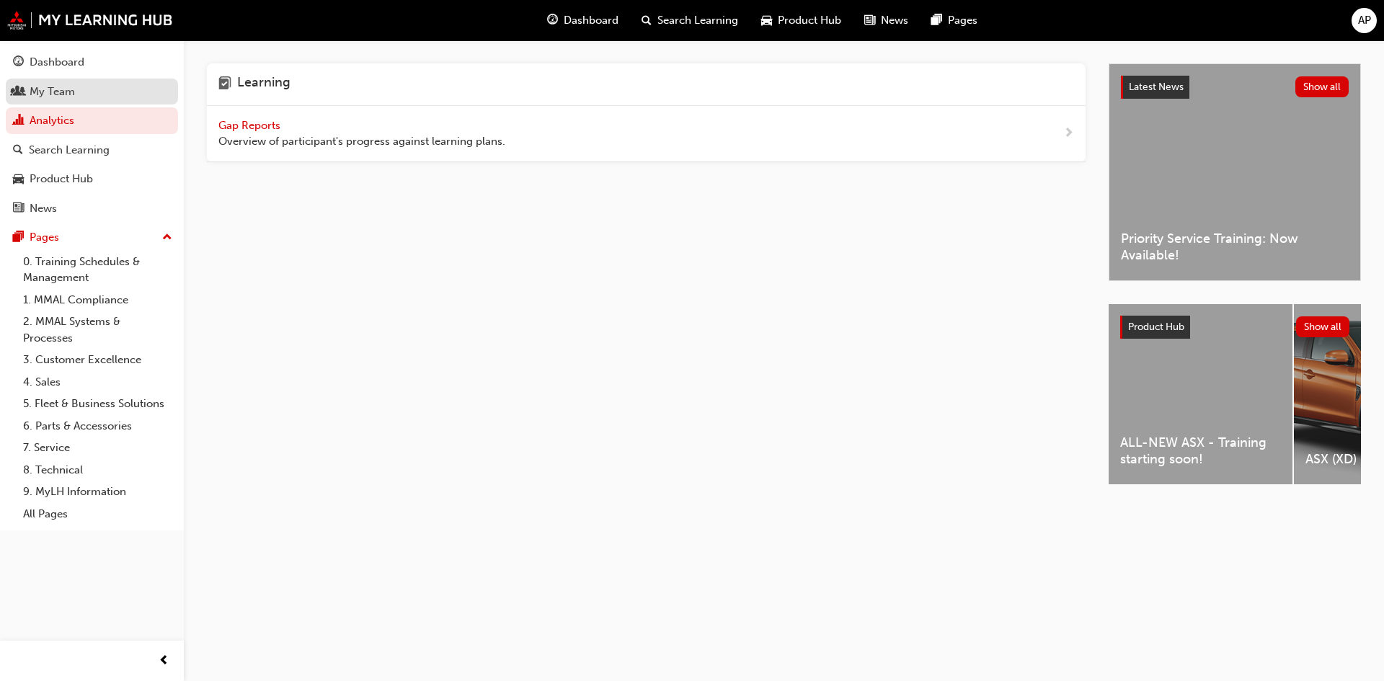
click at [50, 88] on div "My Team" at bounding box center [52, 92] width 45 height 17
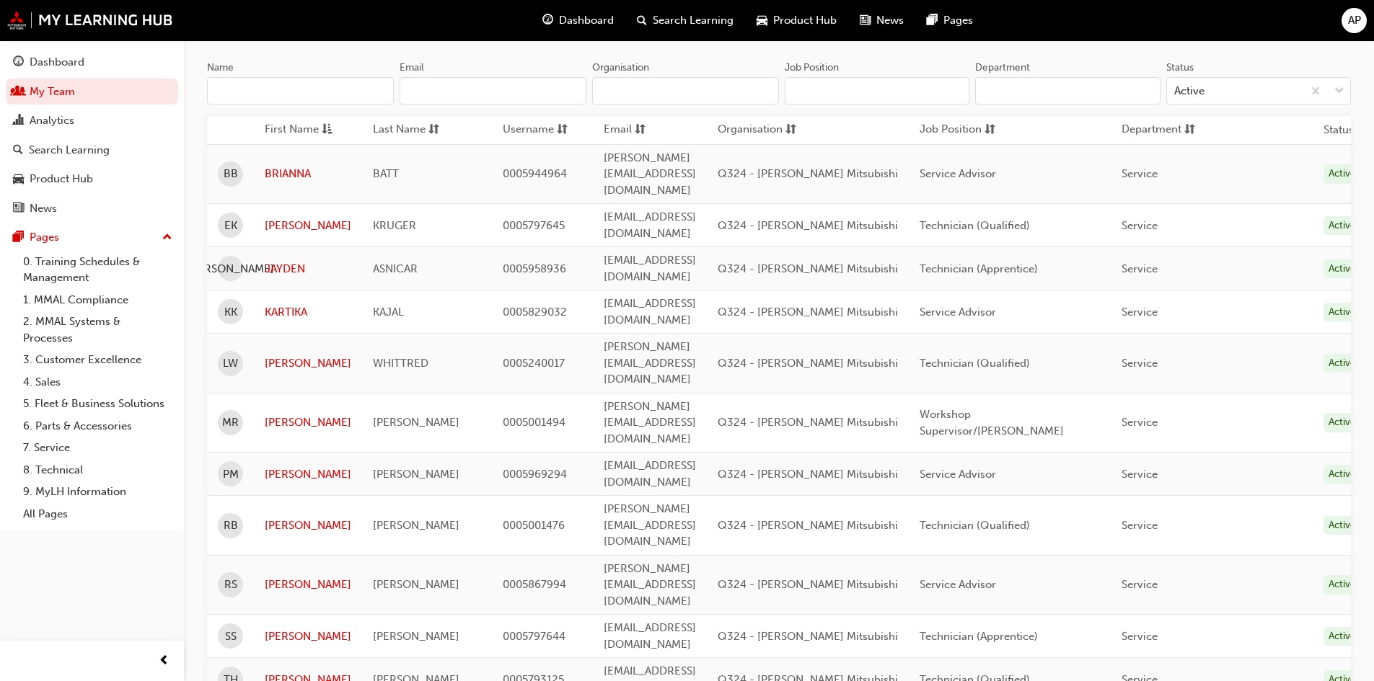
scroll to position [144, 0]
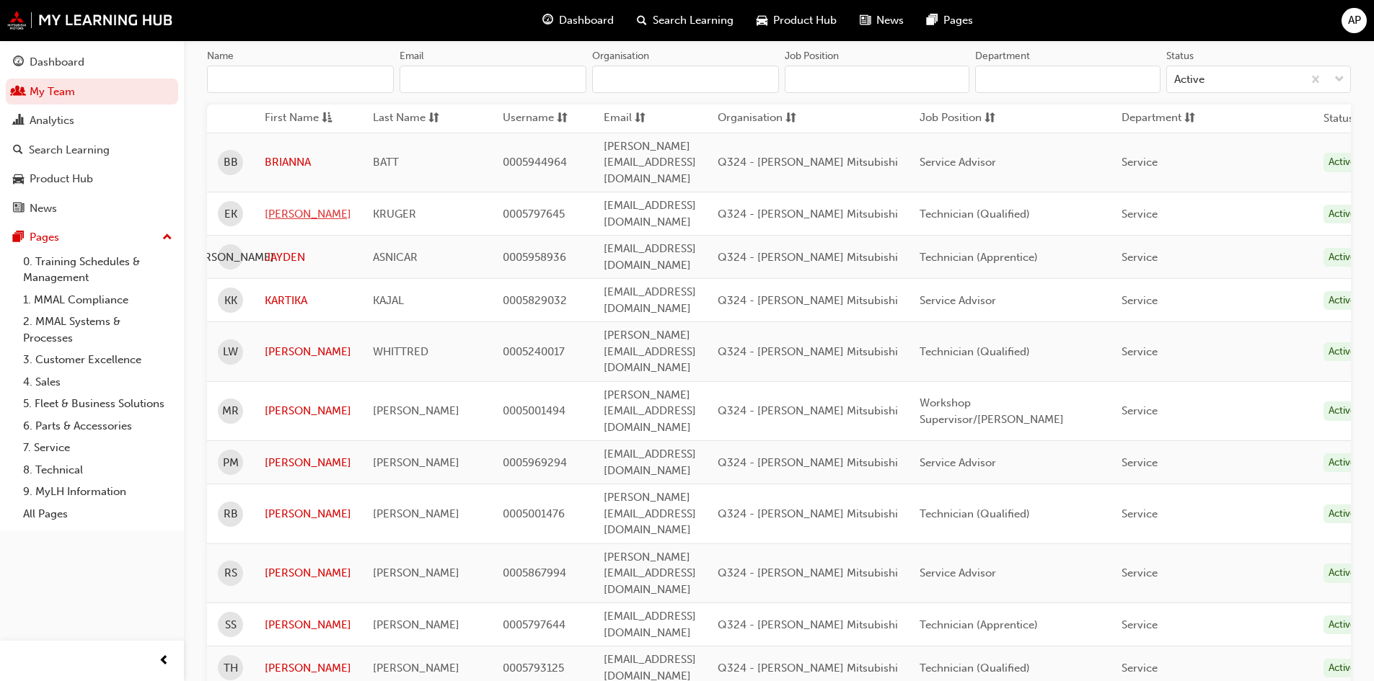
click at [296, 206] on link "ETHAN" at bounding box center [308, 214] width 87 height 17
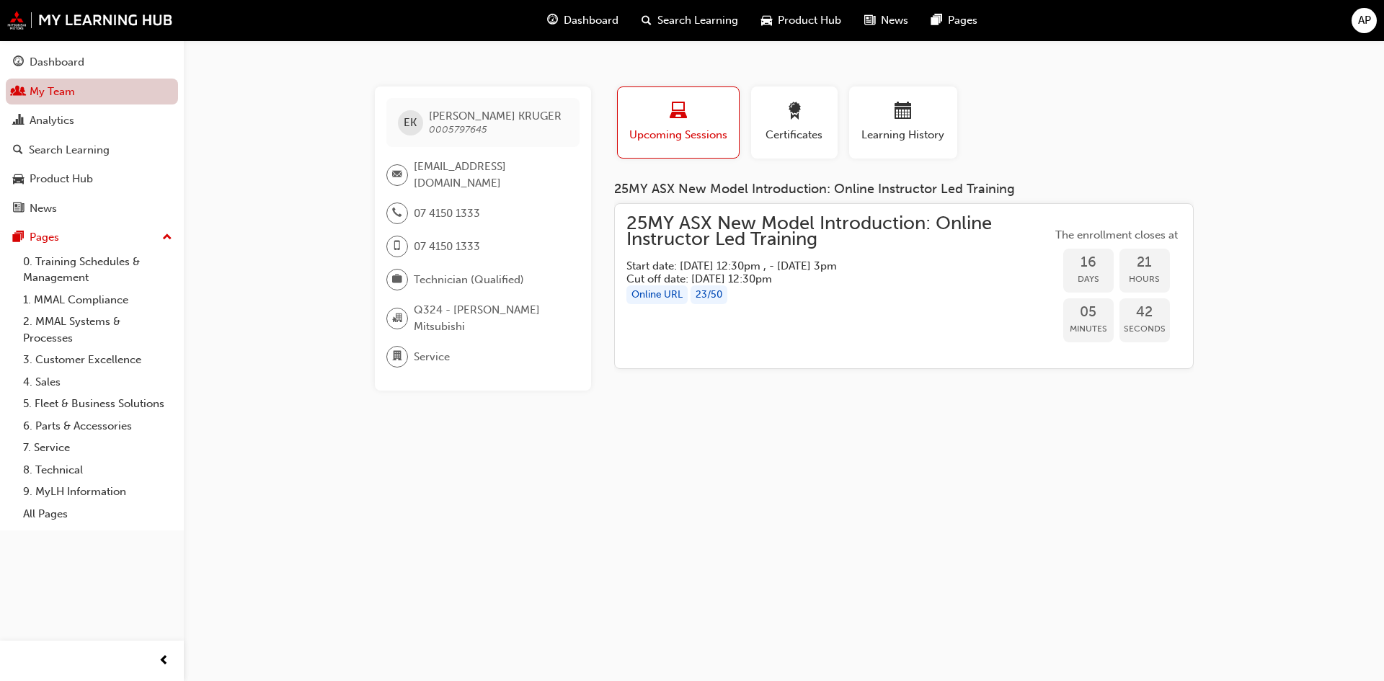
click at [71, 97] on link "My Team" at bounding box center [92, 92] width 172 height 27
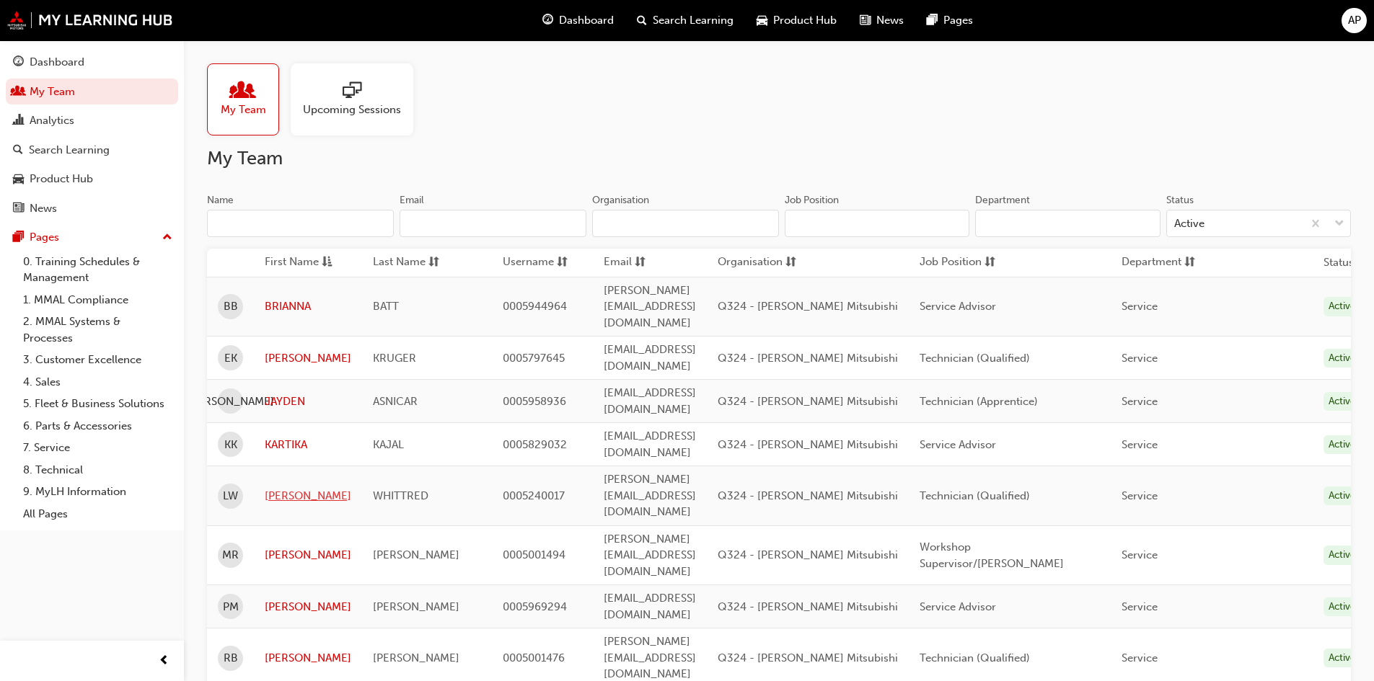
click at [283, 488] on link "LIAM" at bounding box center [308, 496] width 87 height 17
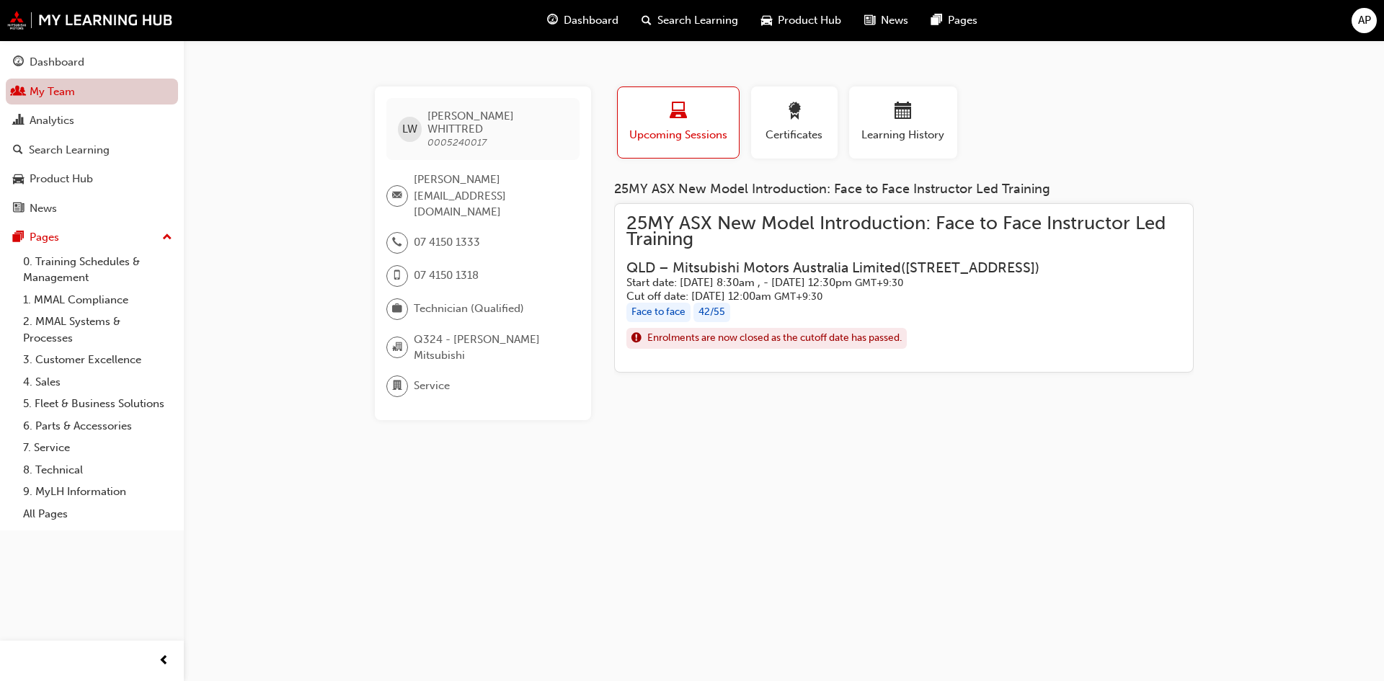
click at [49, 89] on link "My Team" at bounding box center [92, 92] width 172 height 27
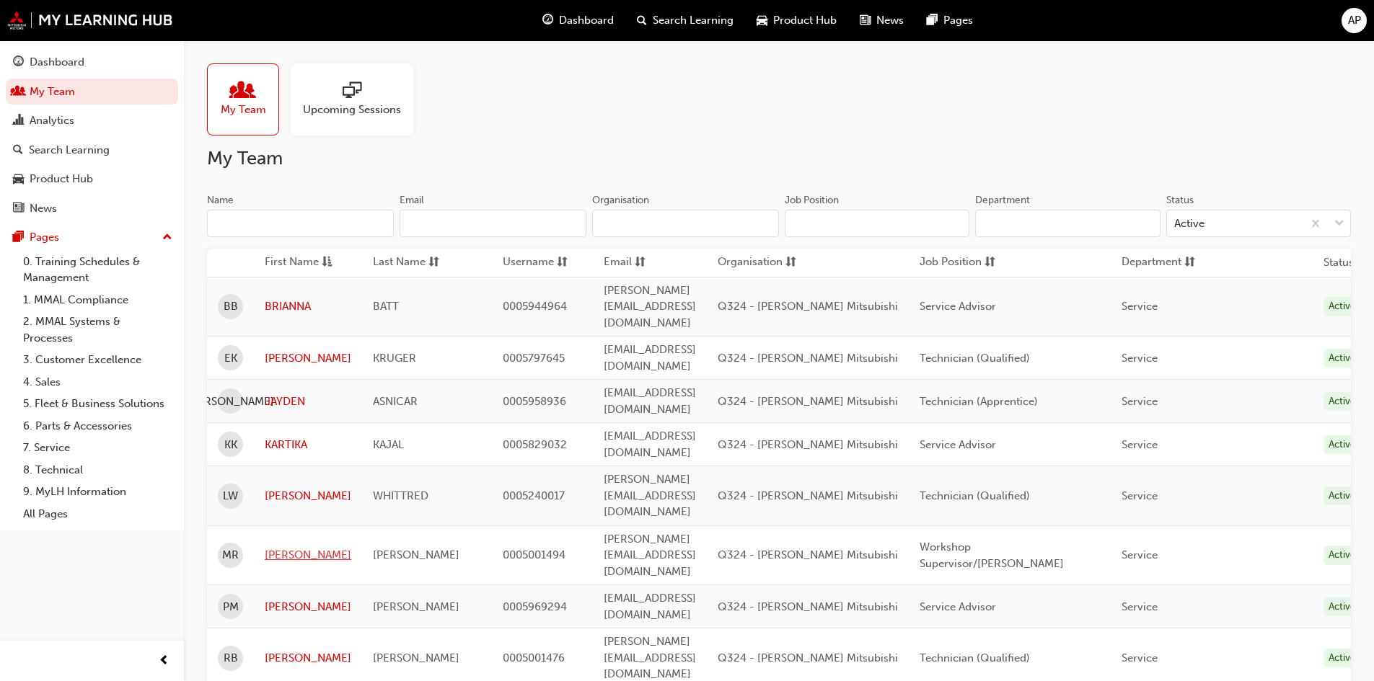
click at [279, 547] on link "MATTHEW" at bounding box center [308, 555] width 87 height 17
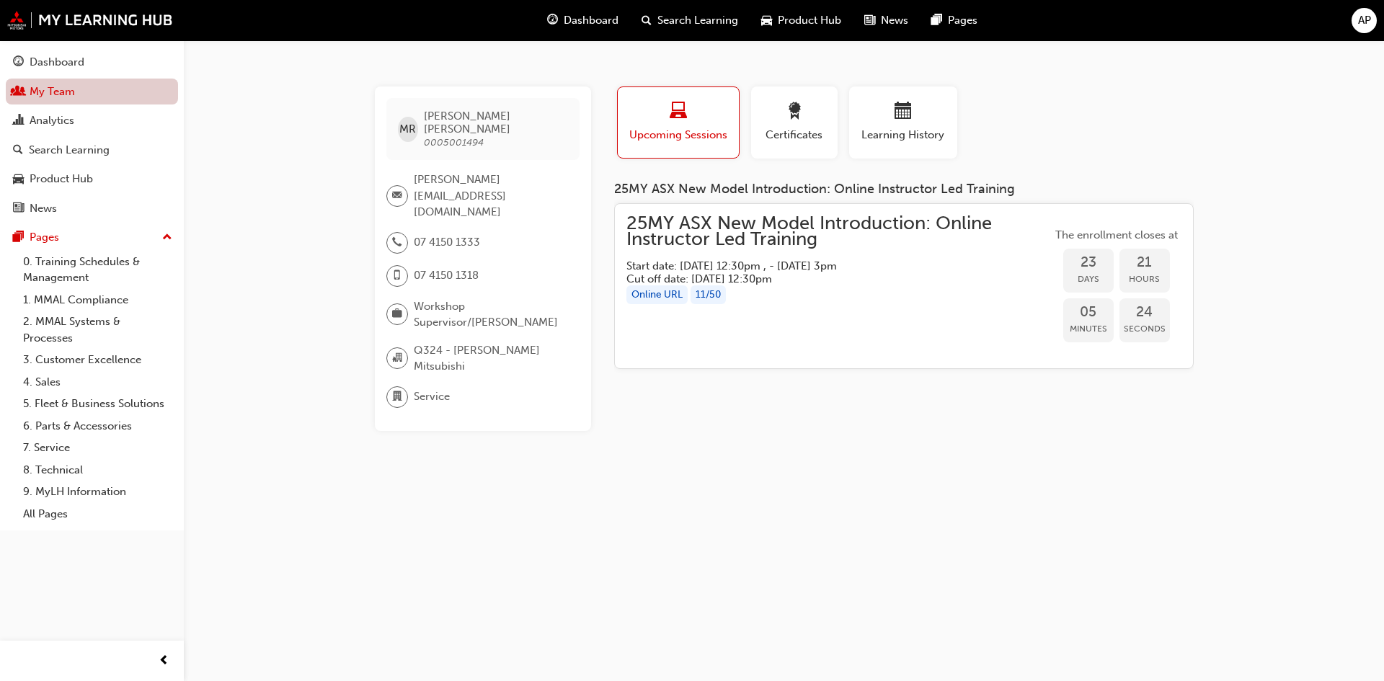
click at [47, 96] on link "My Team" at bounding box center [92, 92] width 172 height 27
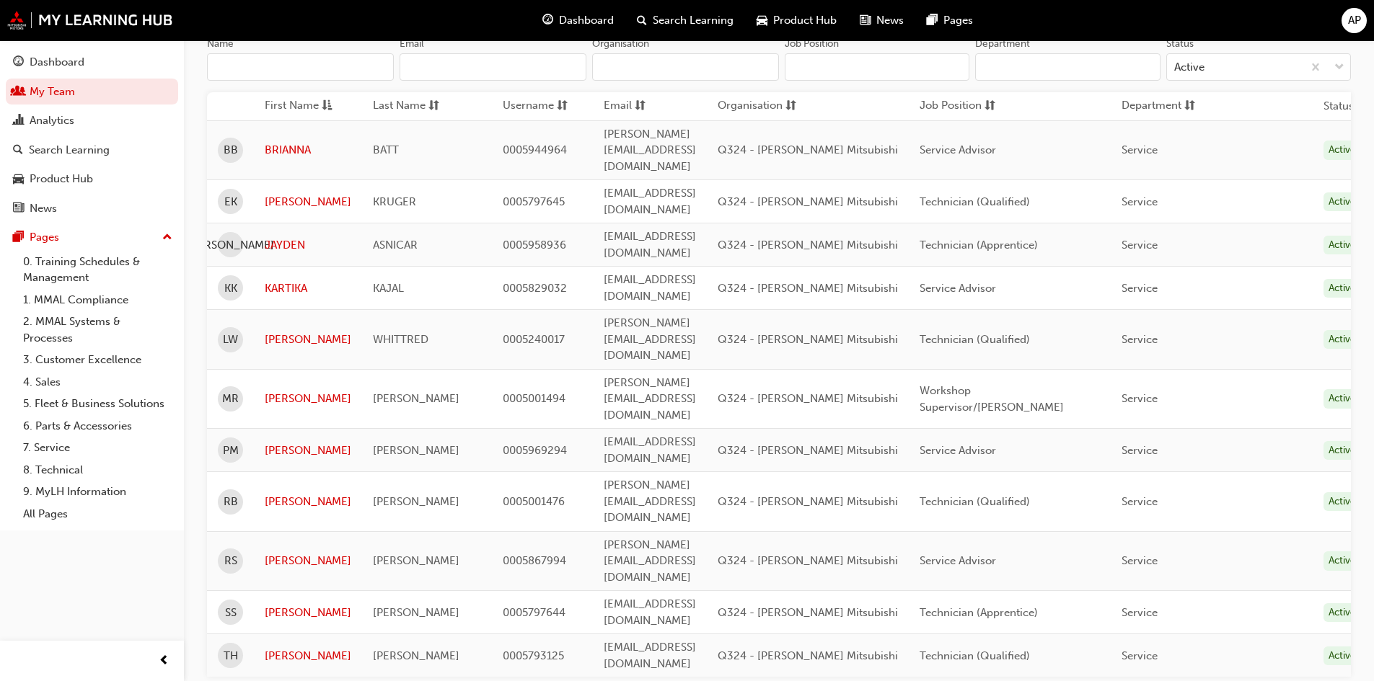
scroll to position [167, 0]
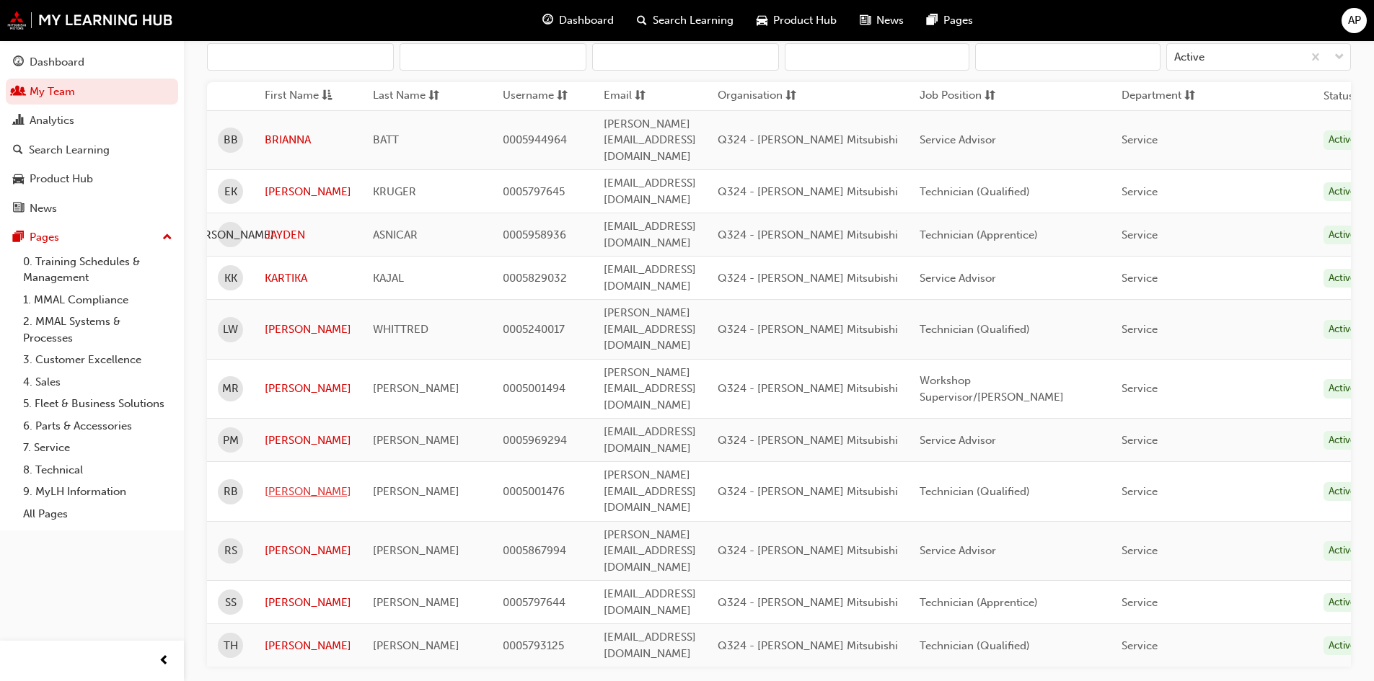
click at [268, 484] on link "RICHARD" at bounding box center [308, 492] width 87 height 17
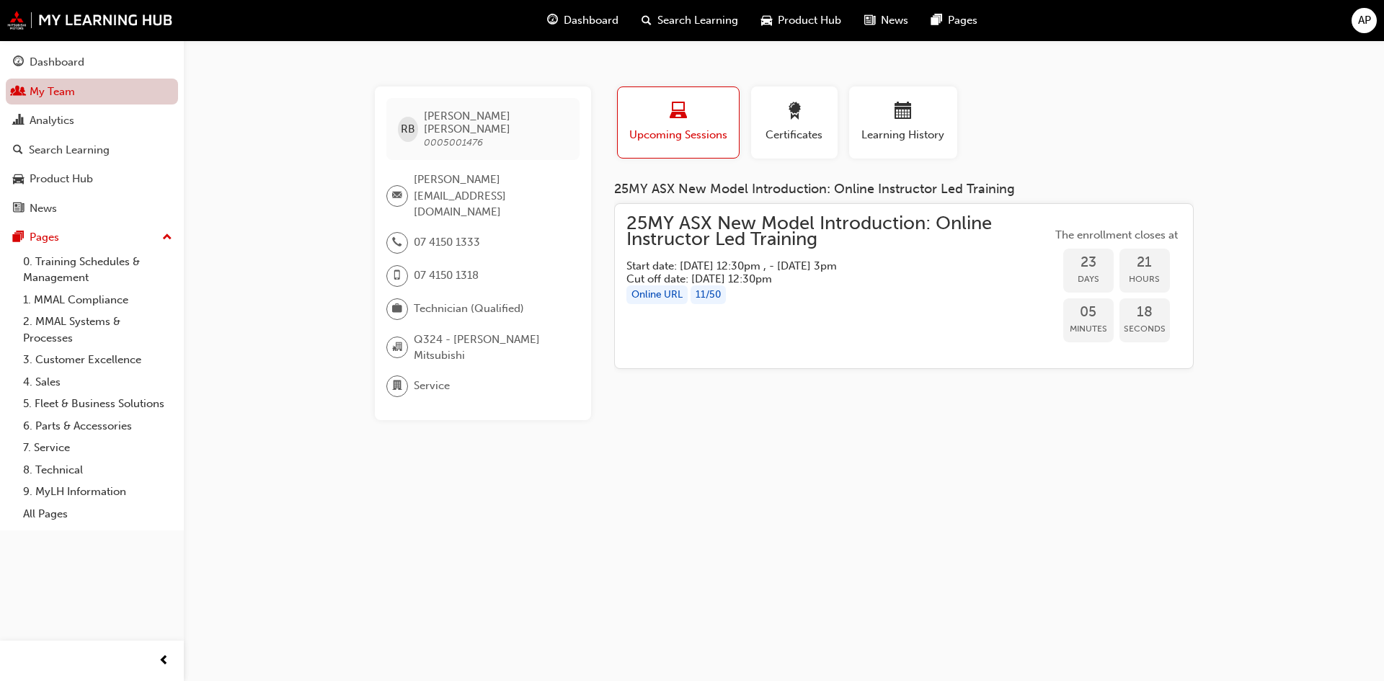
click at [62, 89] on link "My Team" at bounding box center [92, 92] width 172 height 27
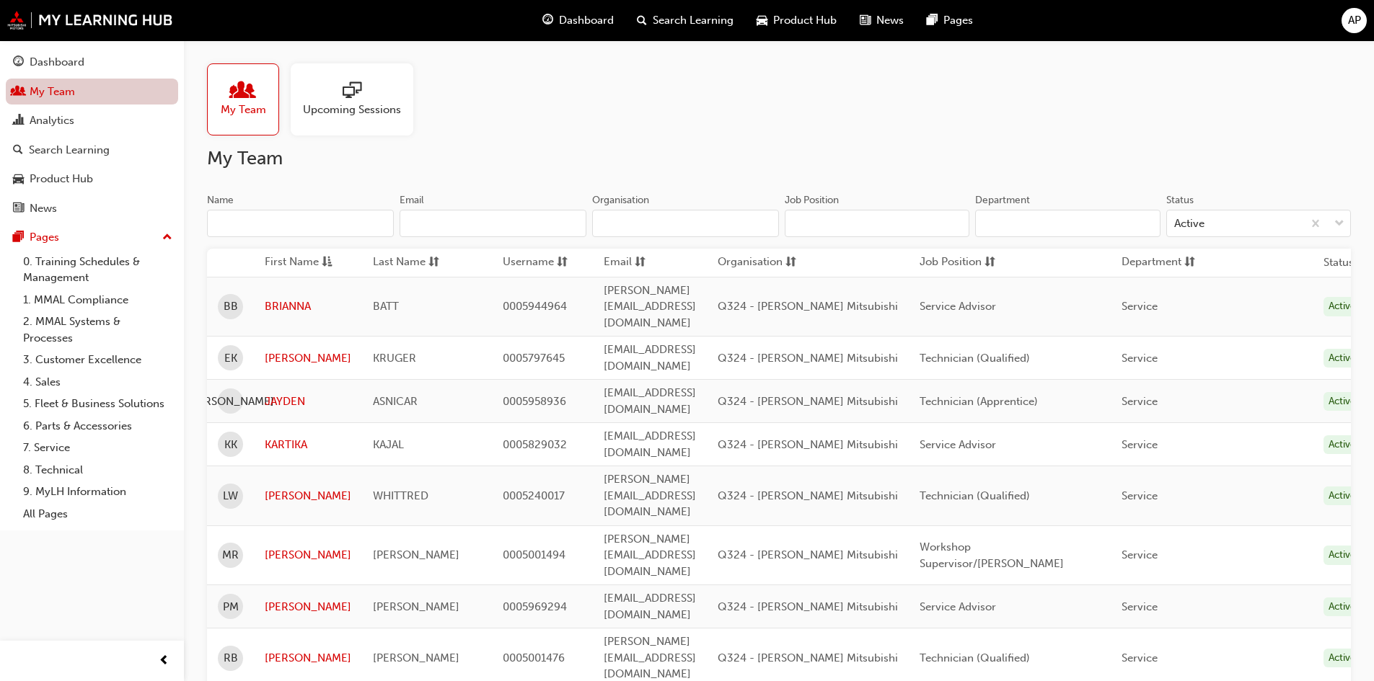
click at [55, 90] on link "My Team" at bounding box center [92, 92] width 172 height 27
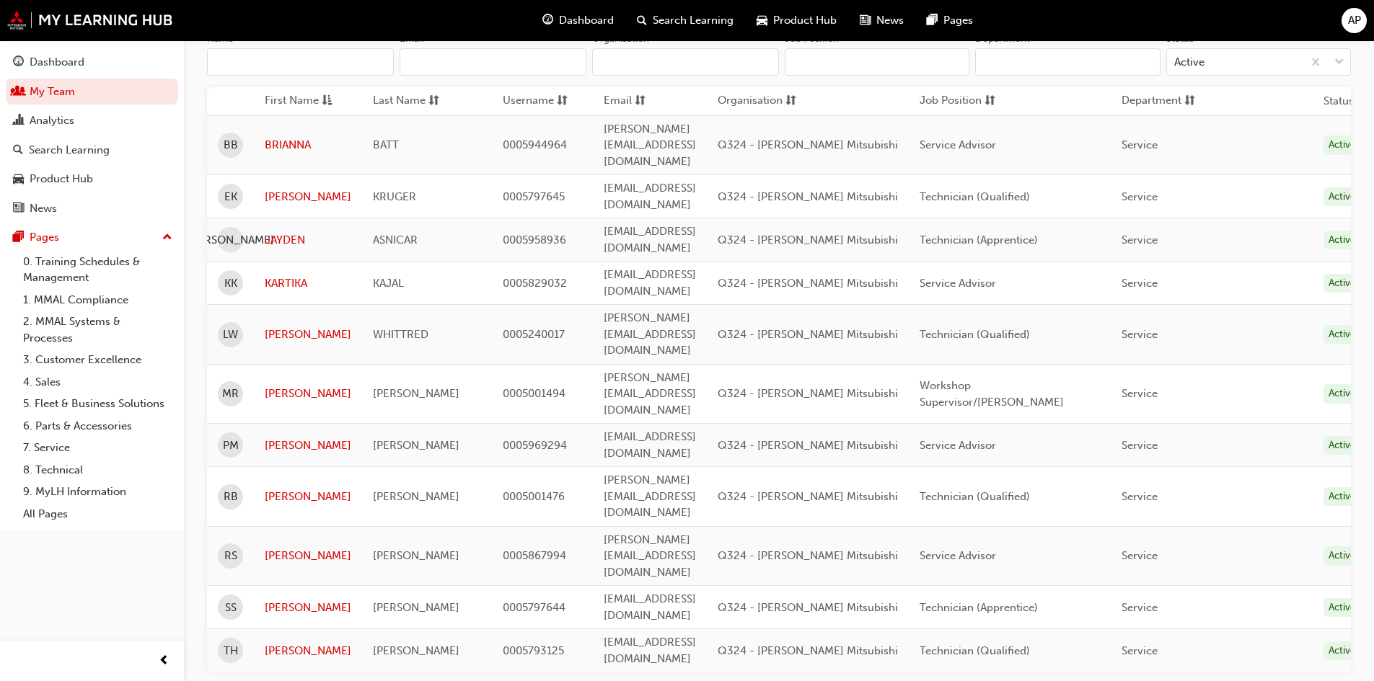
scroll to position [167, 0]
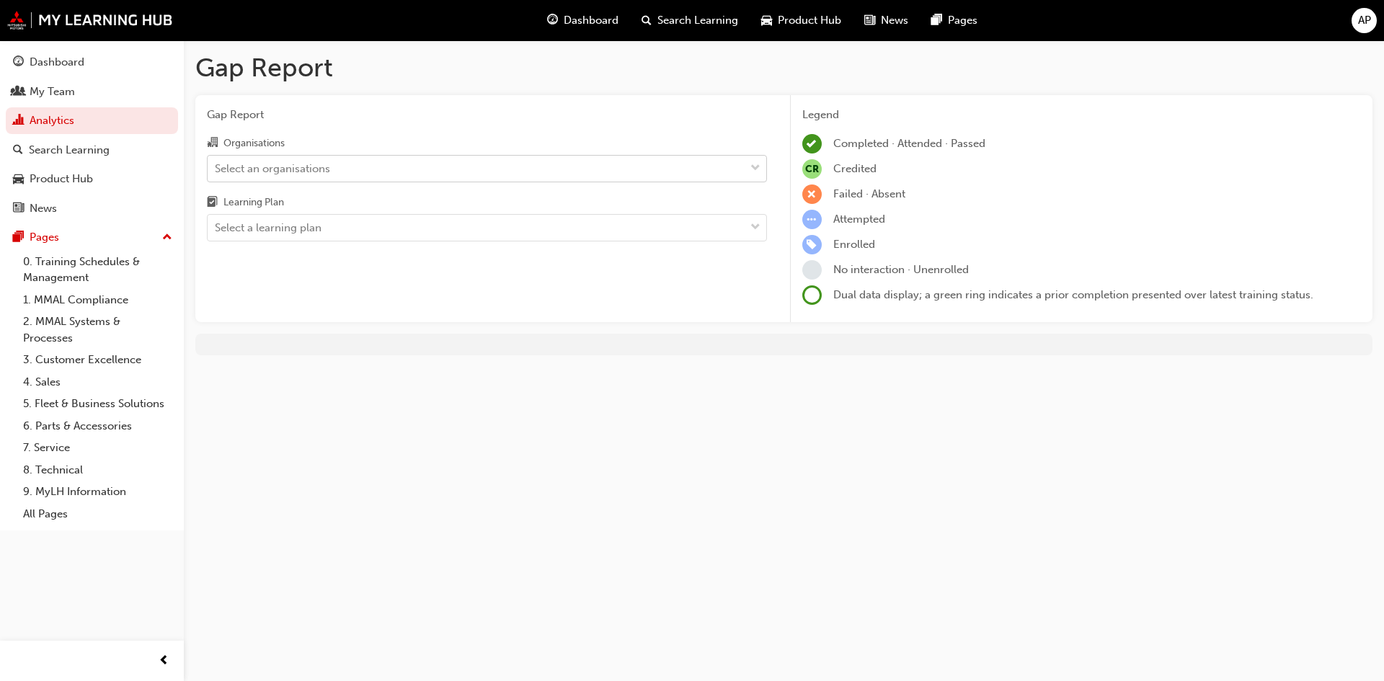
click at [351, 174] on div "Select an organisations" at bounding box center [476, 168] width 537 height 25
click at [216, 174] on input "Organisations Select an organisations" at bounding box center [215, 168] width 1 height 12
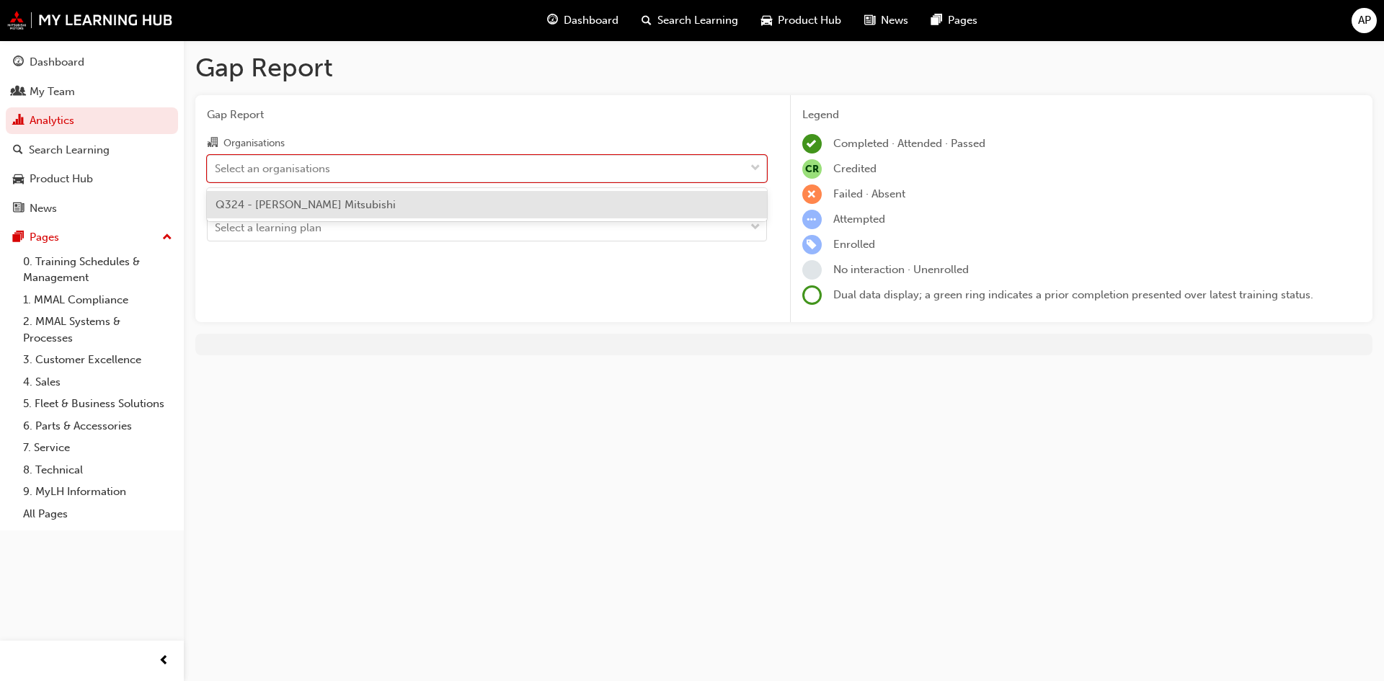
click at [344, 193] on div "Q324 - Ross Gray Mitsubishi" at bounding box center [487, 205] width 560 height 28
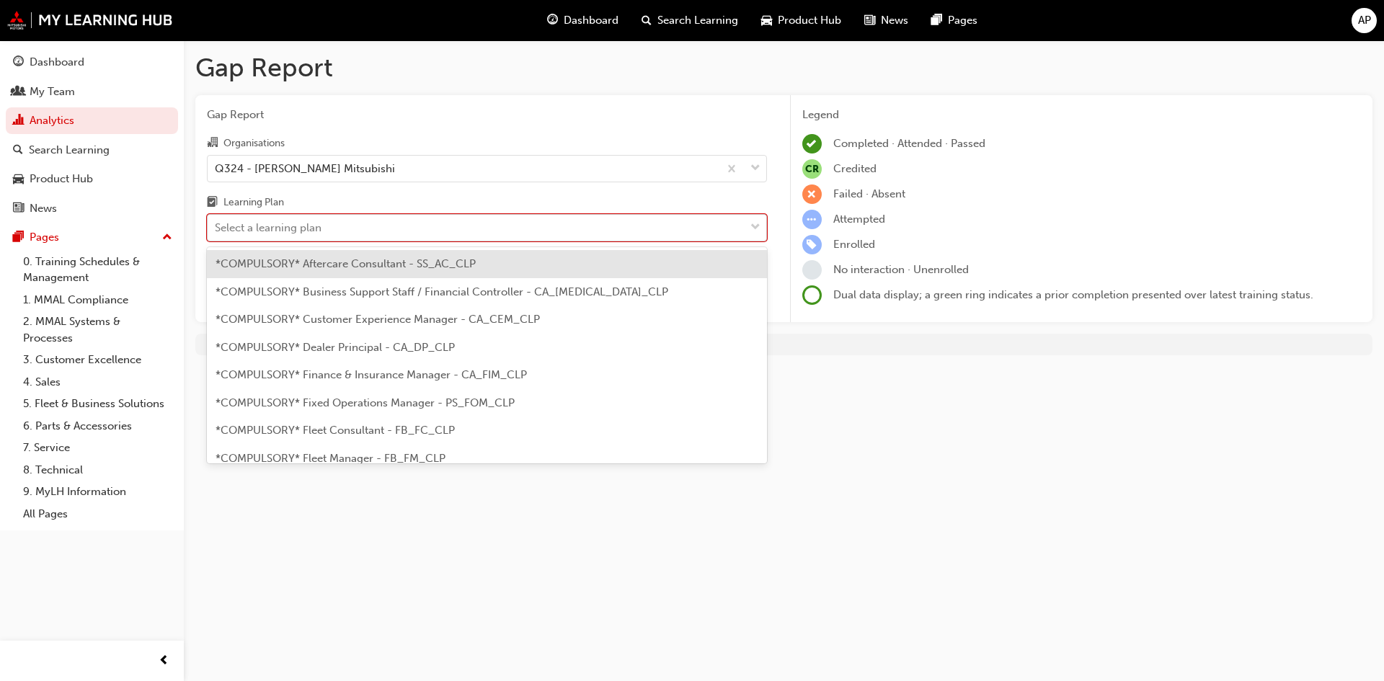
click at [315, 226] on div "Select a learning plan" at bounding box center [268, 228] width 107 height 17
click at [216, 226] on input "Learning Plan option *COMPULSORY* Aftercare Consultant - SS_AC_CLP focused, 1 o…" at bounding box center [215, 227] width 1 height 12
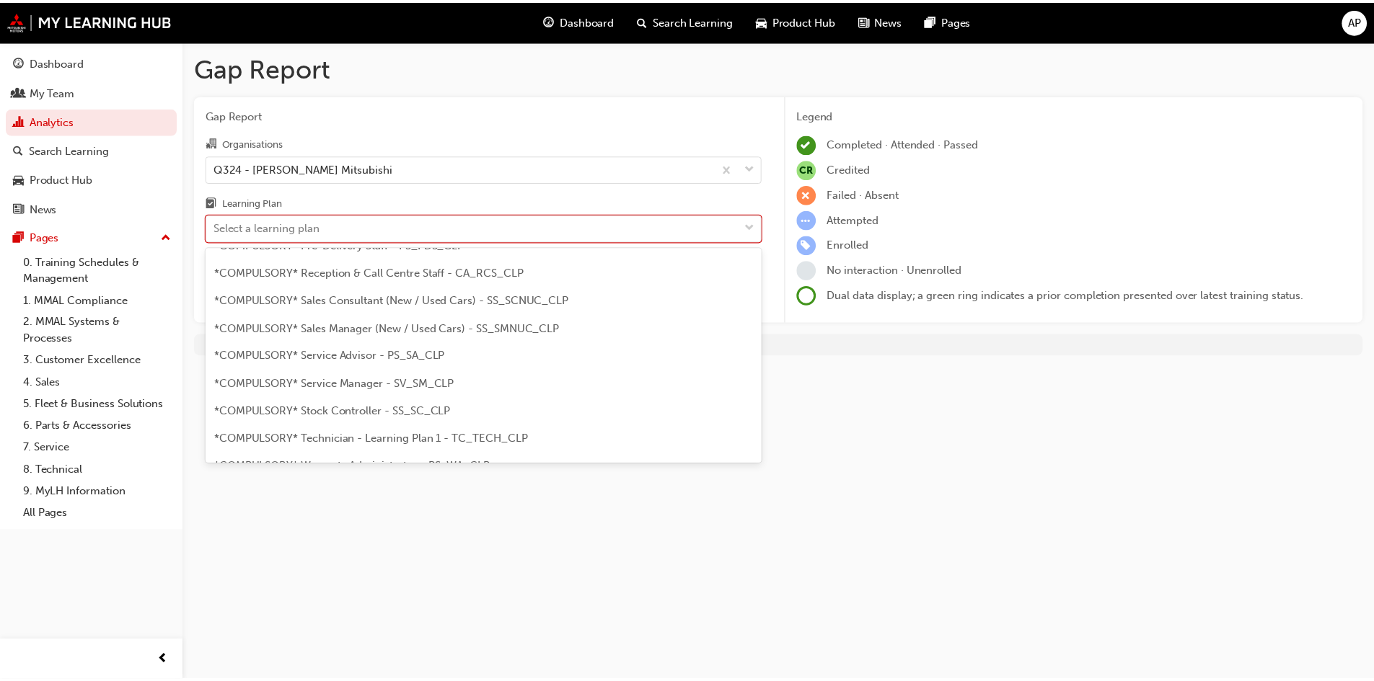
scroll to position [433, 0]
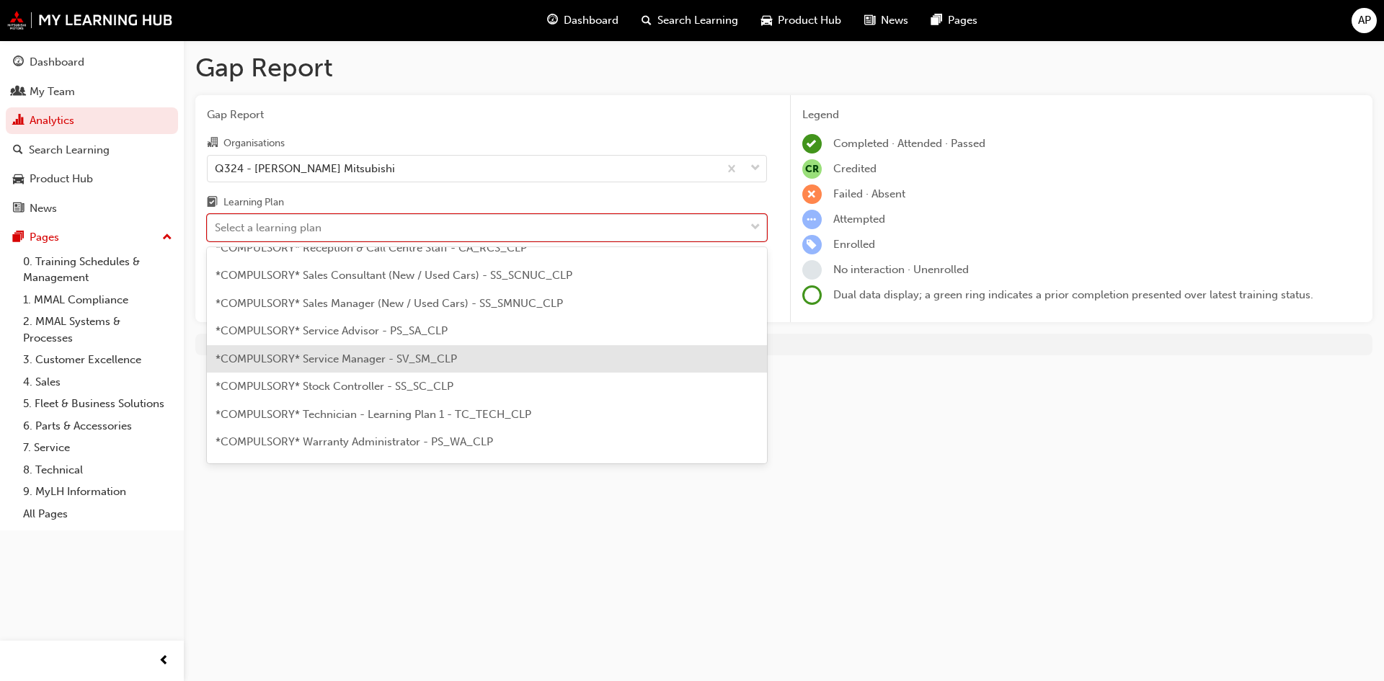
click at [405, 363] on span "*COMPULSORY* Service Manager - SV_SM_CLP" at bounding box center [337, 359] width 242 height 13
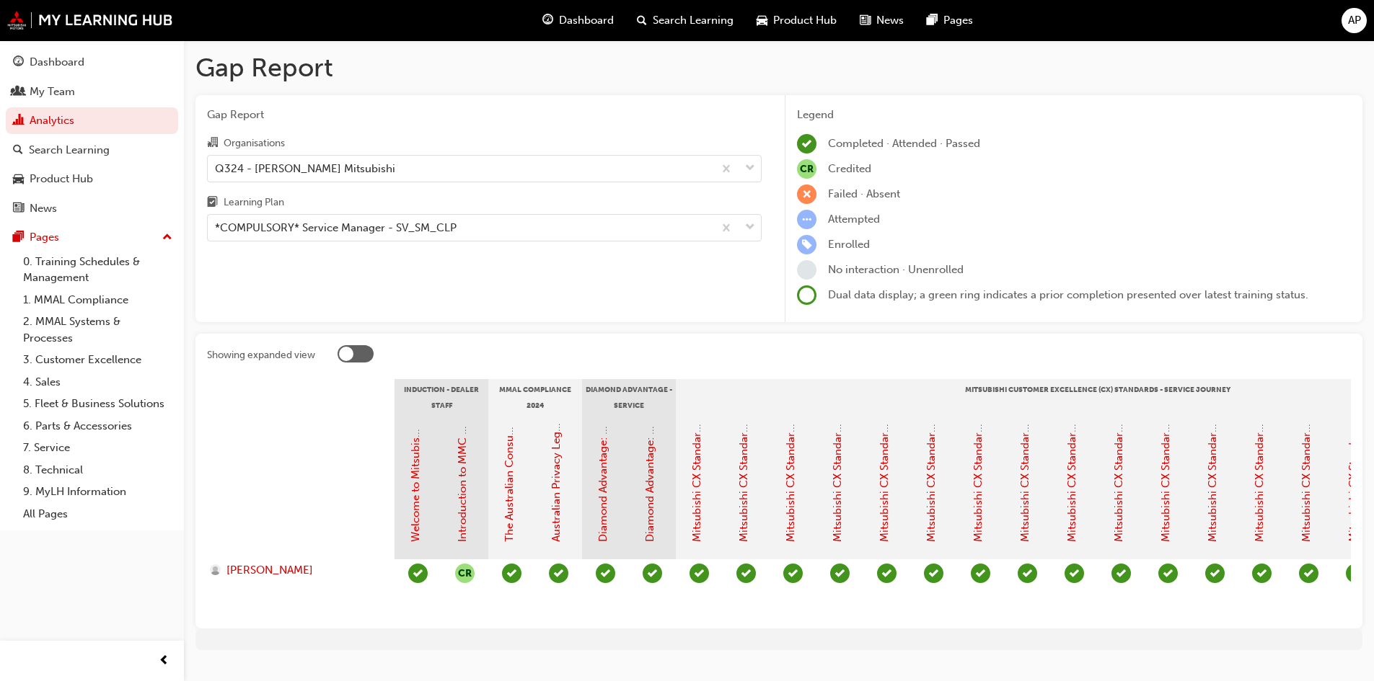
click at [690, 15] on span "Search Learning" at bounding box center [693, 20] width 81 height 17
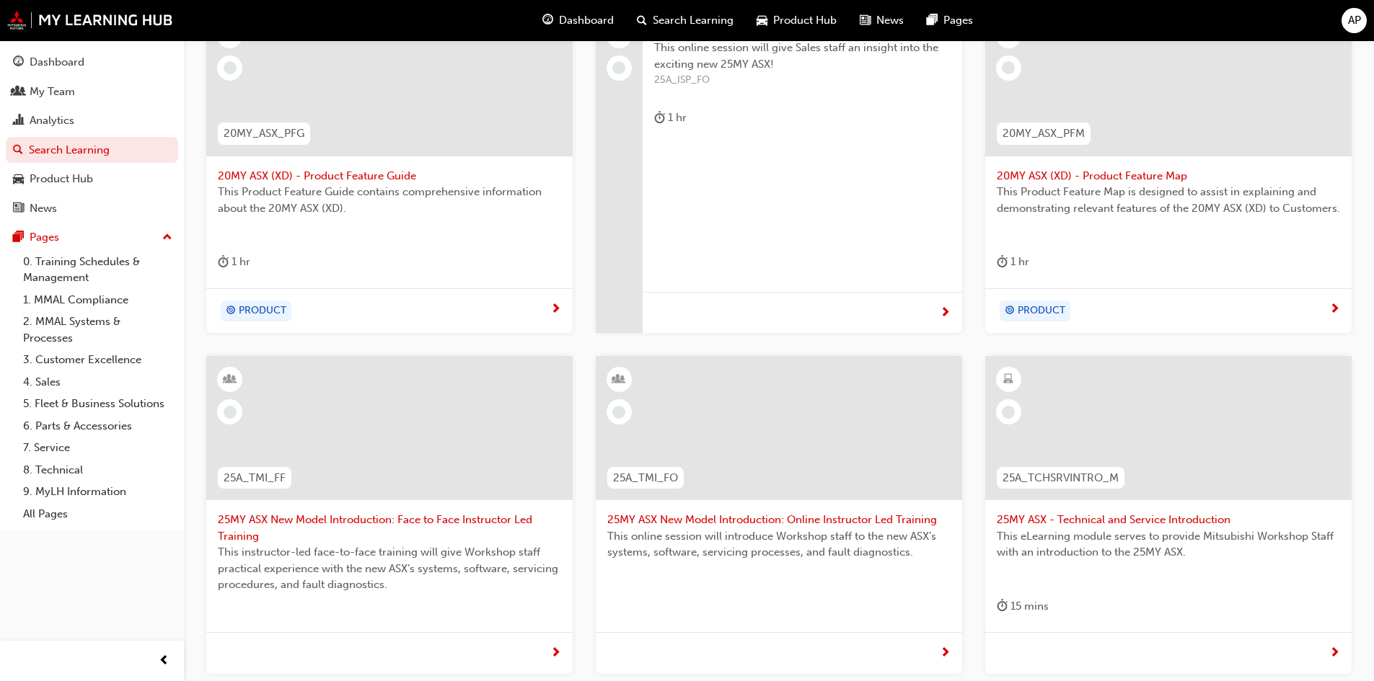
scroll to position [454, 0]
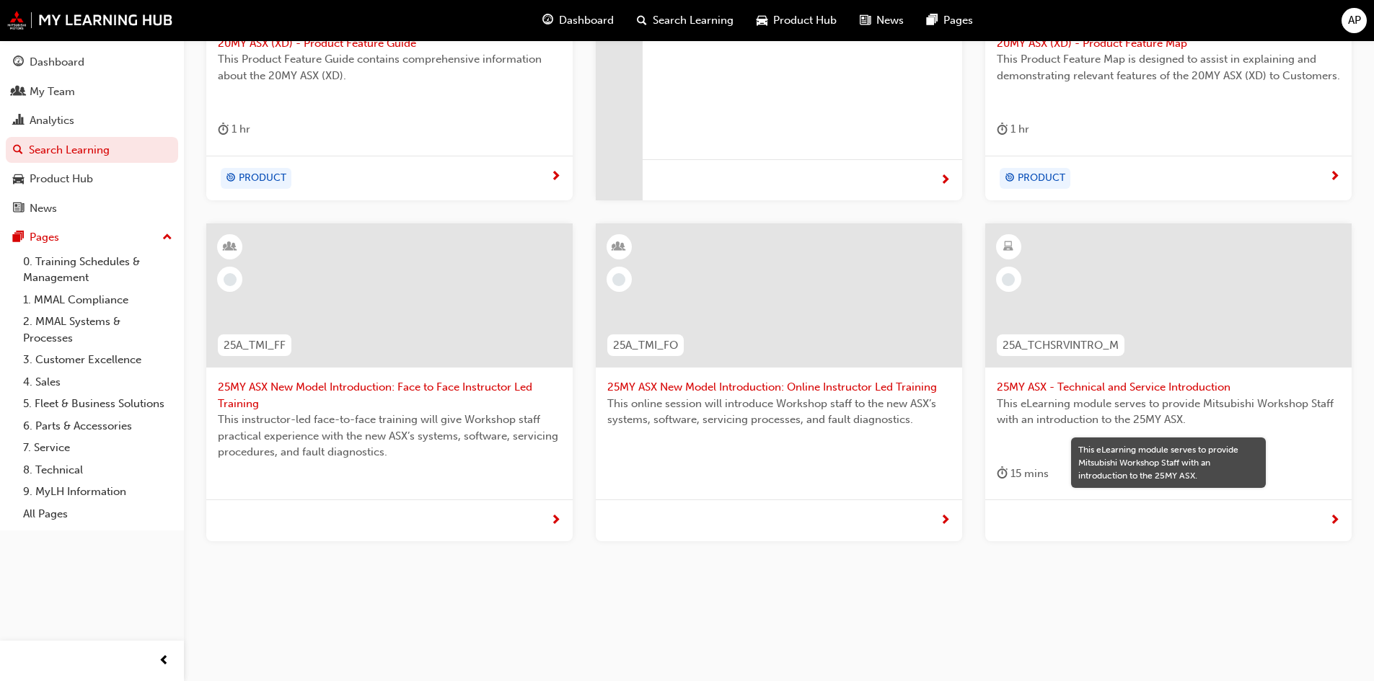
click at [1089, 411] on span "This eLearning module serves to provide Mitsubishi Workshop Staff with an intro…" at bounding box center [1167, 412] width 343 height 32
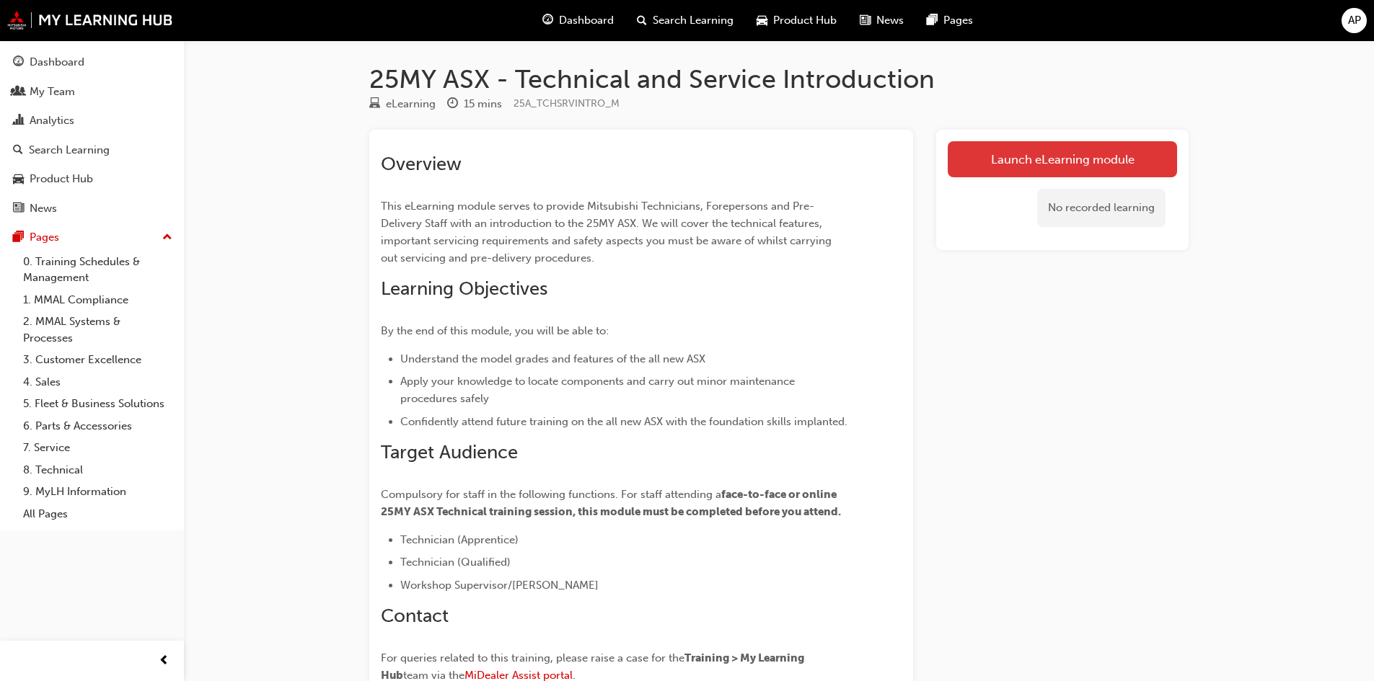
click at [1019, 167] on link "Launch eLearning module" at bounding box center [1061, 159] width 229 height 36
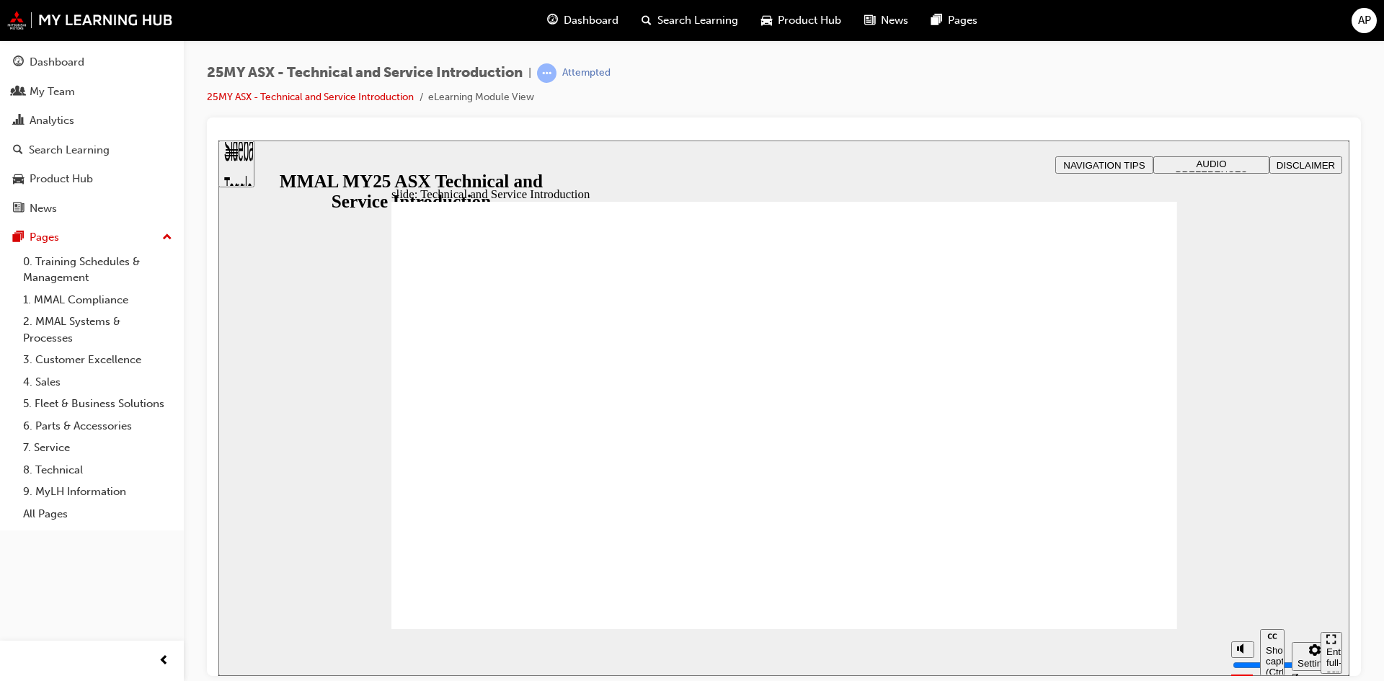
click at [1333, 654] on div "Enter full-screen (Ctrl+Alt+F)" at bounding box center [1332, 667] width 10 height 43
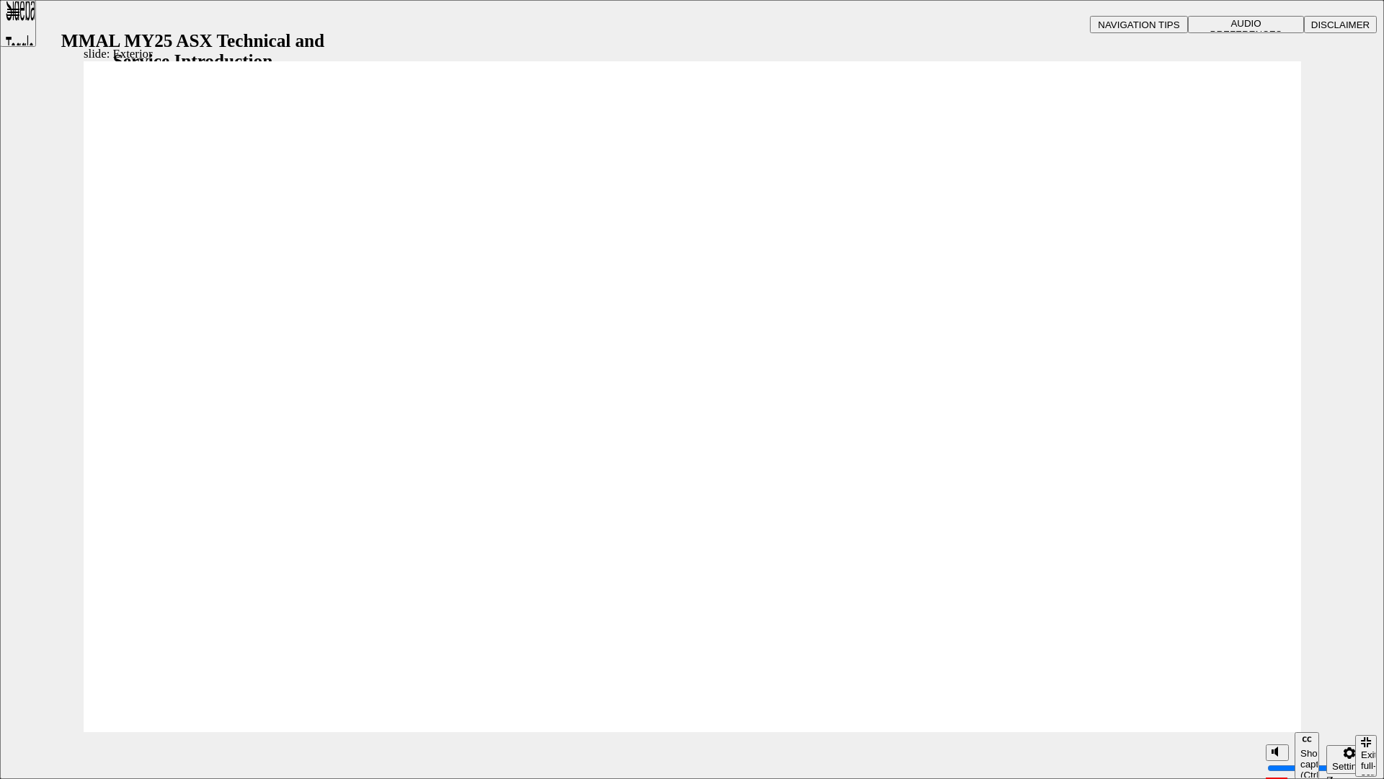
click at [1342, 649] on div "slide: Exterior Rectangle B N Rectangle 2 Rectangle 3 Exterior Watch this short…" at bounding box center [692, 389] width 1384 height 779
click at [1369, 681] on icon "Exit full-screen (Ctrl+Alt+F)" at bounding box center [1366, 742] width 11 height 10
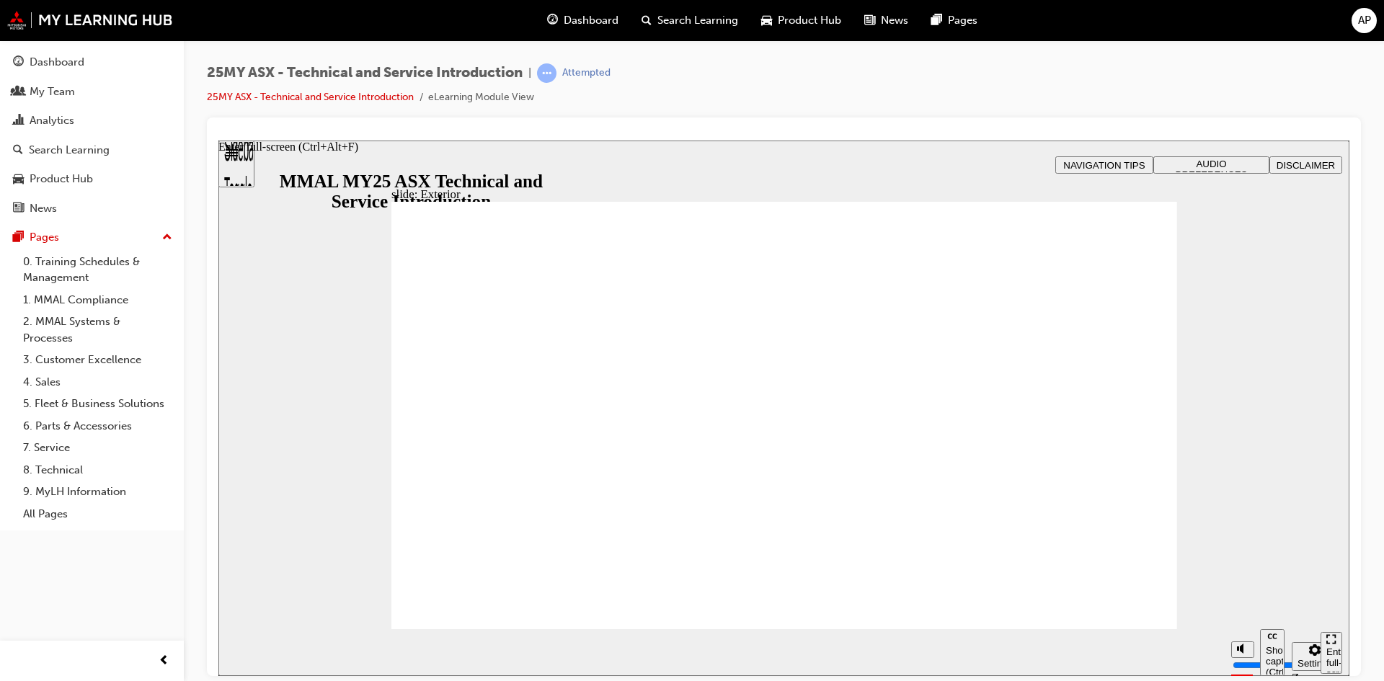
drag, startPoint x: 1330, startPoint y: 660, endPoint x: 1548, endPoint y: 863, distance: 298.5
click at [1330, 644] on icon "Enter full-screen (Ctrl+Alt+F)" at bounding box center [1332, 639] width 10 height 10
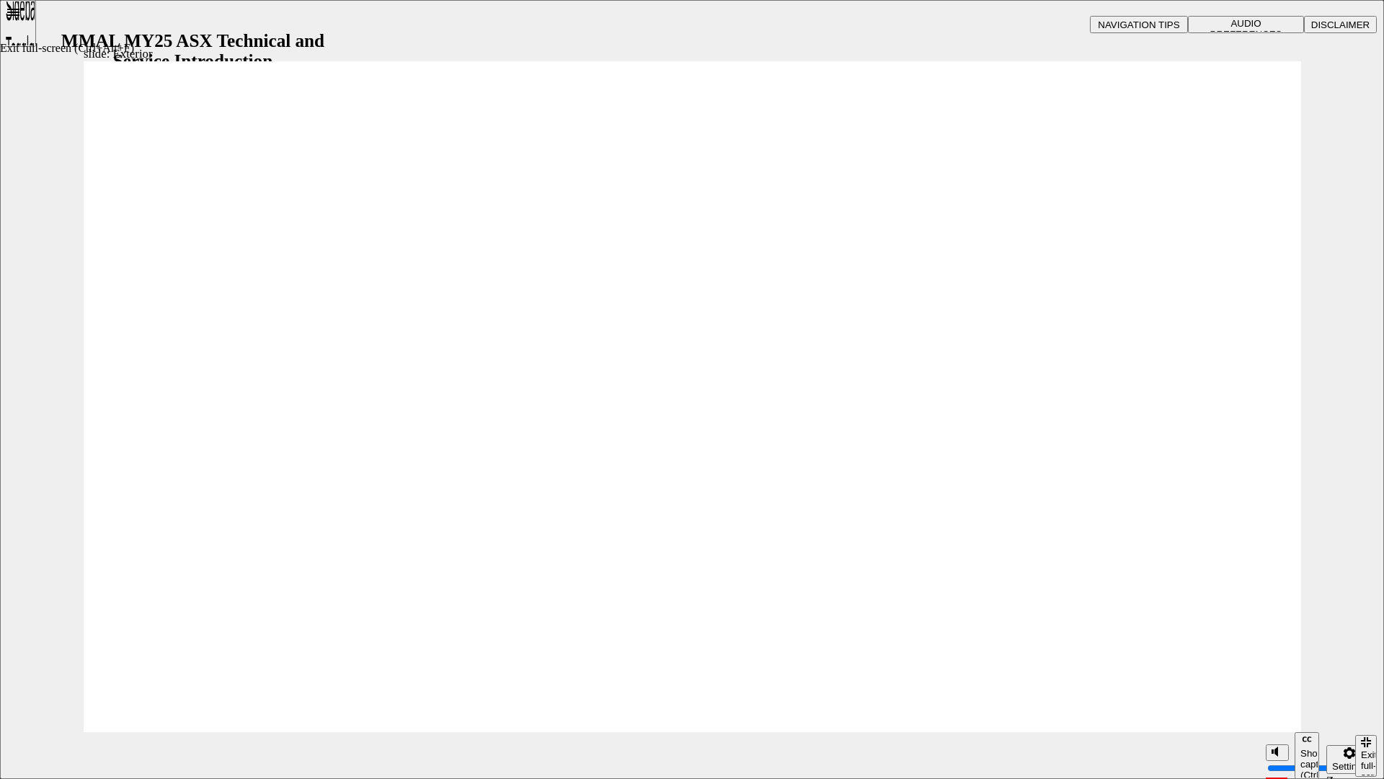
click at [1362, 681] on div "Exit full-screen (Ctrl+Alt+F)" at bounding box center [1366, 770] width 10 height 43
